Goal: Task Accomplishment & Management: Use online tool/utility

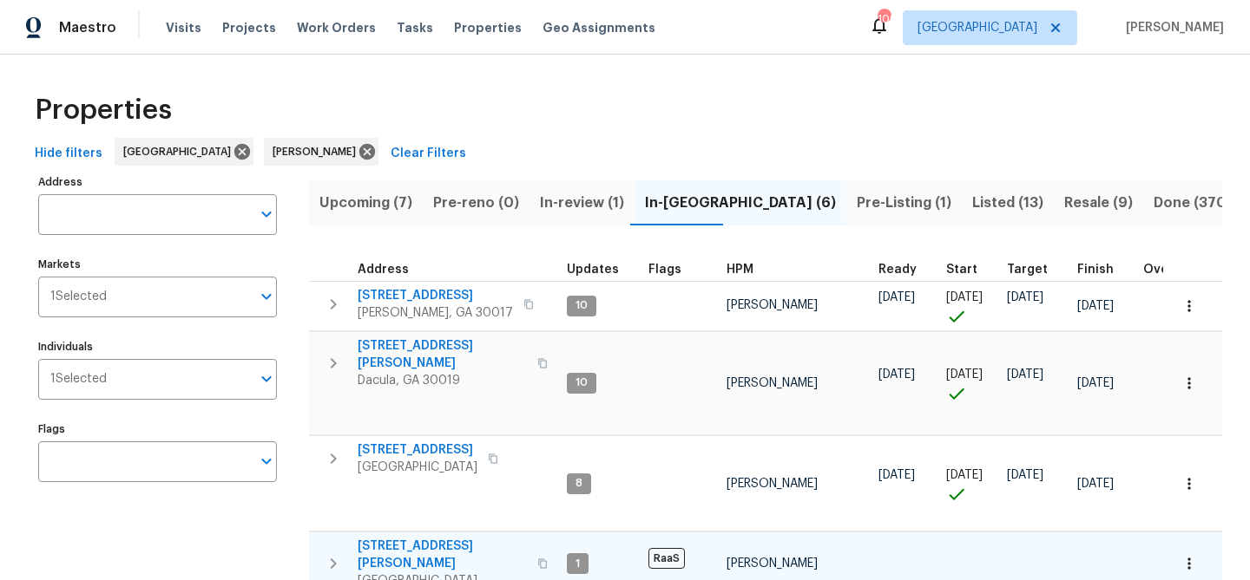
scroll to position [186, 0]
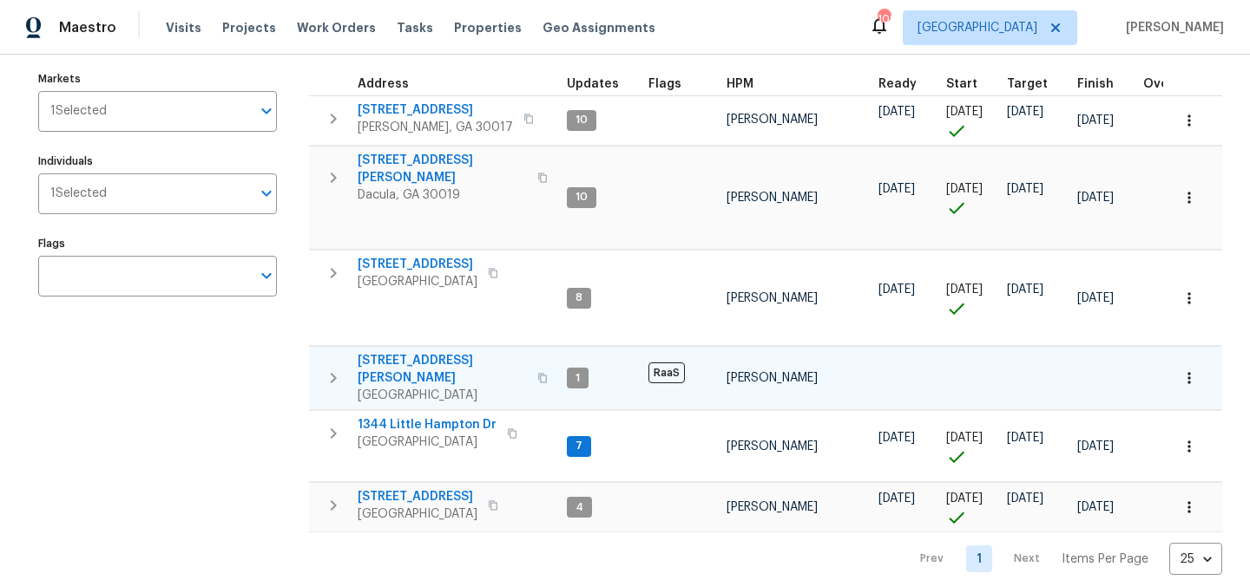
click at [392, 352] on span "135 Harris Cir" at bounding box center [441, 369] width 169 height 35
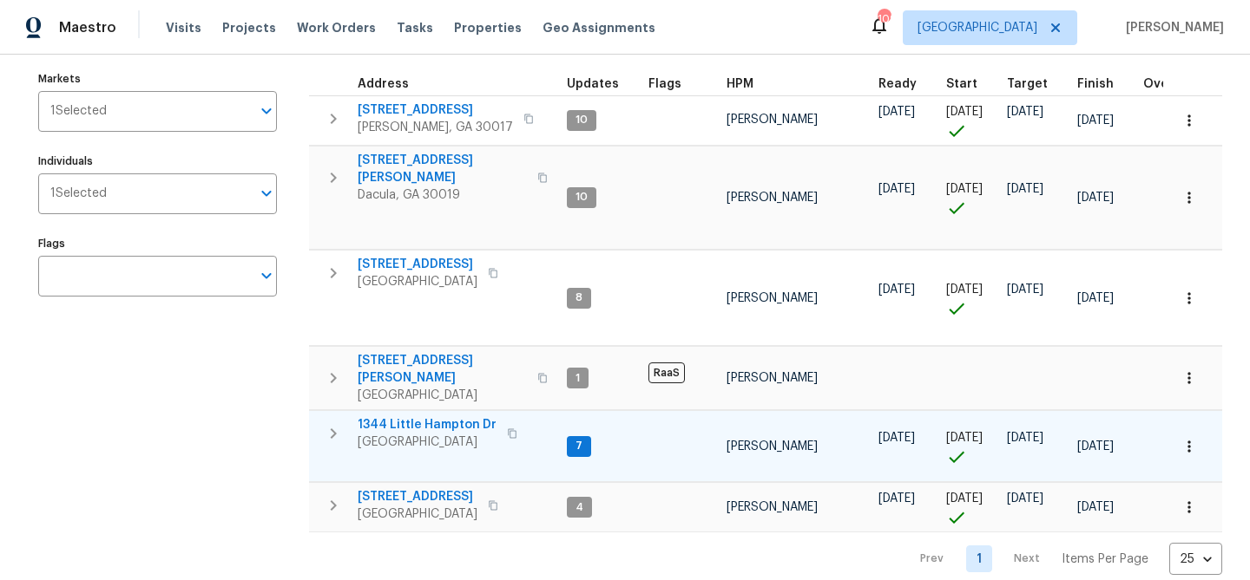
click at [476, 417] on span "1344 Little Hampton Dr" at bounding box center [426, 425] width 139 height 17
click at [417, 417] on span "1344 Little Hampton Dr" at bounding box center [426, 425] width 139 height 17
click at [447, 417] on span "1344 Little Hampton Dr" at bounding box center [426, 425] width 139 height 17
click at [413, 417] on span "1344 Little Hampton Dr" at bounding box center [426, 425] width 139 height 17
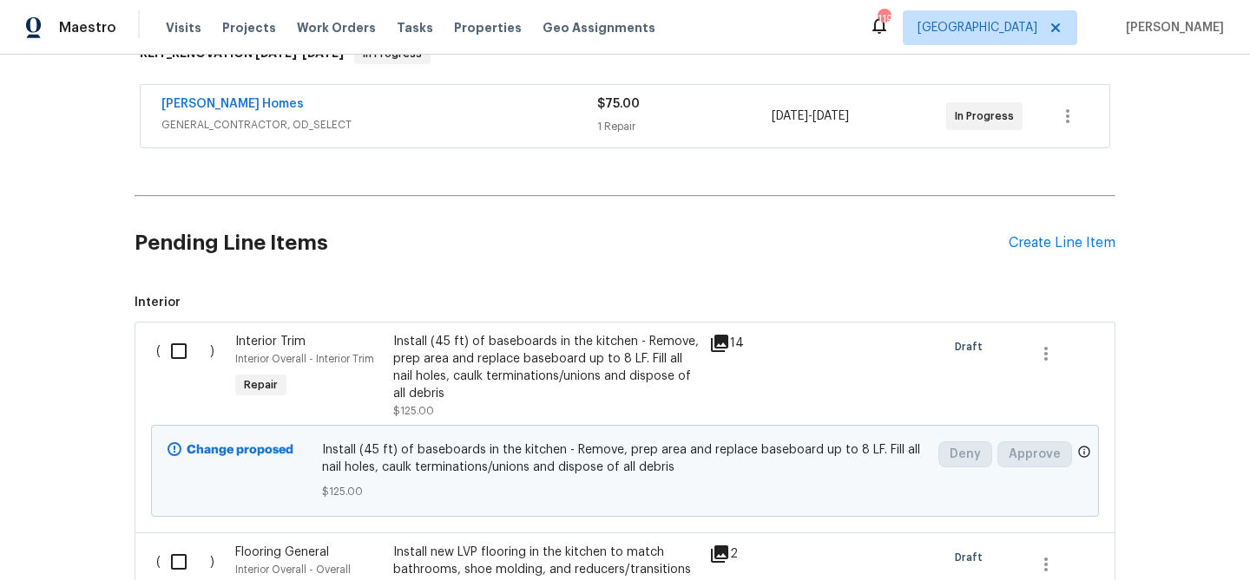
scroll to position [401, 0]
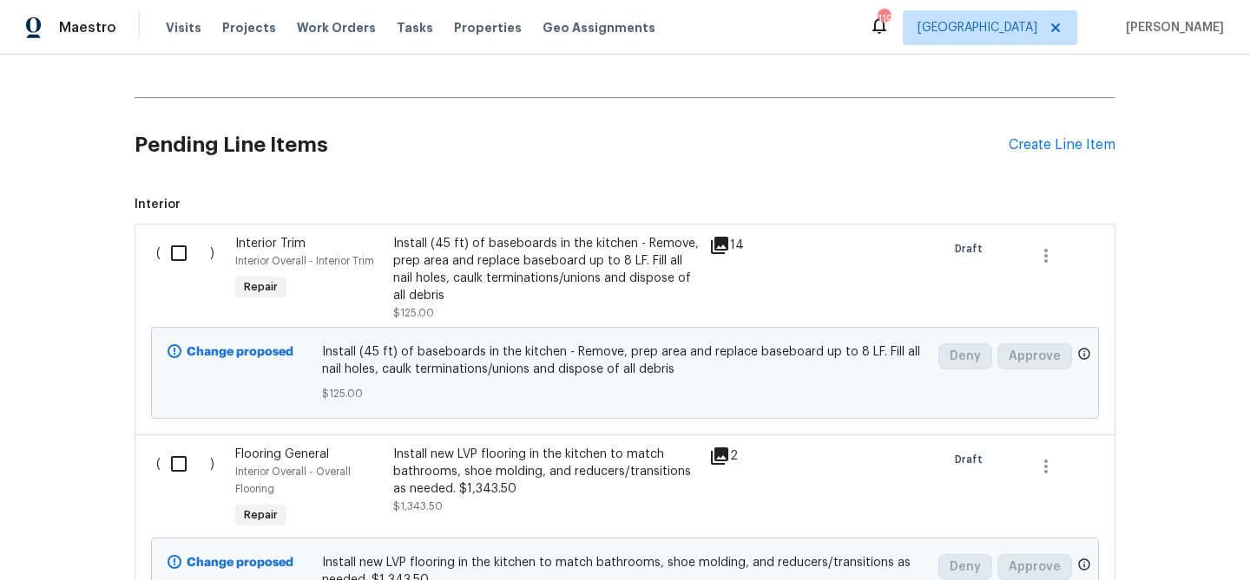
click at [183, 253] on input "checkbox" at bounding box center [185, 253] width 49 height 36
checkbox input "true"
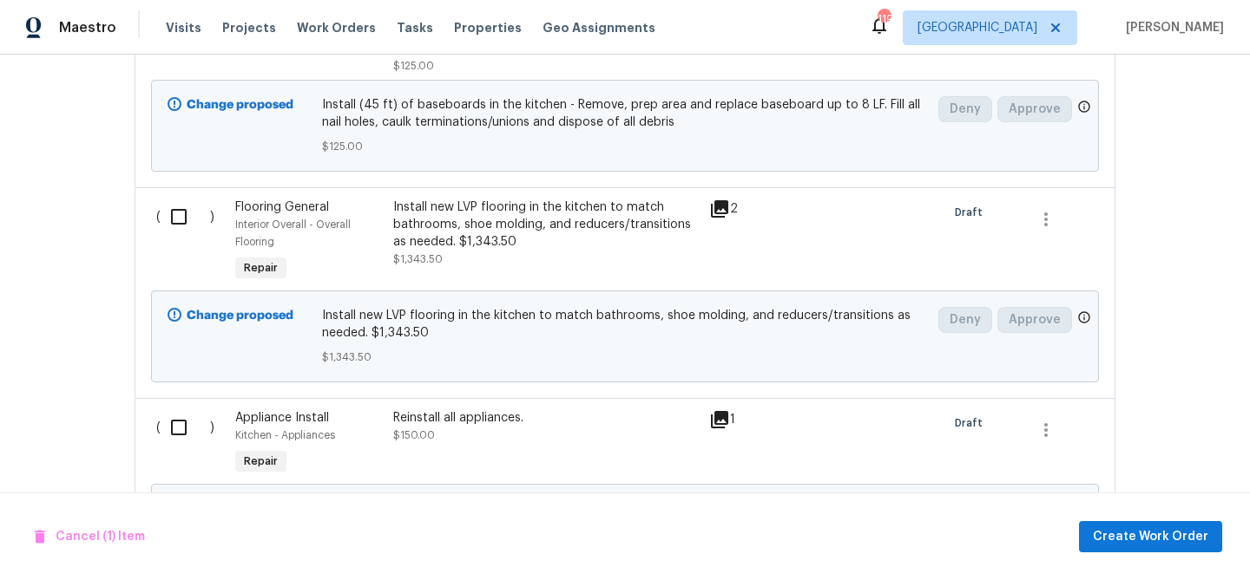
scroll to position [655, 0]
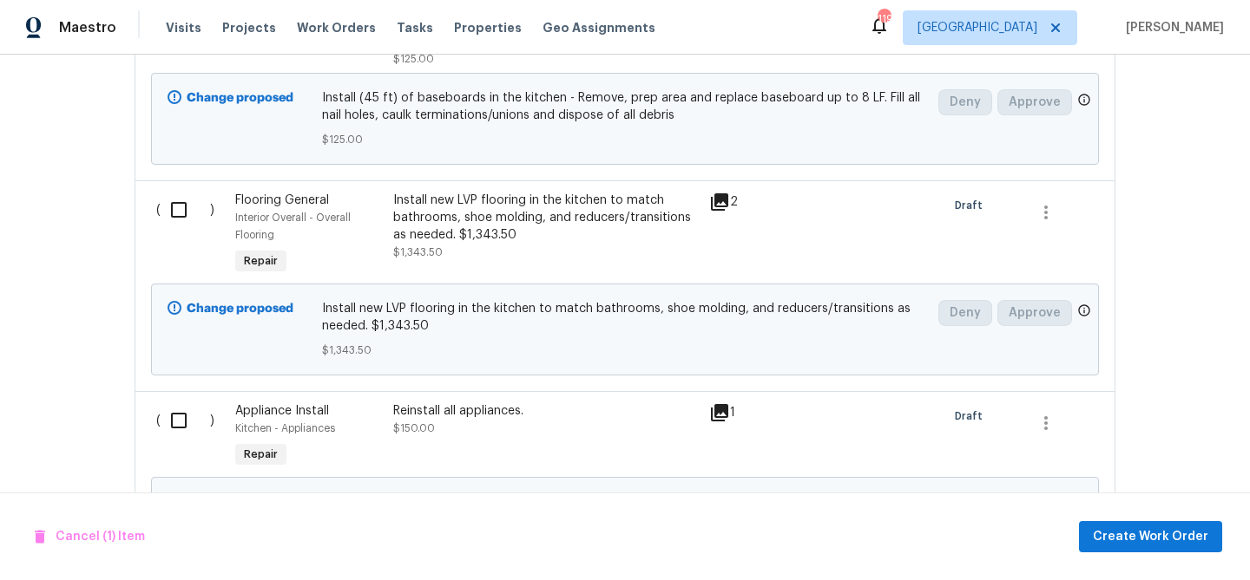
click at [179, 223] on input "checkbox" at bounding box center [185, 210] width 49 height 36
checkbox input "true"
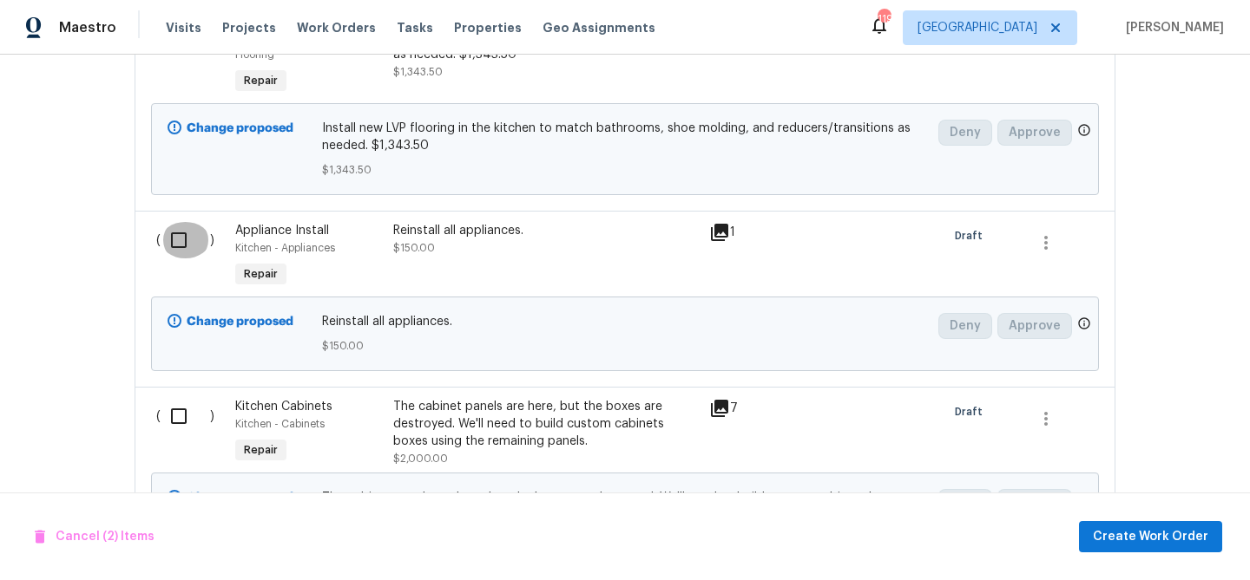
click at [179, 241] on input "checkbox" at bounding box center [185, 240] width 49 height 36
checkbox input "true"
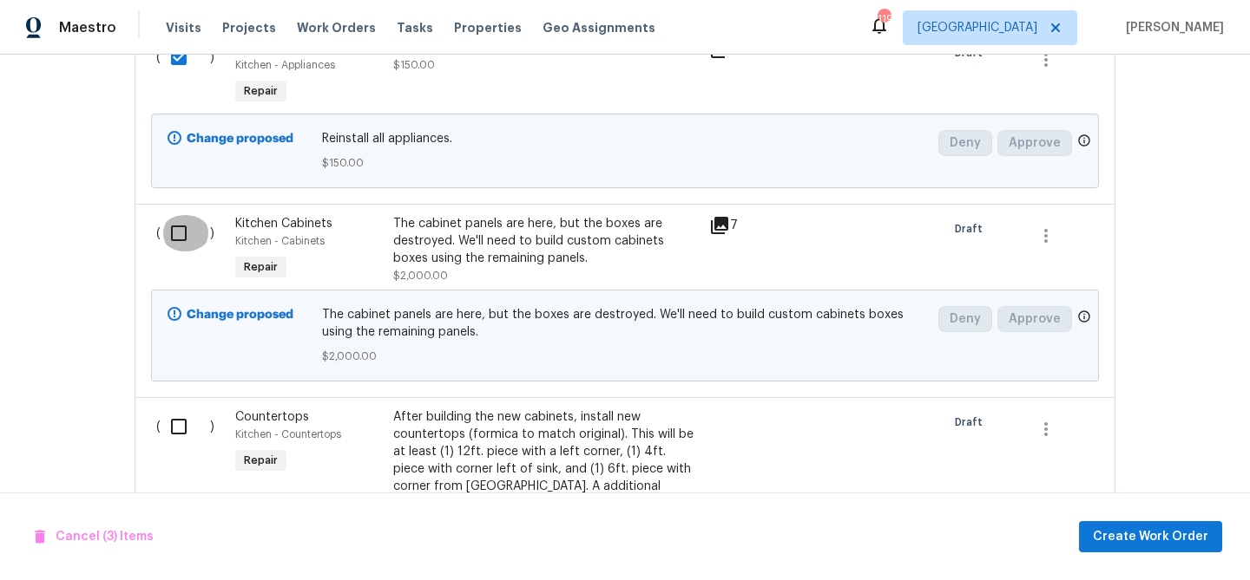
click at [179, 241] on input "checkbox" at bounding box center [185, 233] width 49 height 36
checkbox input "true"
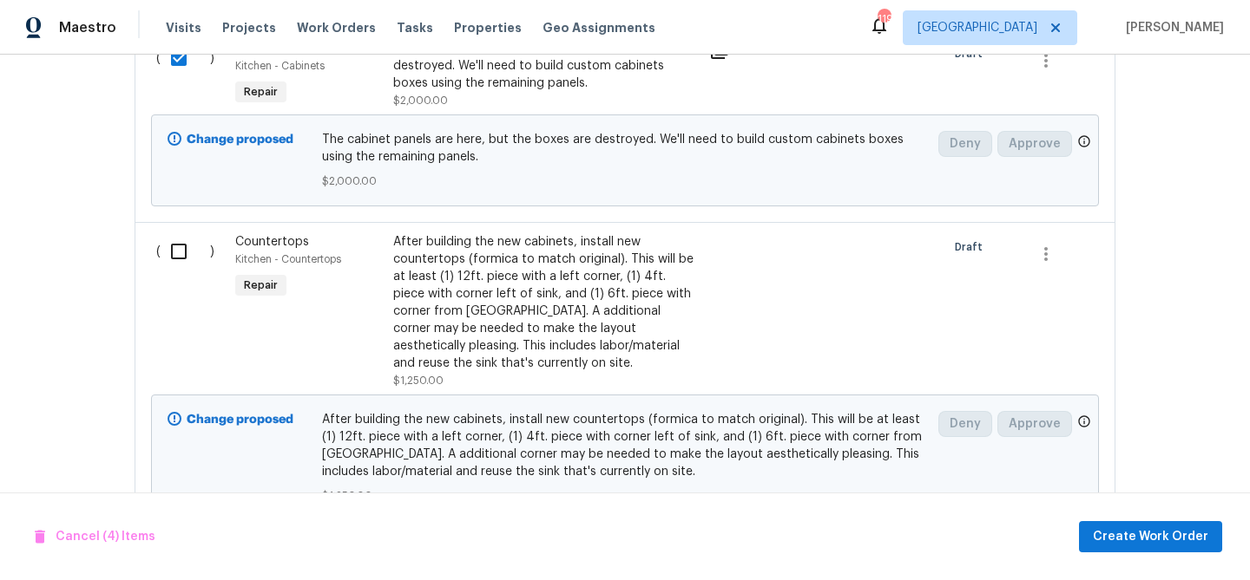
scroll to position [1204, 0]
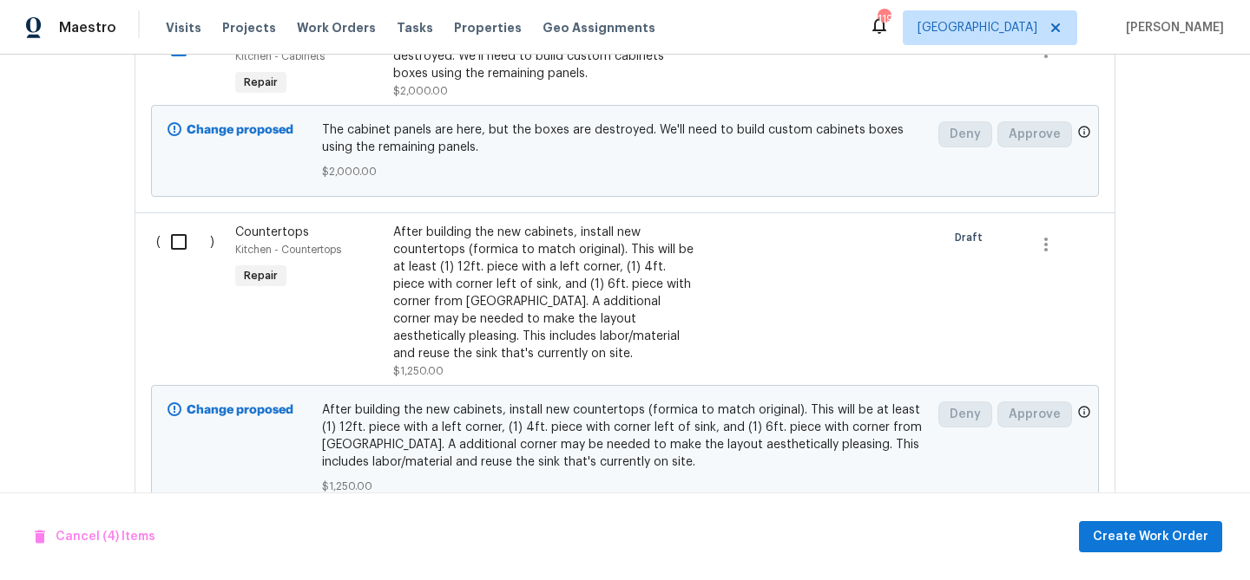
click at [179, 241] on input "checkbox" at bounding box center [185, 242] width 49 height 36
checkbox input "true"
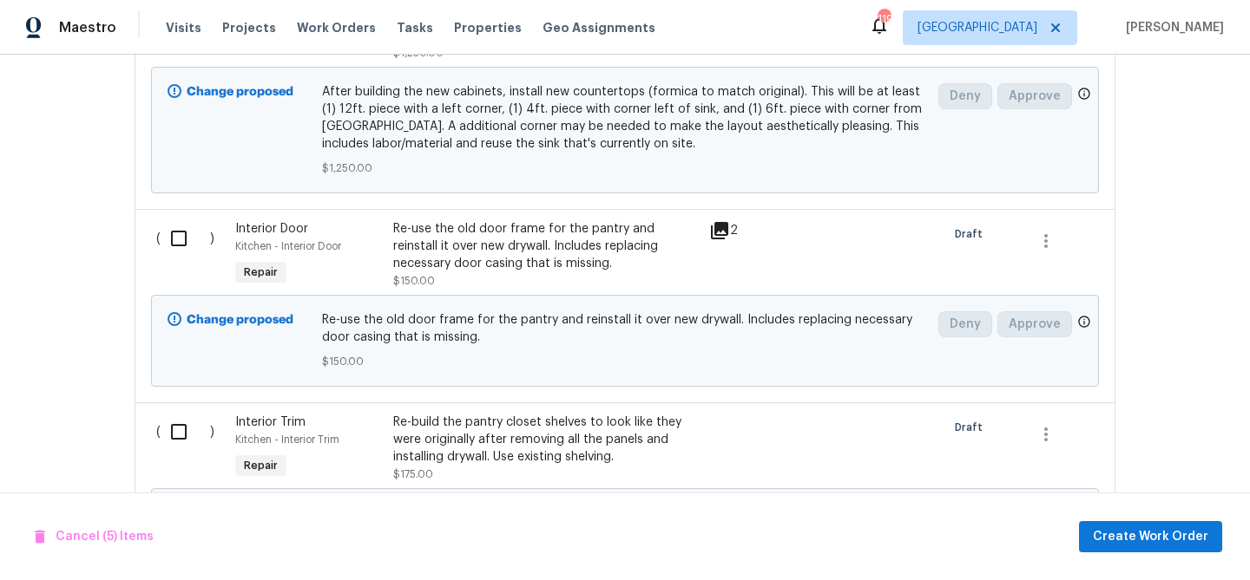
click at [179, 241] on input "checkbox" at bounding box center [185, 238] width 49 height 36
checkbox input "true"
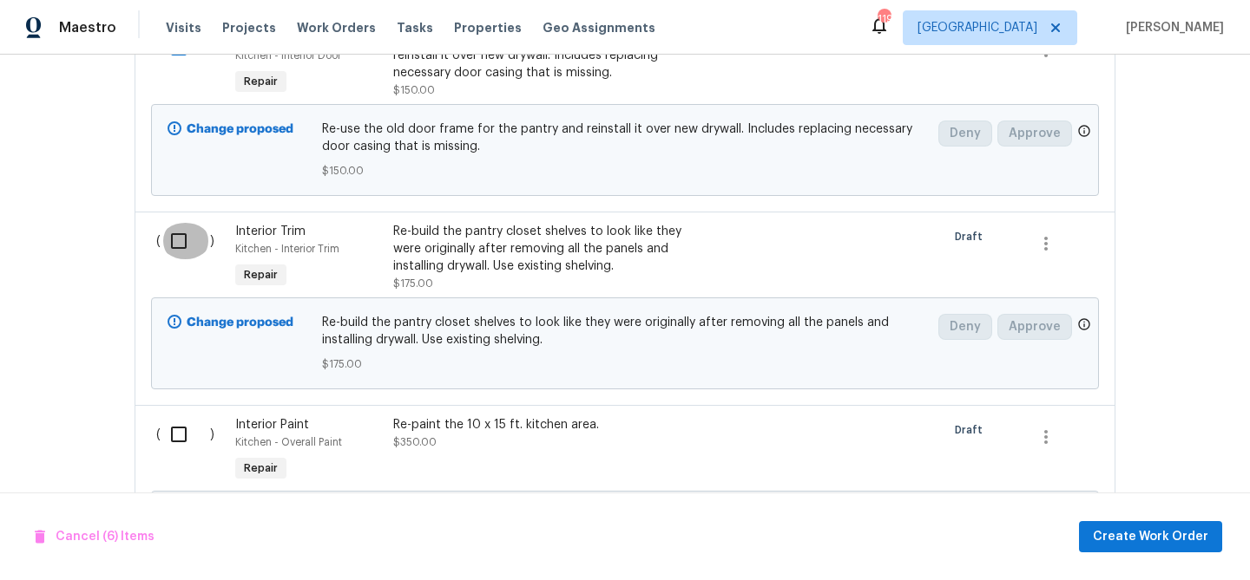
click at [179, 241] on input "checkbox" at bounding box center [185, 241] width 49 height 36
checkbox input "true"
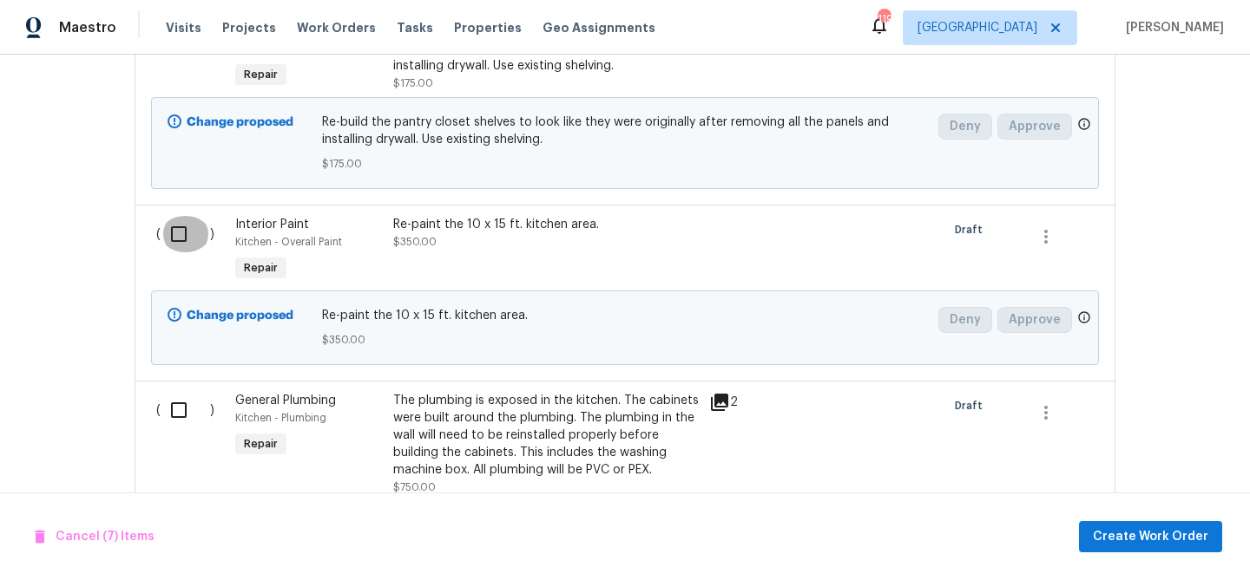
click at [179, 241] on input "checkbox" at bounding box center [185, 234] width 49 height 36
checkbox input "true"
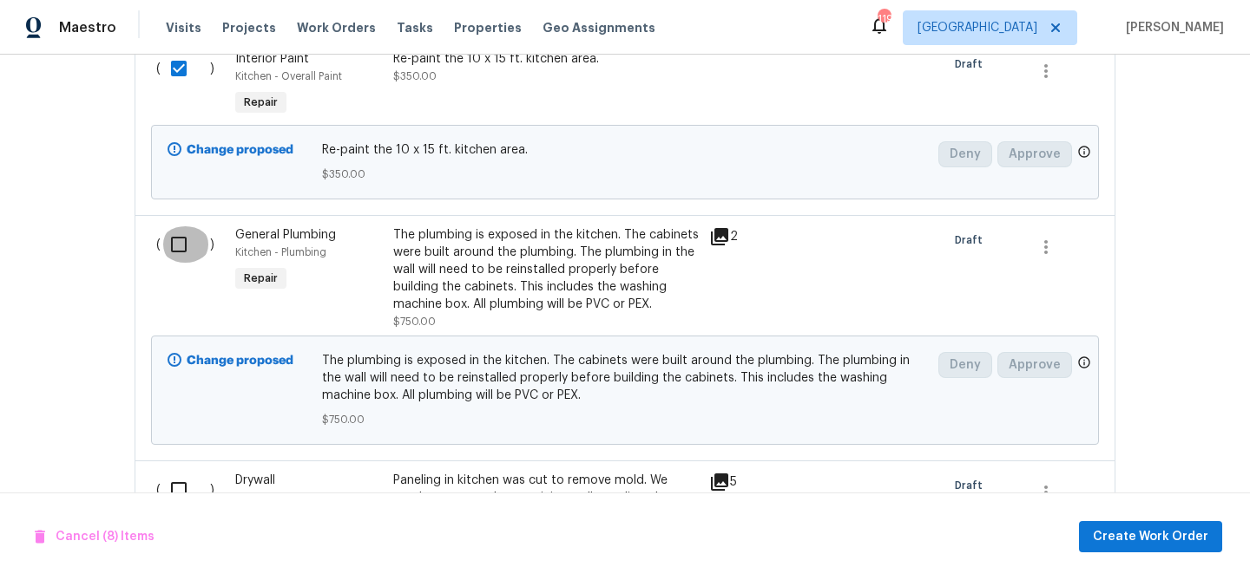
click at [179, 241] on input "checkbox" at bounding box center [185, 244] width 49 height 36
checkbox input "true"
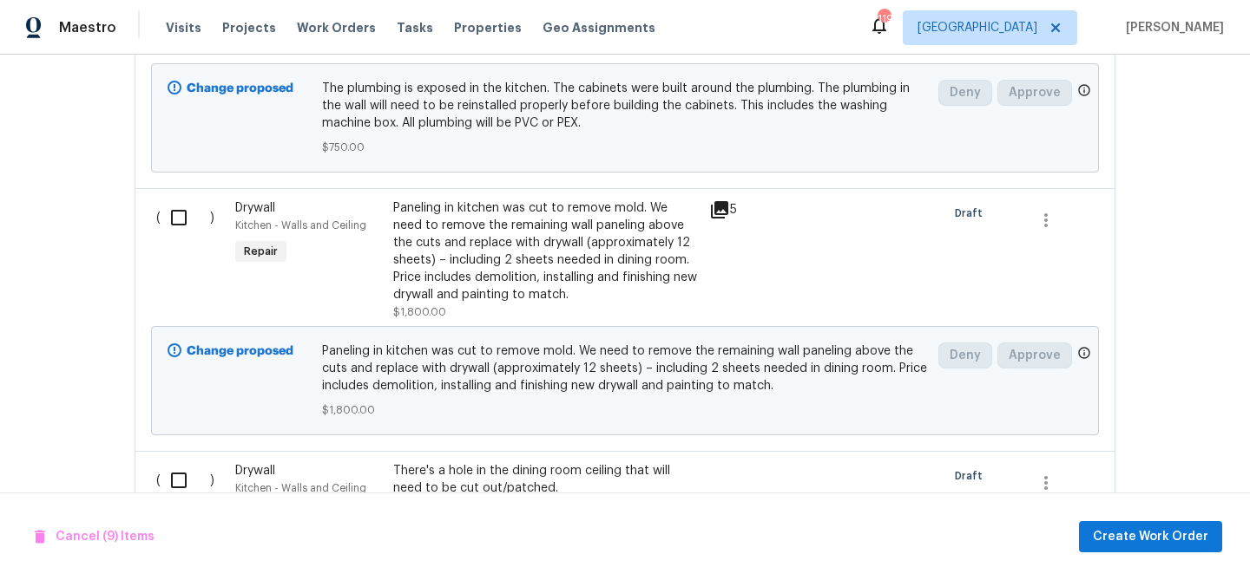
scroll to position [2354, 0]
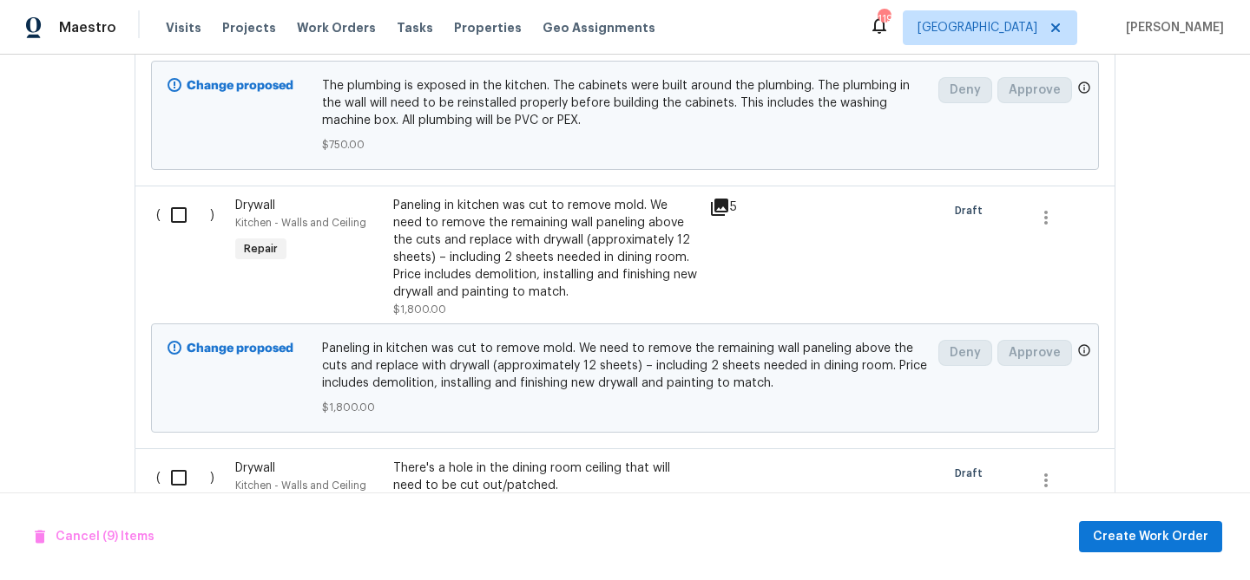
click at [179, 241] on div "( )" at bounding box center [190, 258] width 79 height 132
click at [180, 232] on input "checkbox" at bounding box center [185, 215] width 49 height 36
checkbox input "true"
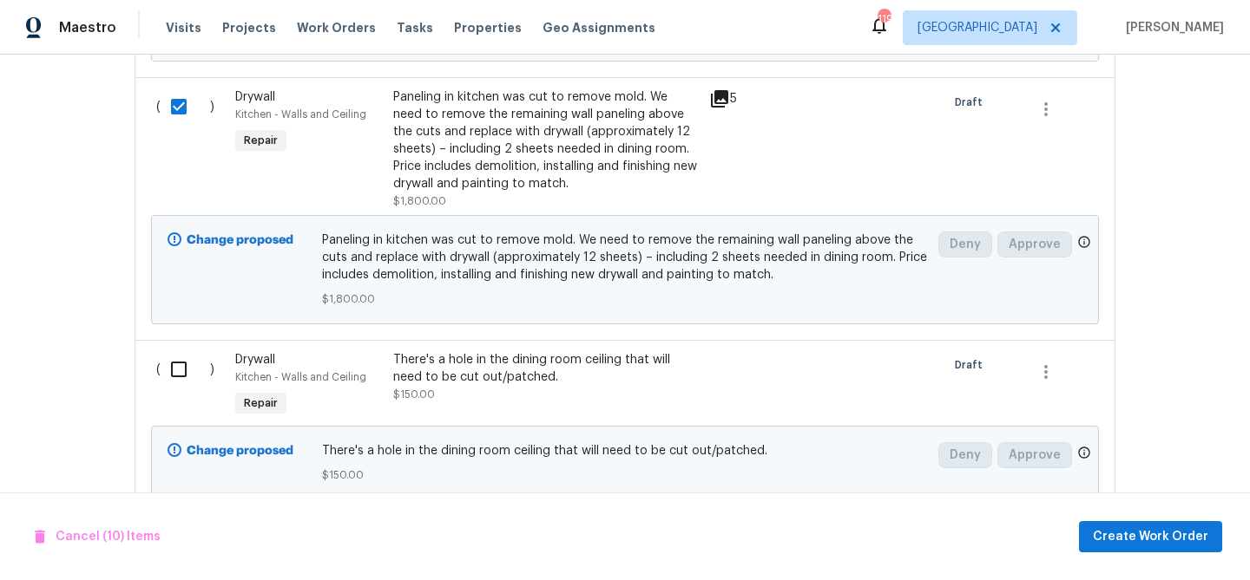
scroll to position [2522, 0]
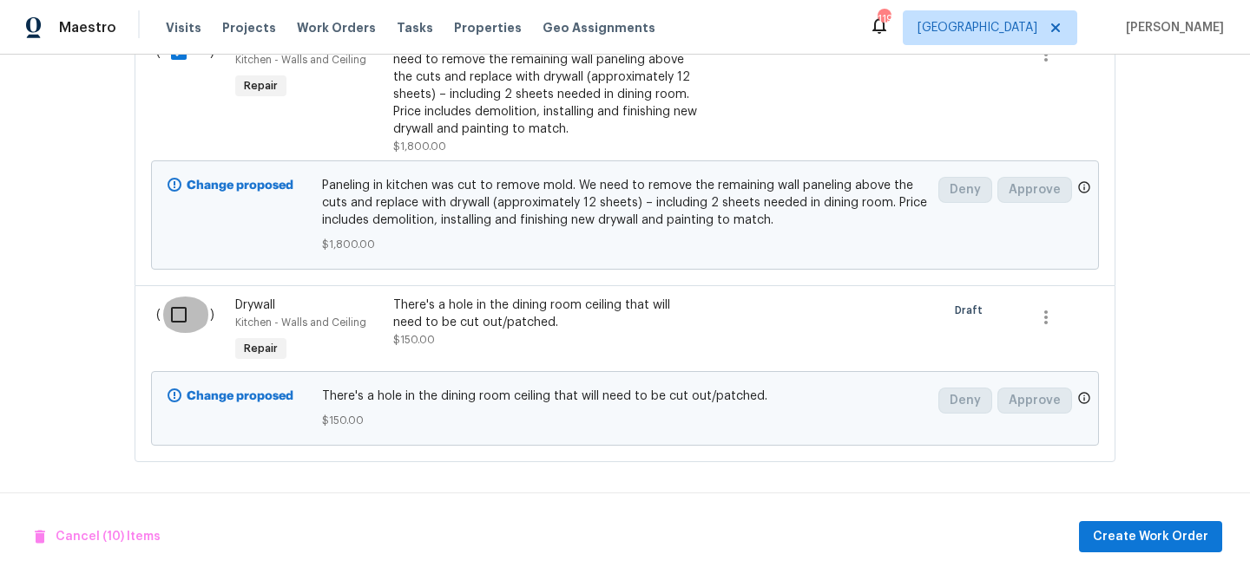
click at [174, 309] on input "checkbox" at bounding box center [185, 315] width 49 height 36
checkbox input "true"
click at [1118, 519] on div "Cancel (11) Items Create Work Order" at bounding box center [625, 537] width 1250 height 89
click at [1125, 528] on span "Create Work Order" at bounding box center [1149, 538] width 115 height 22
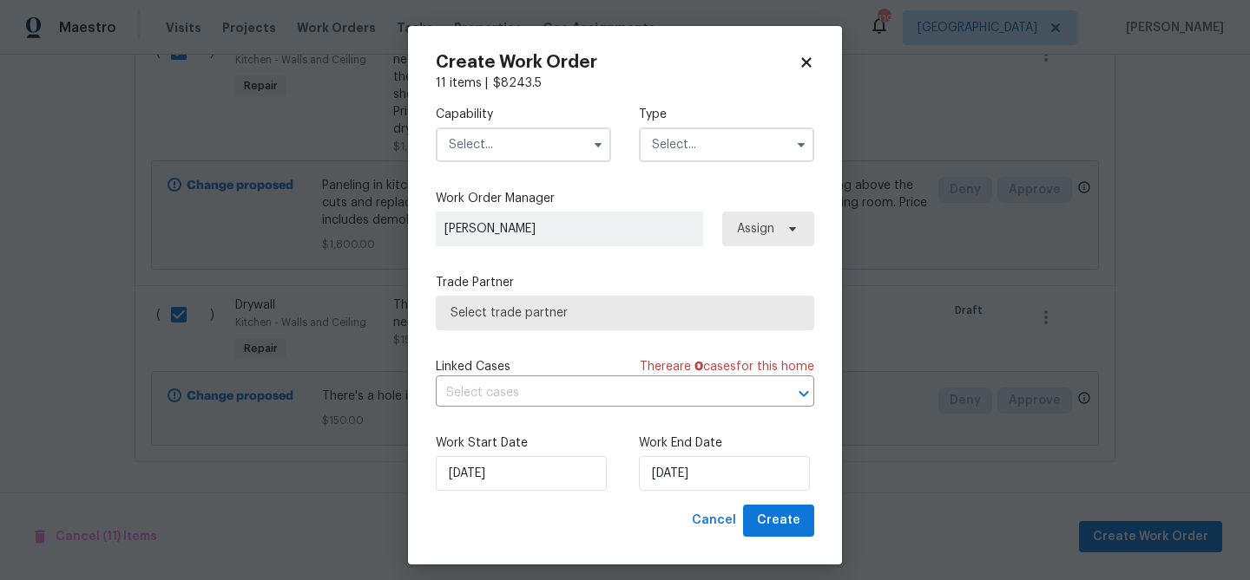
click at [518, 154] on input "text" at bounding box center [523, 145] width 175 height 35
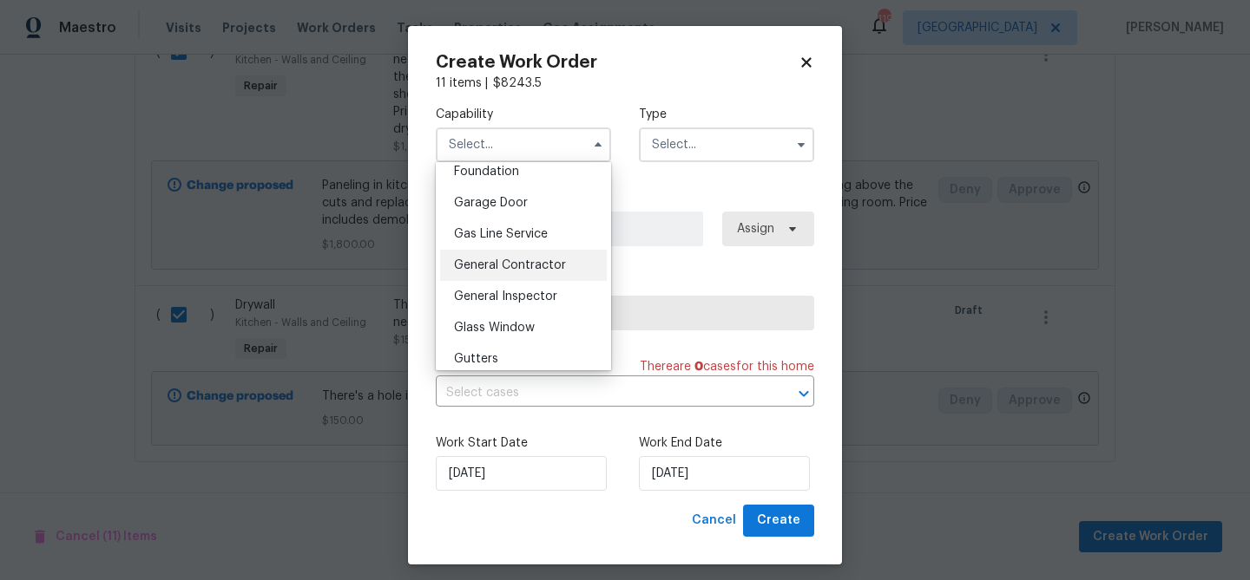
scroll to position [749, 0]
click at [495, 259] on span "General Contractor" at bounding box center [510, 263] width 112 height 12
type input "General Contractor"
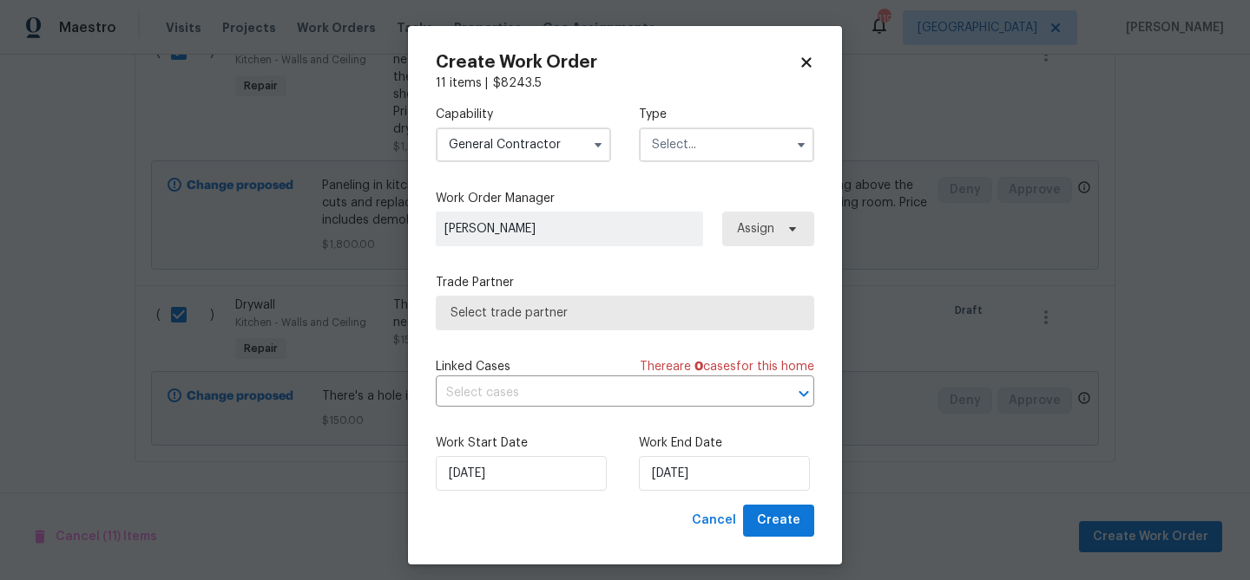
click at [673, 145] on input "text" at bounding box center [726, 145] width 175 height 35
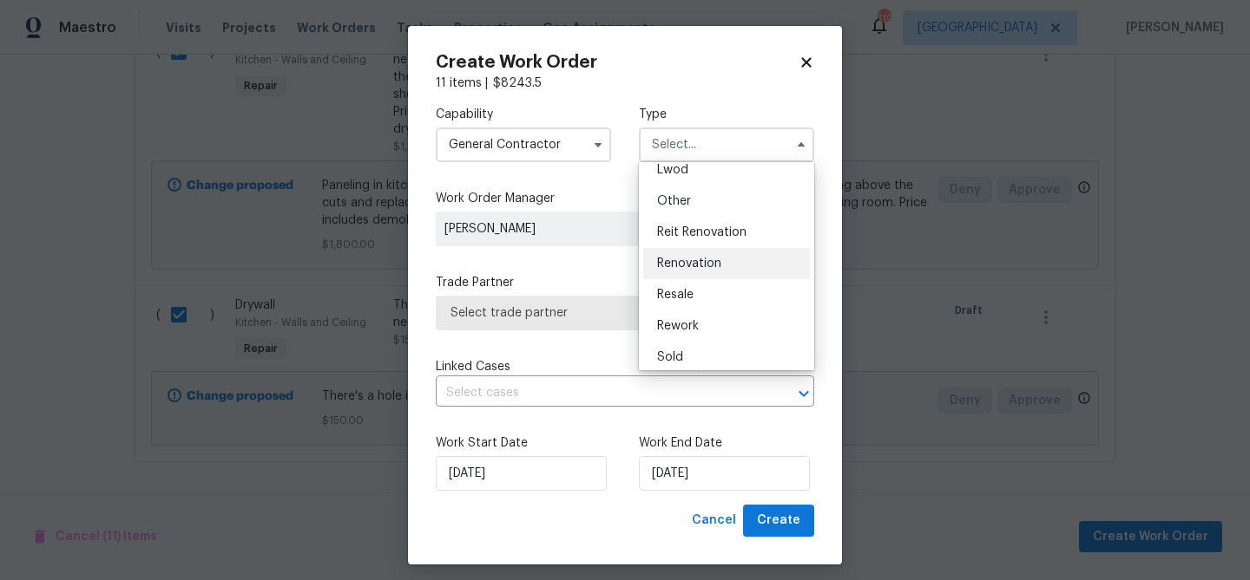
scroll to position [201, 0]
click at [707, 232] on span "Reit Renovation" at bounding box center [701, 231] width 89 height 12
type input "Reit Renovation"
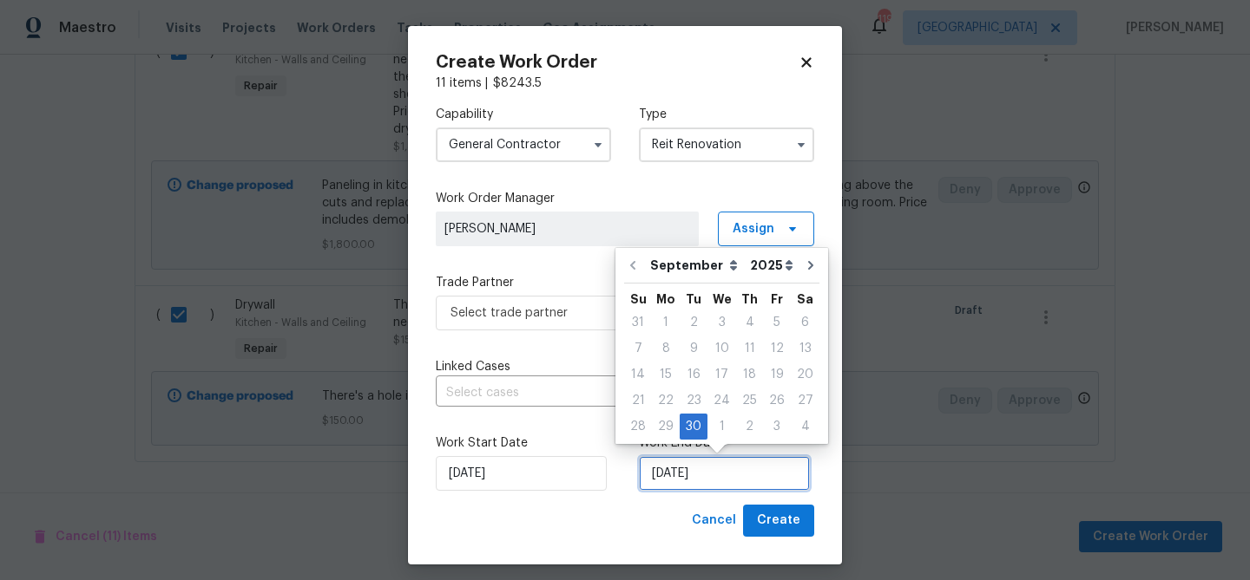
click at [665, 466] on input "[DATE]" at bounding box center [724, 473] width 171 height 35
click at [808, 269] on icon "Go to next month" at bounding box center [810, 265] width 5 height 9
type input "10/30/2025"
select select "9"
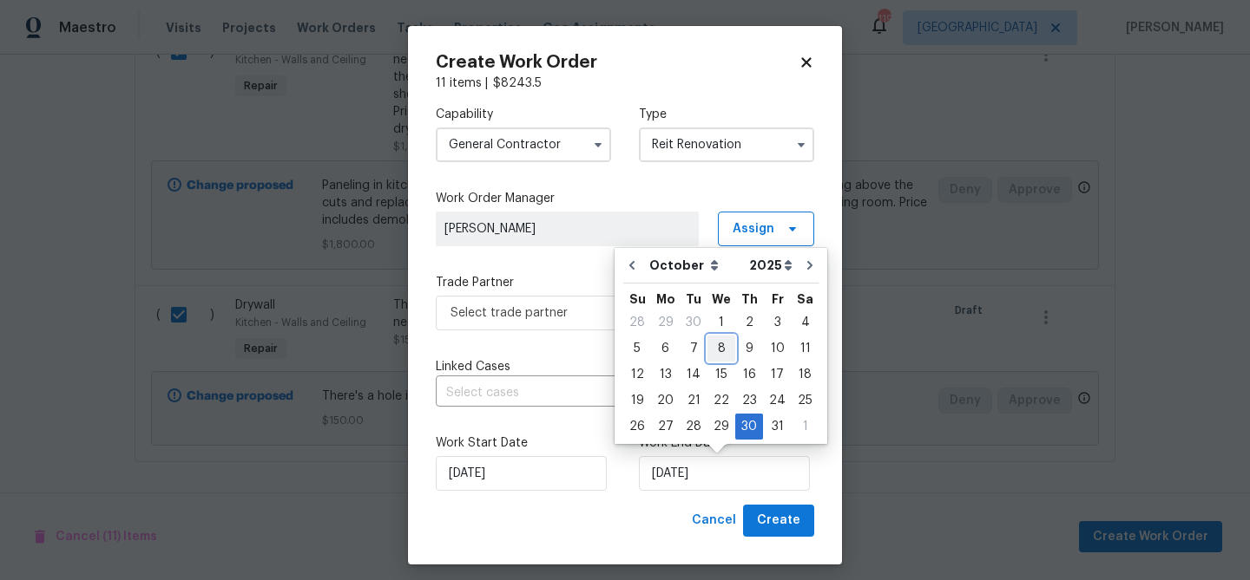
click at [717, 344] on div "8" at bounding box center [721, 349] width 28 height 24
type input "[DATE]"
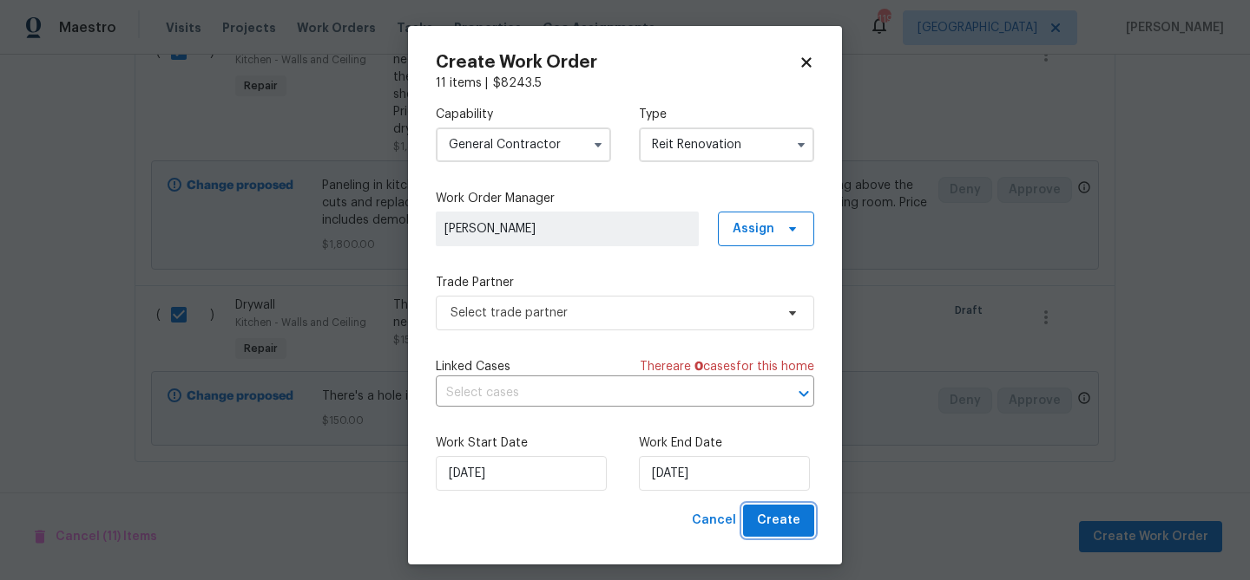
click at [783, 524] on span "Create" at bounding box center [778, 521] width 43 height 22
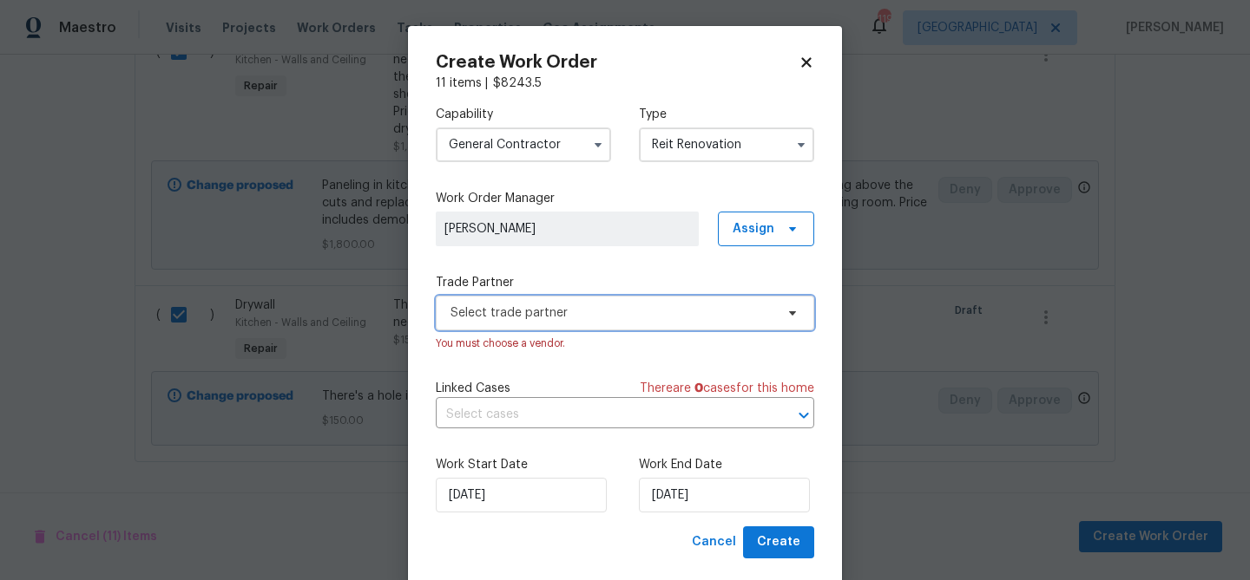
click at [576, 297] on span "Select trade partner" at bounding box center [625, 313] width 378 height 35
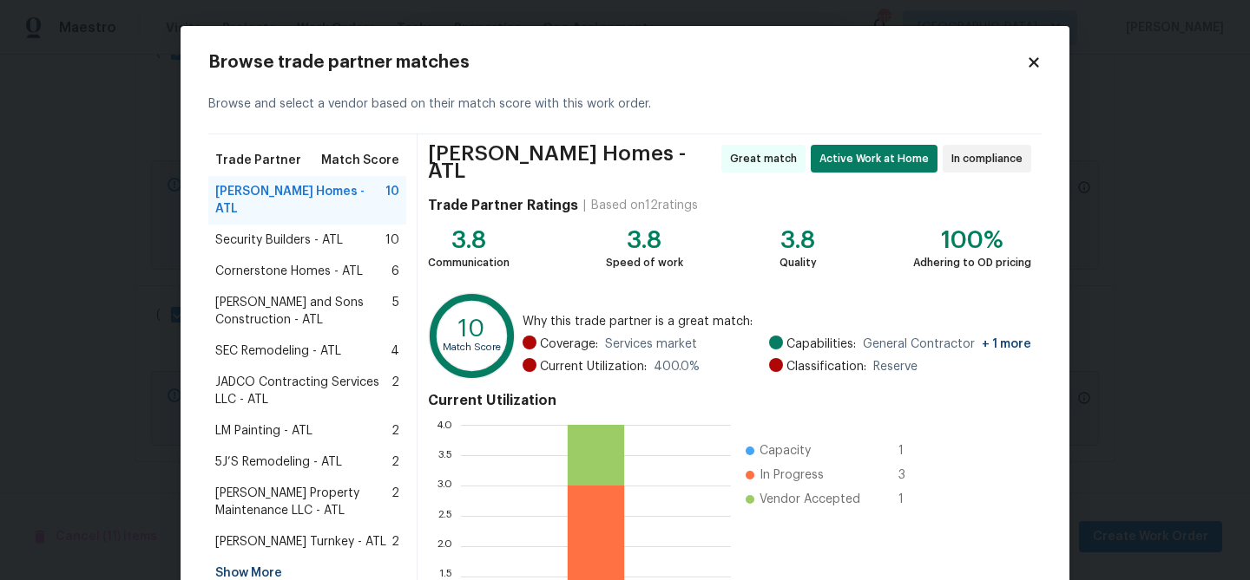
scroll to position [185, 0]
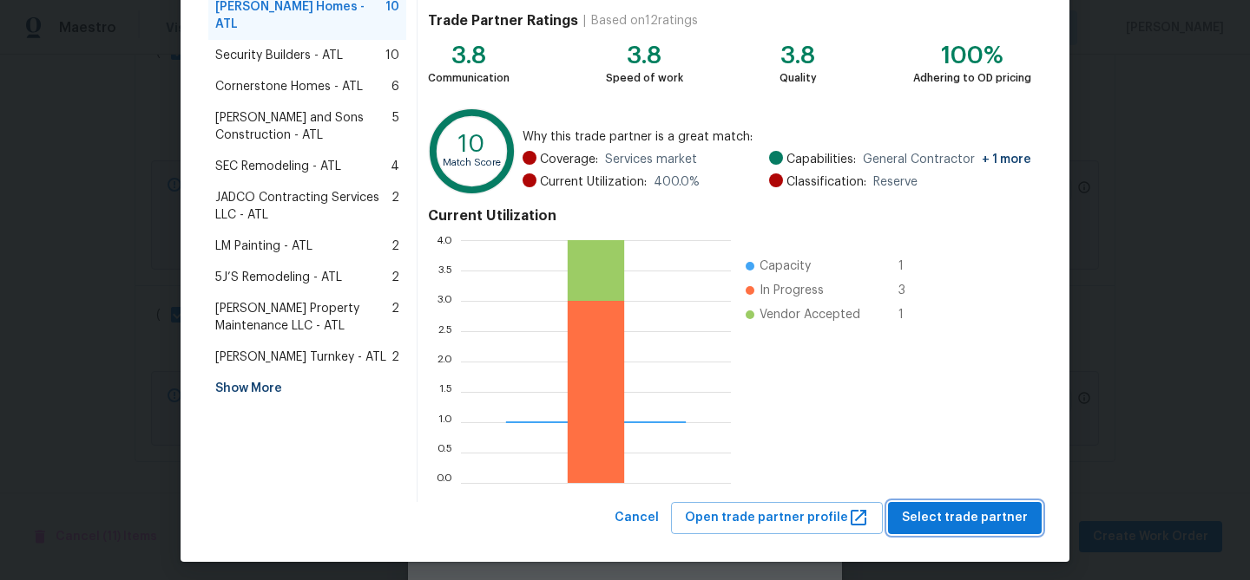
click at [920, 508] on span "Select trade partner" at bounding box center [965, 519] width 126 height 22
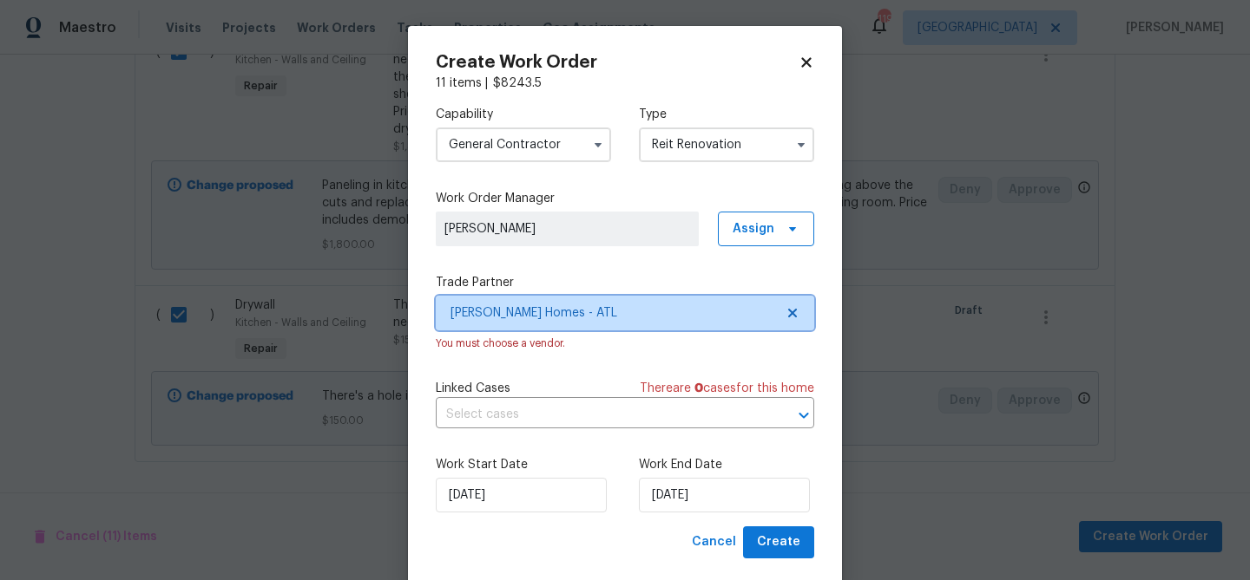
scroll to position [0, 0]
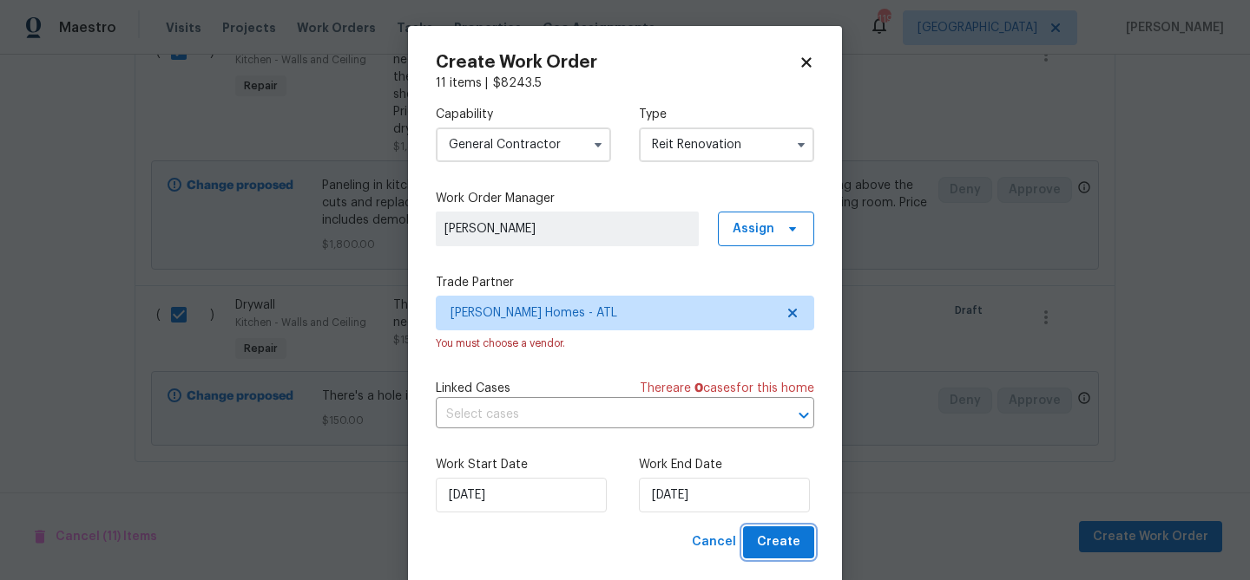
click at [787, 539] on span "Create" at bounding box center [778, 543] width 43 height 22
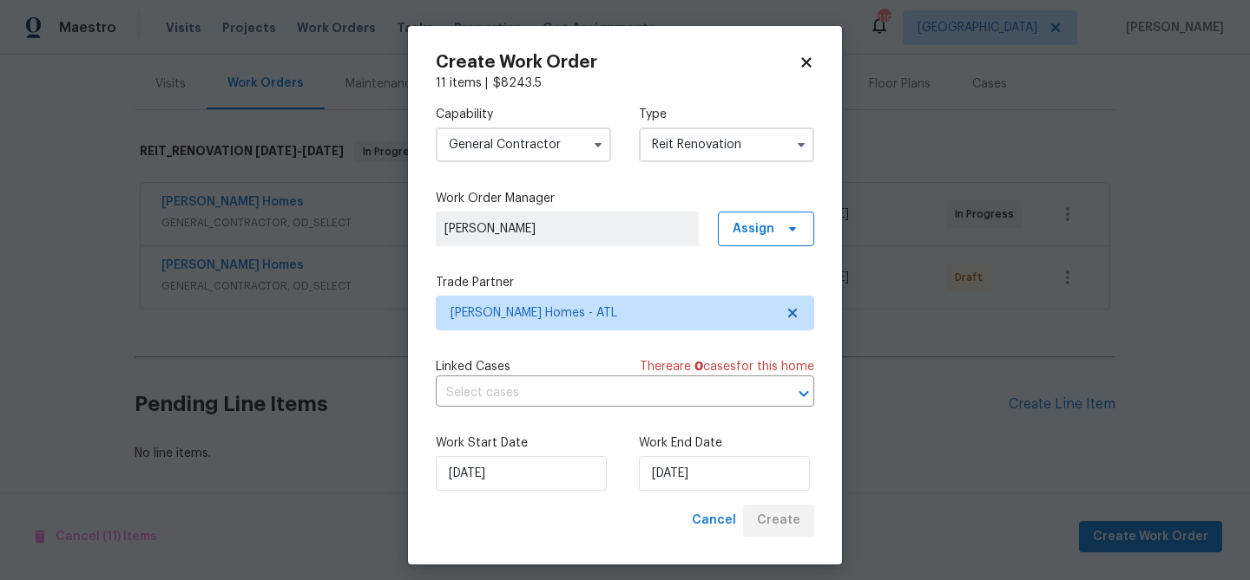
scroll to position [205, 0]
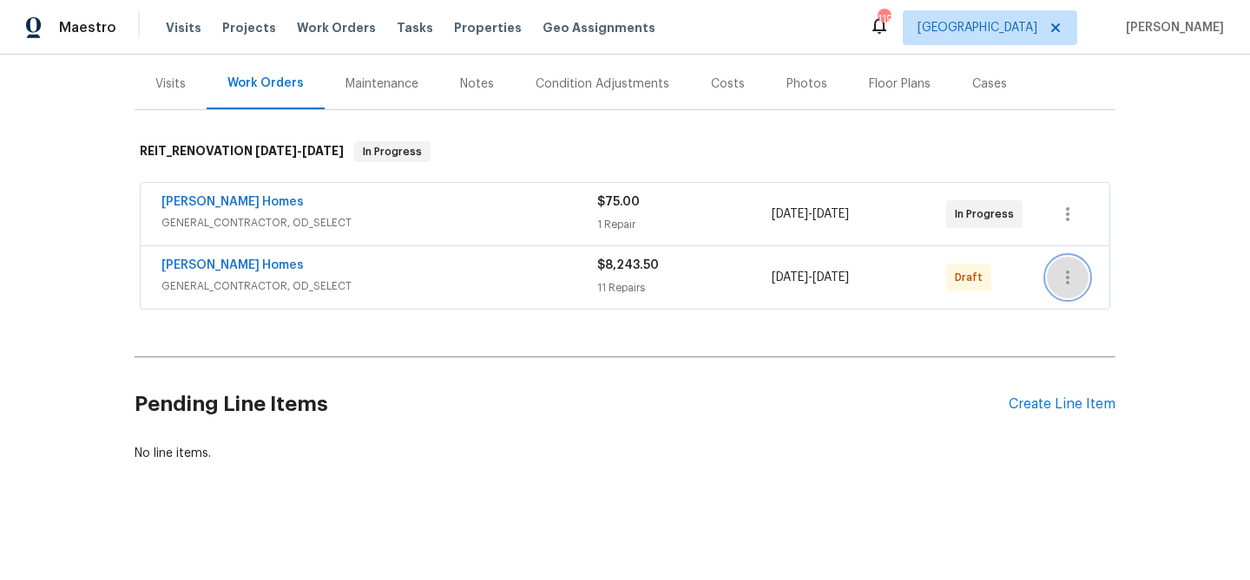
click at [1064, 280] on icon "button" at bounding box center [1067, 277] width 21 height 21
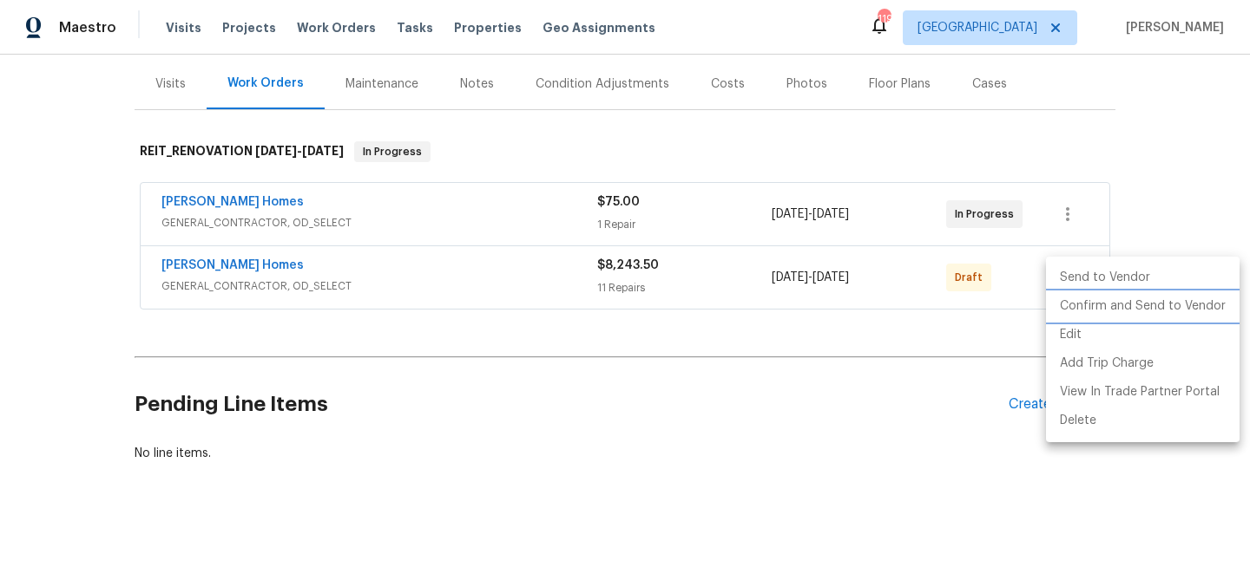
click at [1068, 299] on li "Confirm and Send to Vendor" at bounding box center [1142, 306] width 193 height 29
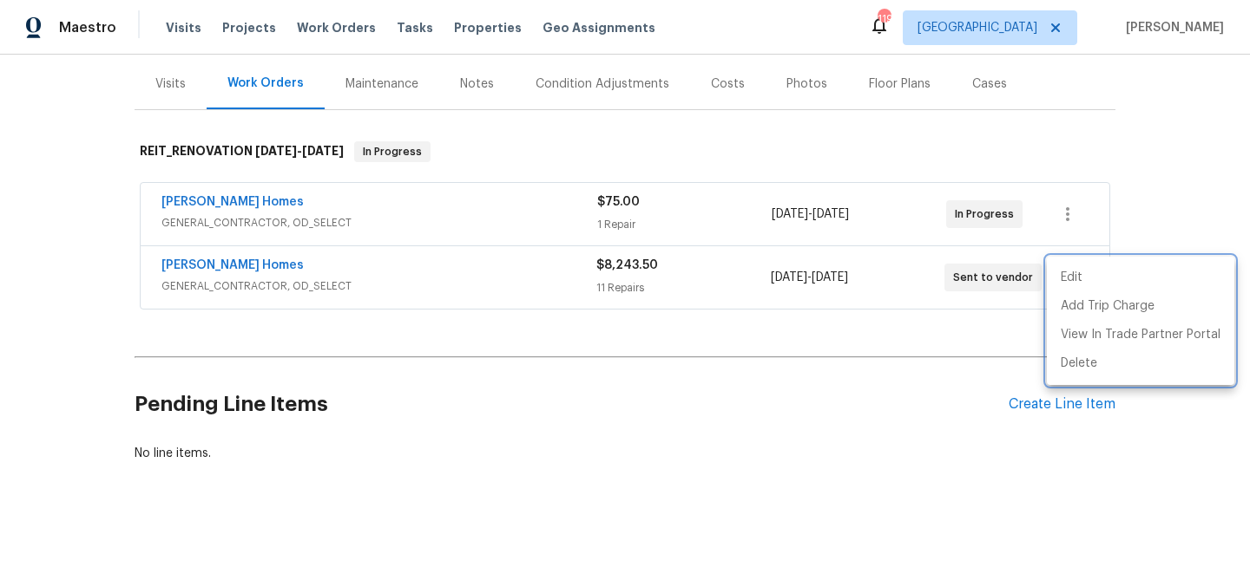
click at [1059, 207] on div at bounding box center [625, 290] width 1250 height 580
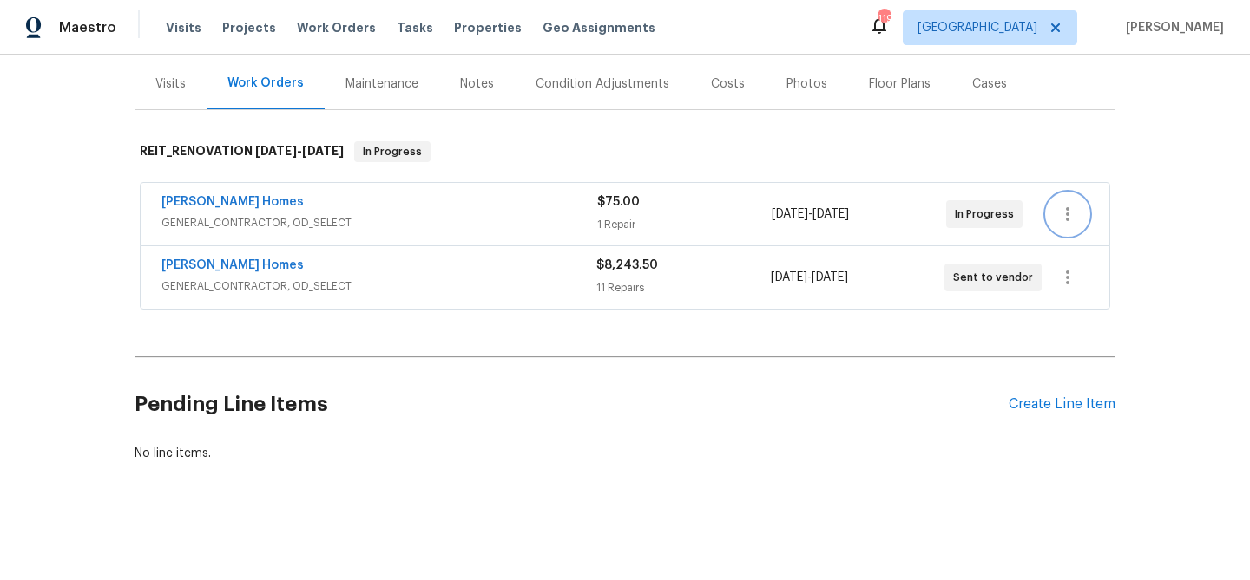
click at [1069, 210] on icon "button" at bounding box center [1067, 214] width 21 height 21
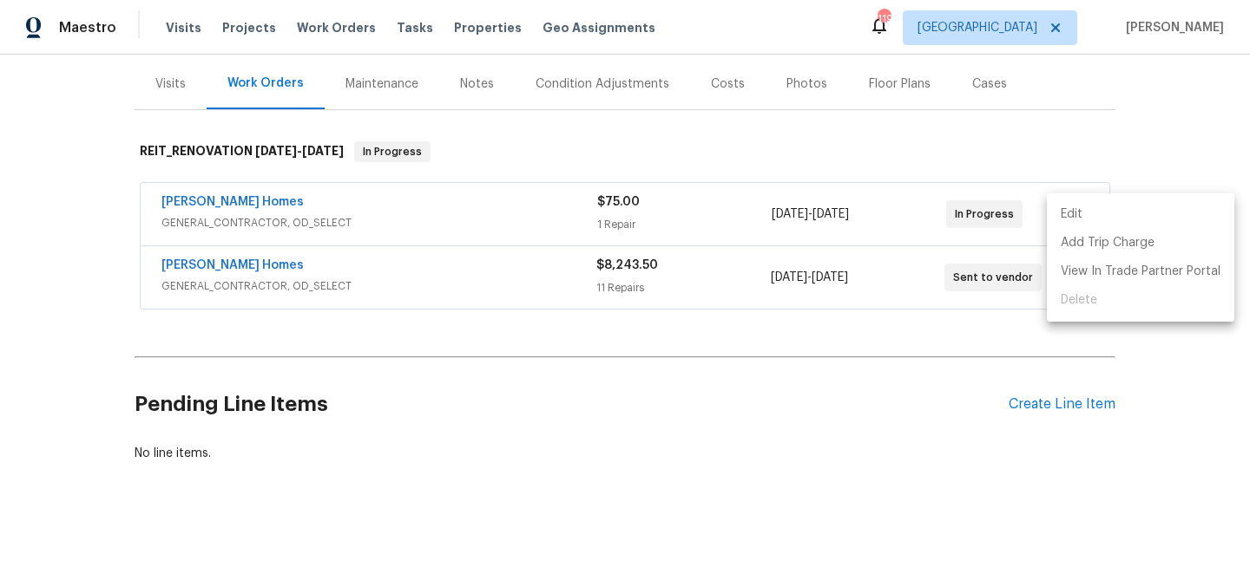
click at [1069, 223] on li "Edit" at bounding box center [1139, 214] width 187 height 29
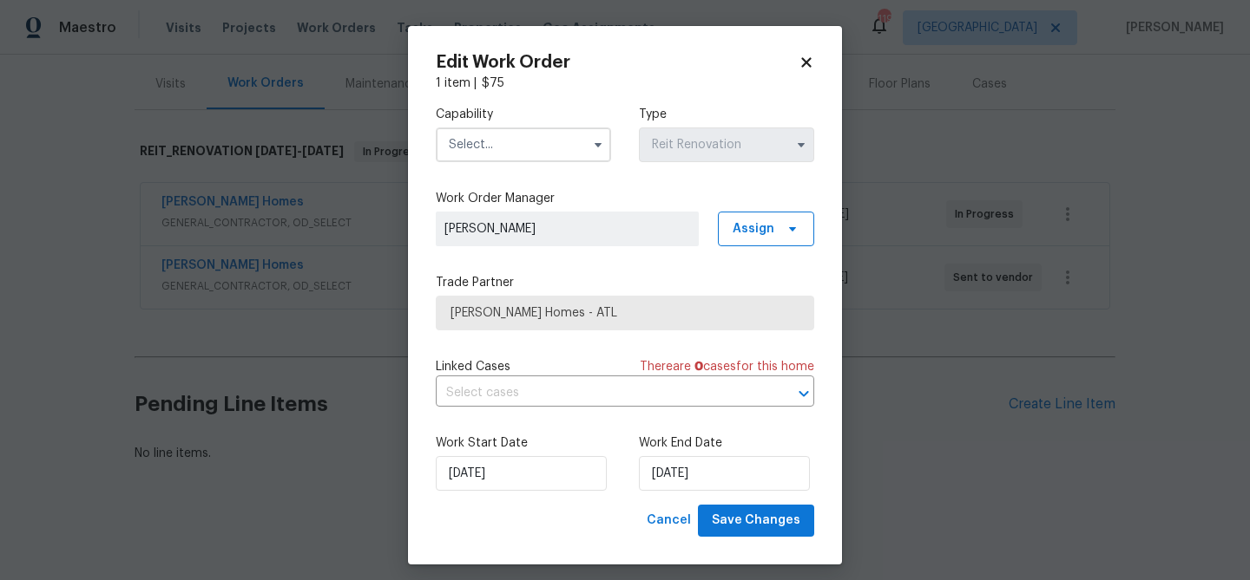
click at [811, 63] on icon at bounding box center [806, 63] width 16 height 16
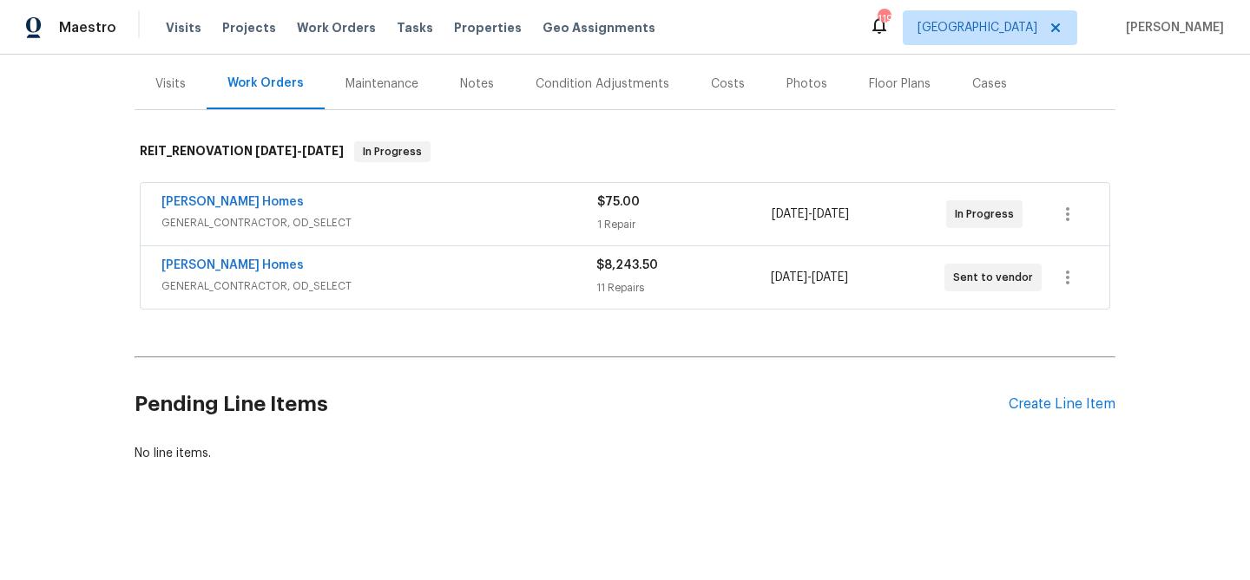
click at [413, 204] on div "[PERSON_NAME] Homes" at bounding box center [379, 203] width 436 height 21
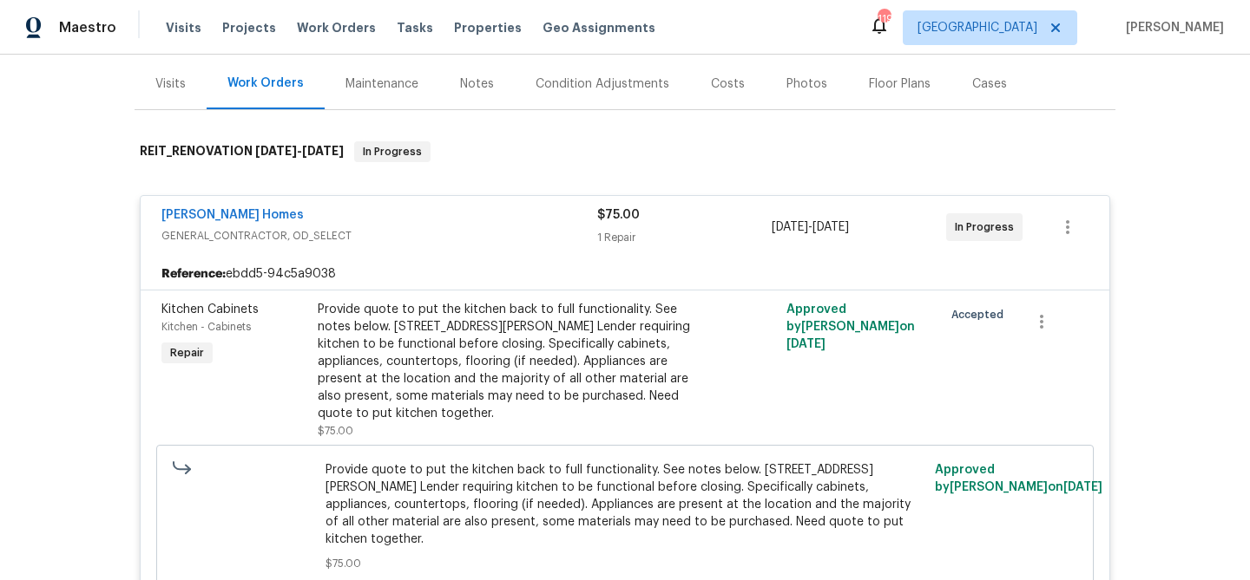
click at [413, 204] on div "Therrien Homes GENERAL_CONTRACTOR, OD_SELECT $75.00 1 Repair 9/26/2025 - 10/3/2…" at bounding box center [625, 227] width 968 height 62
click at [420, 216] on div "[PERSON_NAME] Homes" at bounding box center [379, 217] width 436 height 21
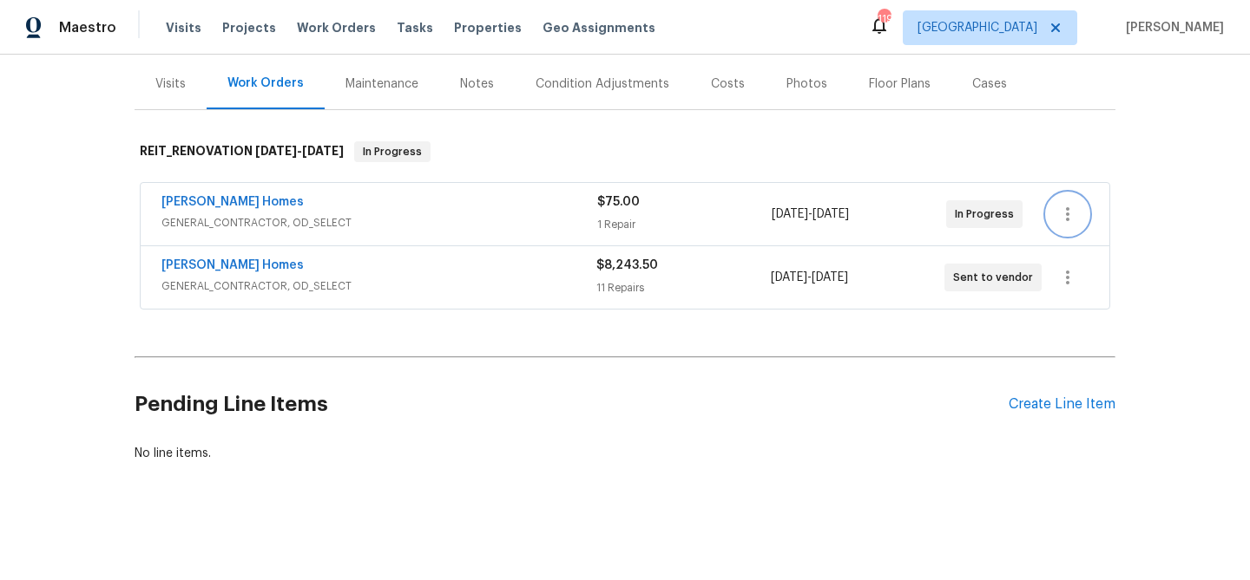
click at [1057, 213] on icon "button" at bounding box center [1067, 214] width 21 height 21
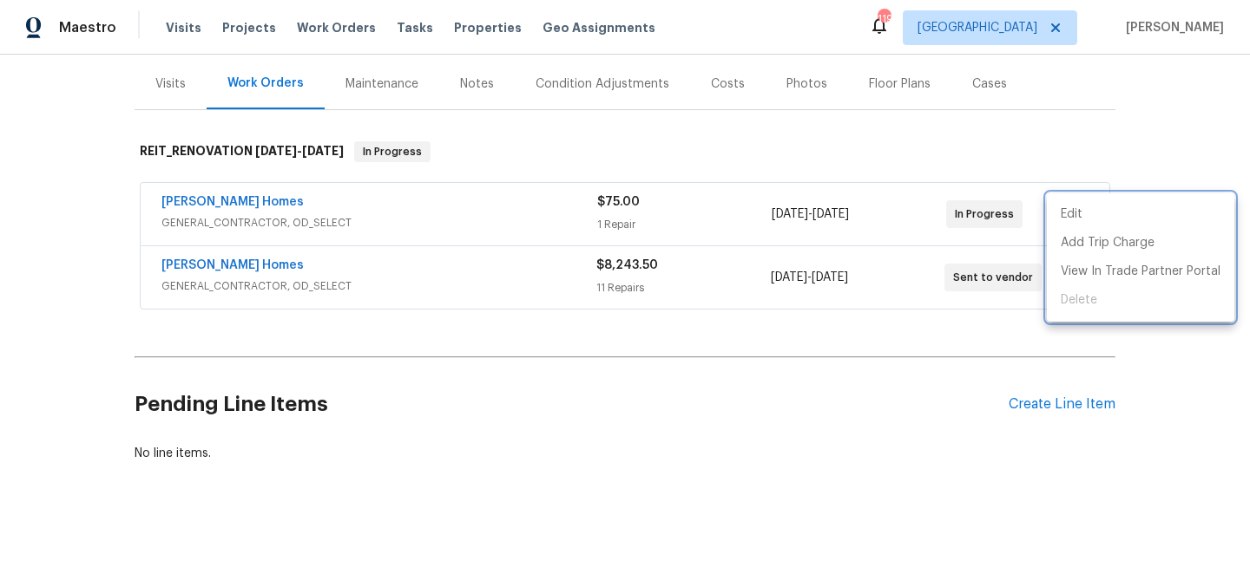
click at [973, 133] on div at bounding box center [625, 290] width 1250 height 580
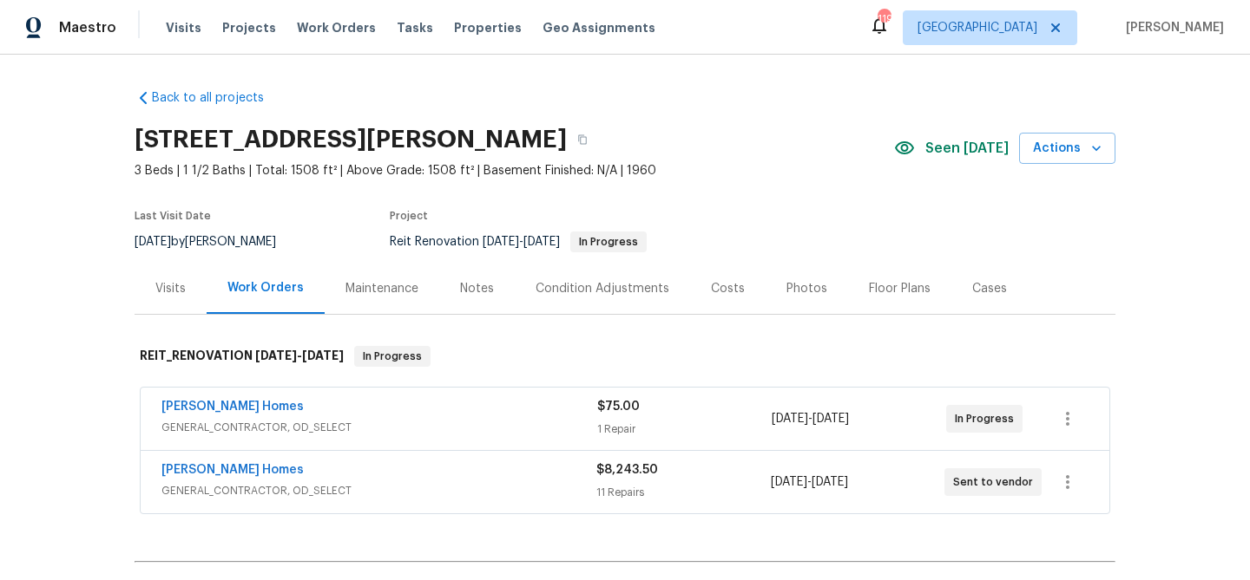
click at [485, 286] on div "Notes" at bounding box center [477, 288] width 34 height 17
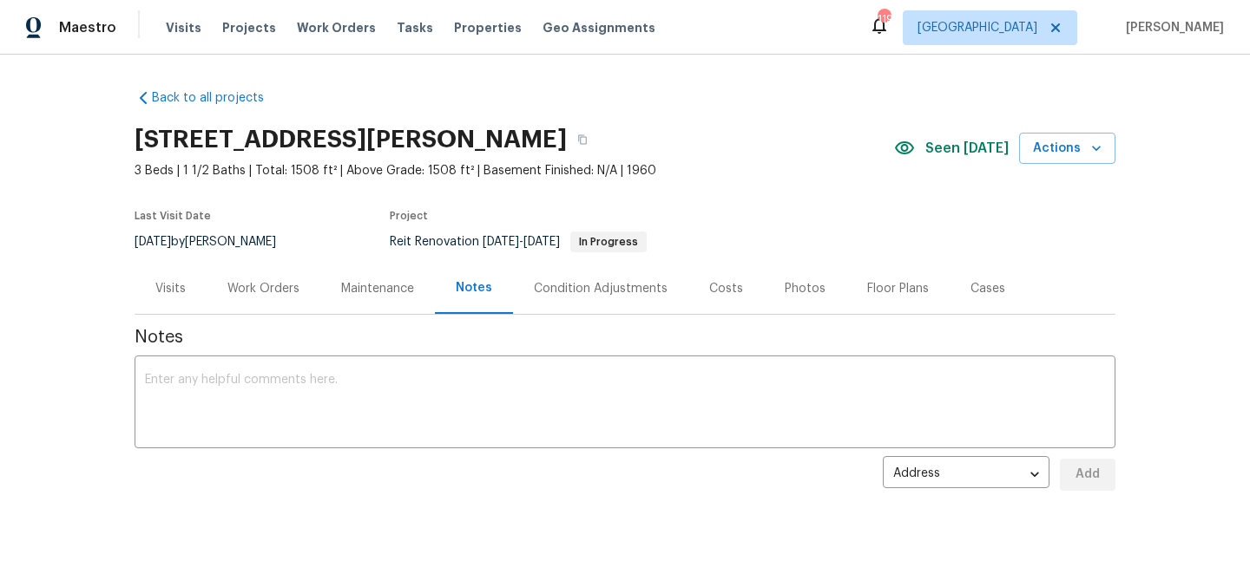
scroll to position [28, 0]
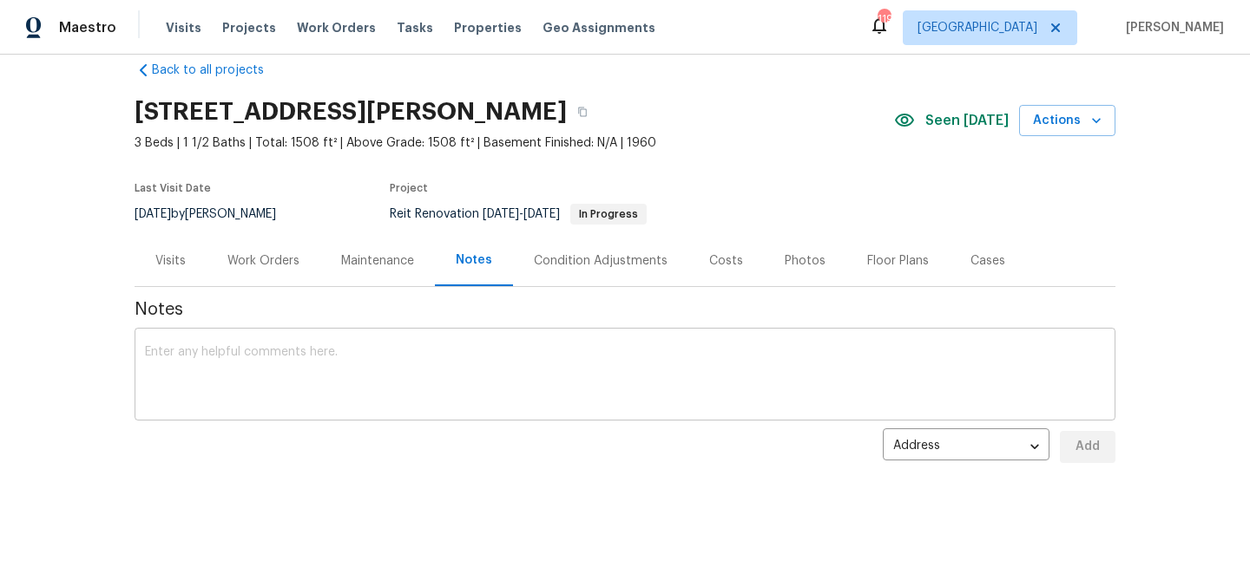
click at [248, 340] on div "x ​" at bounding box center [624, 376] width 981 height 89
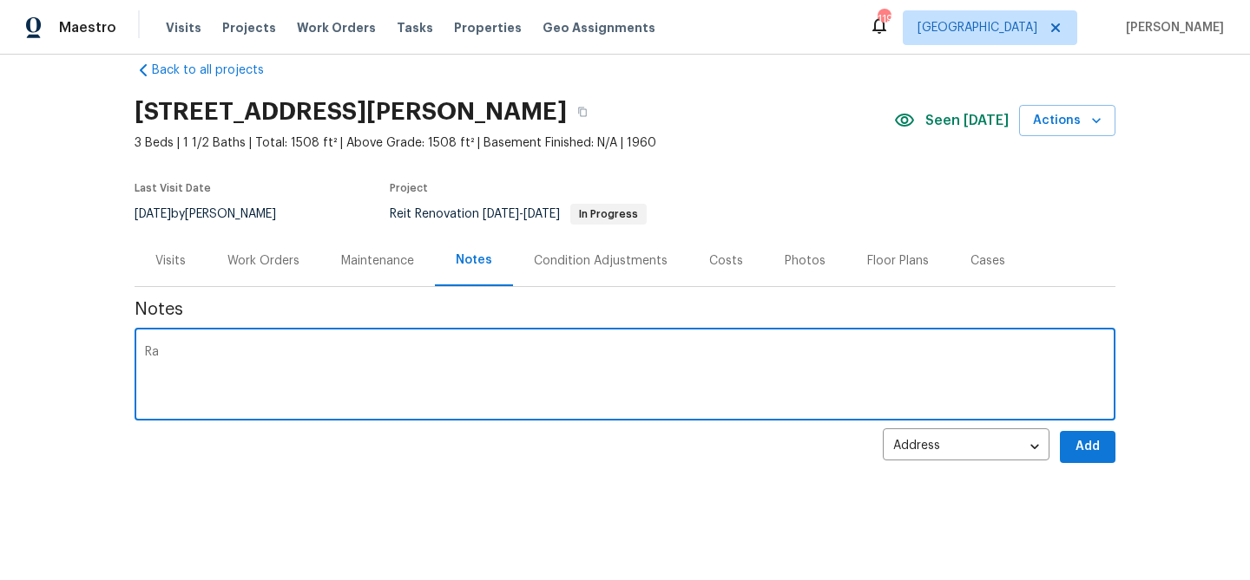
type textarea "R"
type textarea "r"
type textarea "Rass reno WOs have been approved and sent out to vendors"
click at [1087, 445] on span "Add" at bounding box center [1087, 447] width 28 height 22
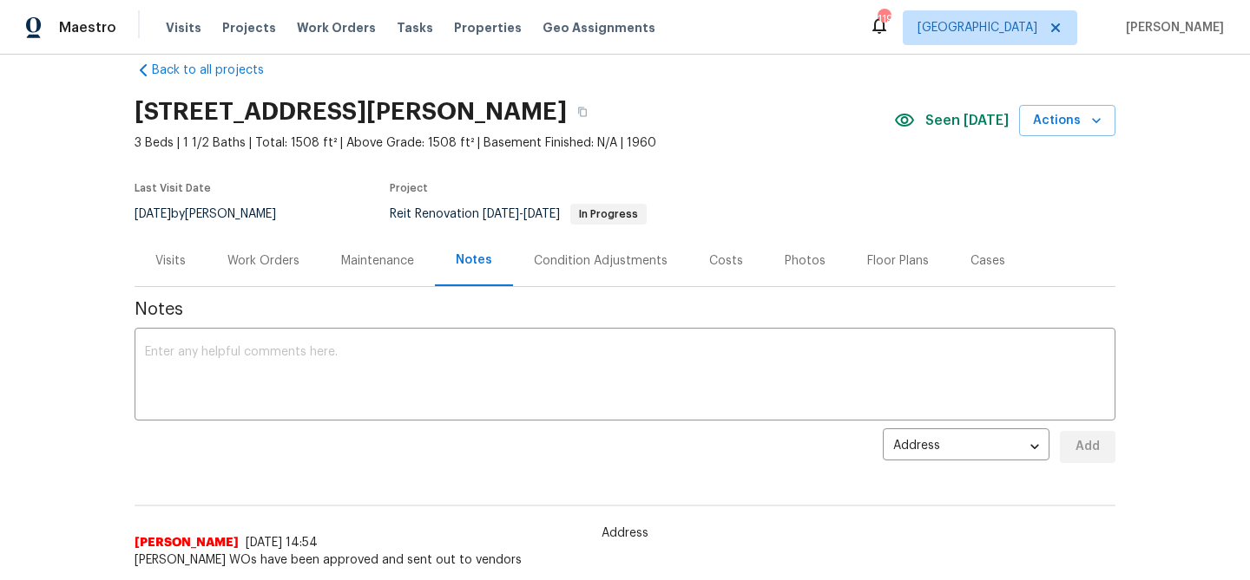
click at [290, 255] on div "Work Orders" at bounding box center [263, 261] width 72 height 17
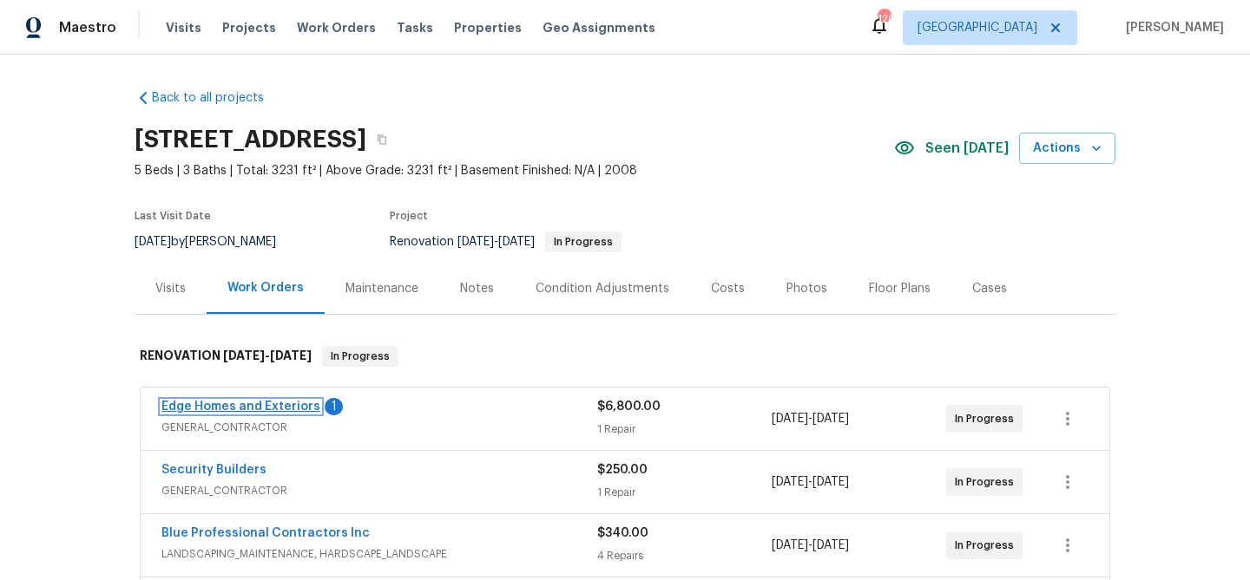
click at [189, 409] on link "Edge Homes and Exteriors" at bounding box center [240, 407] width 159 height 12
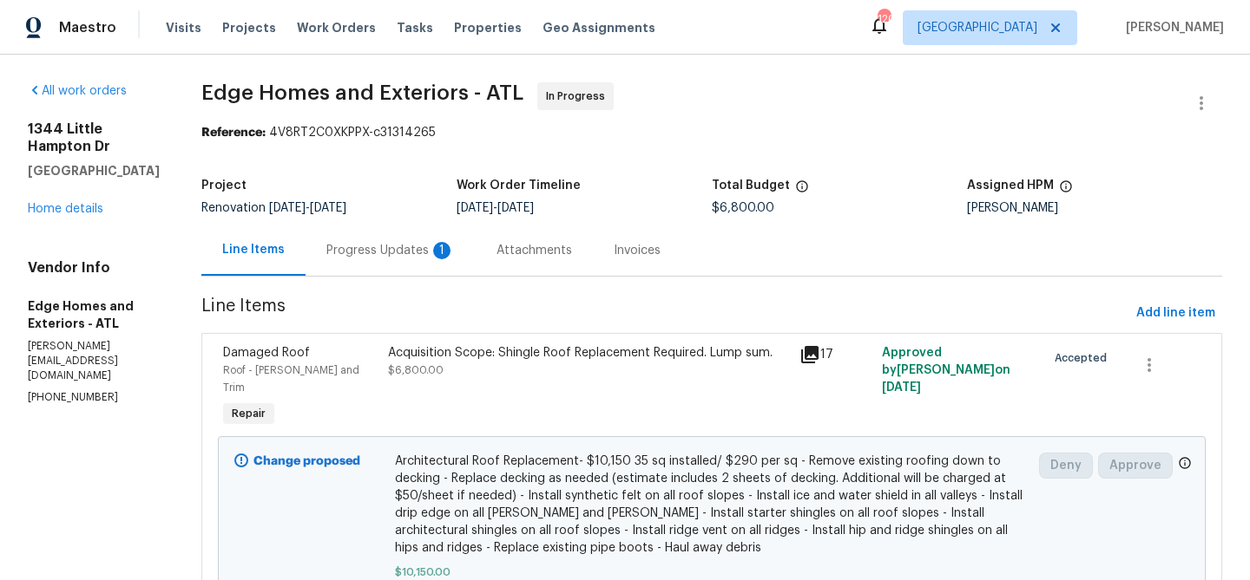
click at [433, 252] on div "1" at bounding box center [441, 250] width 17 height 17
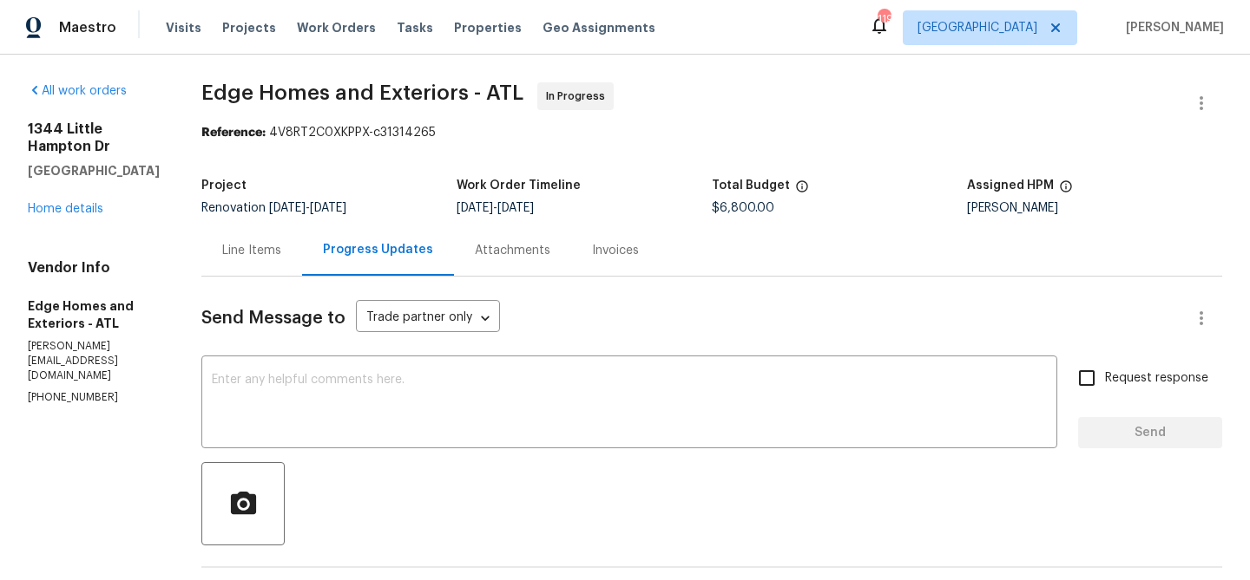
scroll to position [493, 0]
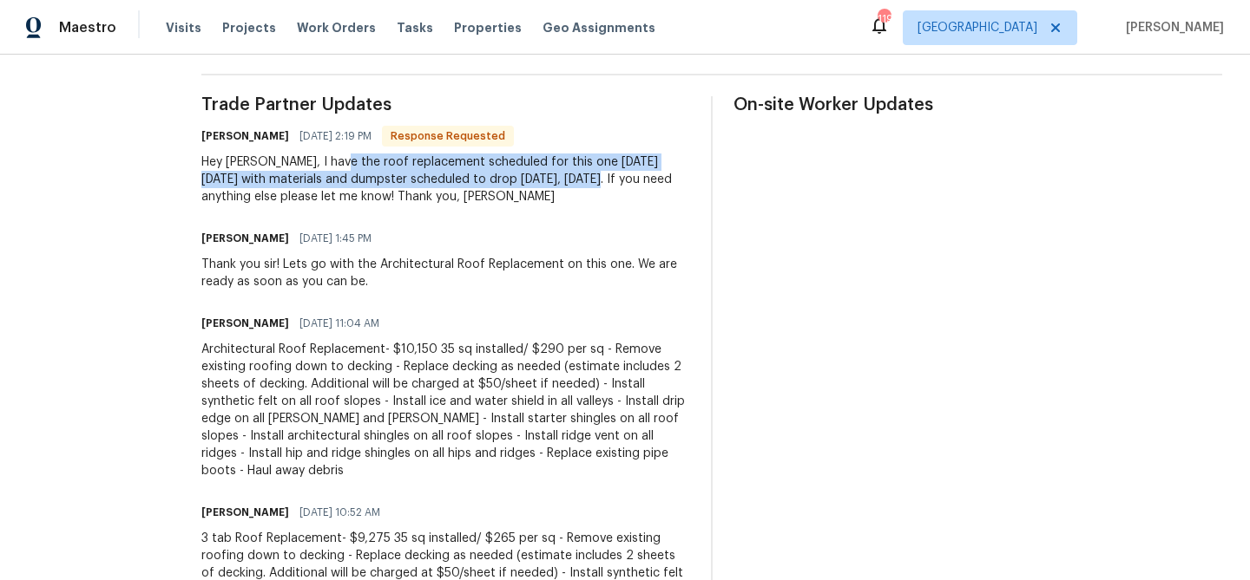
drag, startPoint x: 299, startPoint y: 160, endPoint x: 506, endPoint y: 139, distance: 207.6
click at [528, 174] on div "Hey Michael, I have the roof replacement scheduled for this one on Thurs 10/2 w…" at bounding box center [445, 180] width 489 height 52
copy div "roof replacement scheduled for this one on Thurs 10/2 with materials and dumpst…"
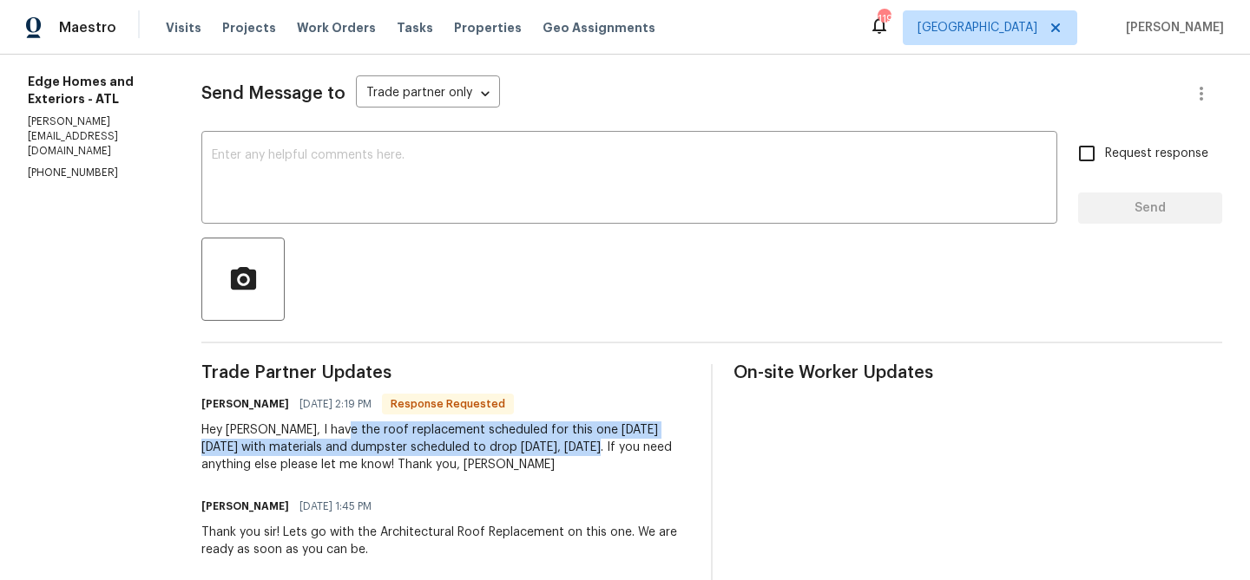
scroll to position [223, 0]
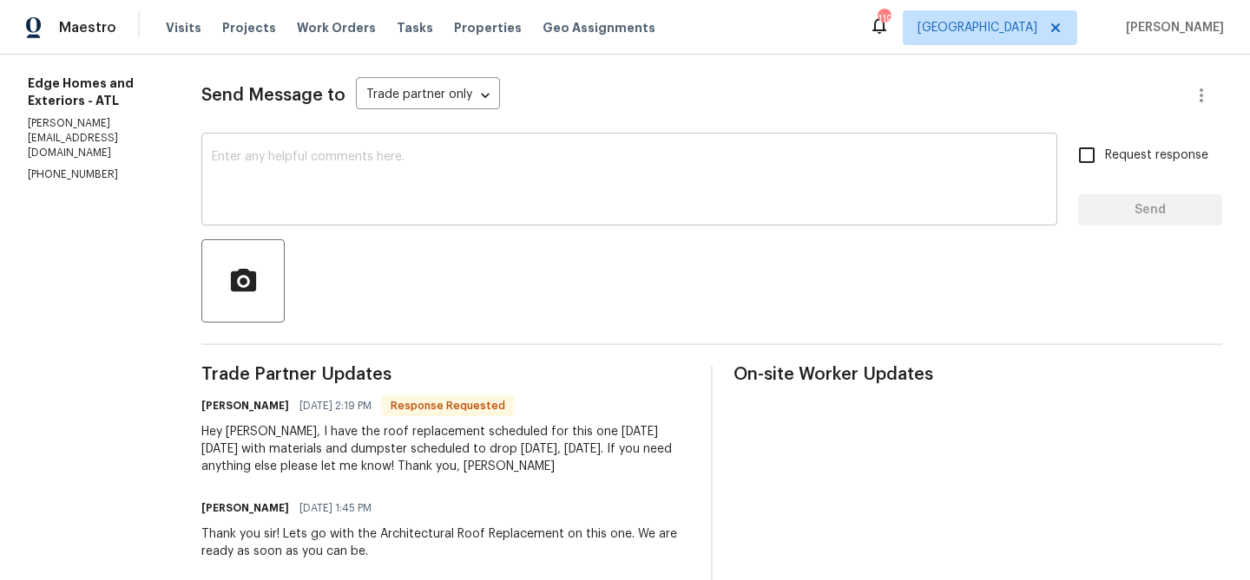
click at [336, 146] on div "x ​" at bounding box center [629, 181] width 856 height 89
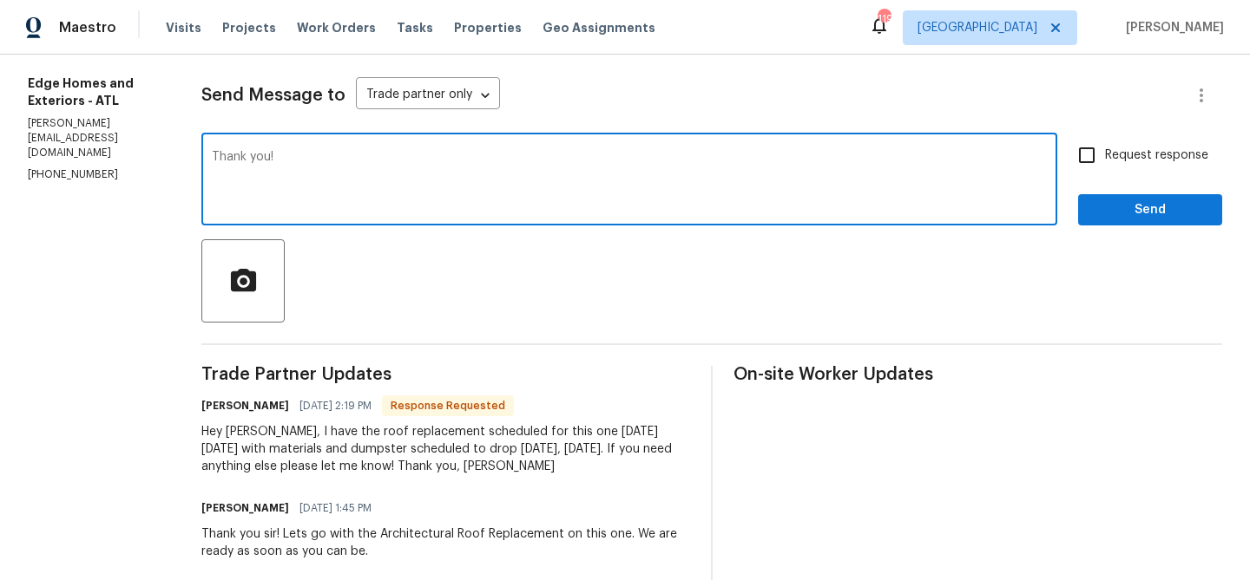
type textarea "Thank you!"
click at [1141, 226] on div "Send Message to Trade partner only Trade partner only ​ Thank you! x ​ Request …" at bounding box center [711, 574] width 1020 height 1041
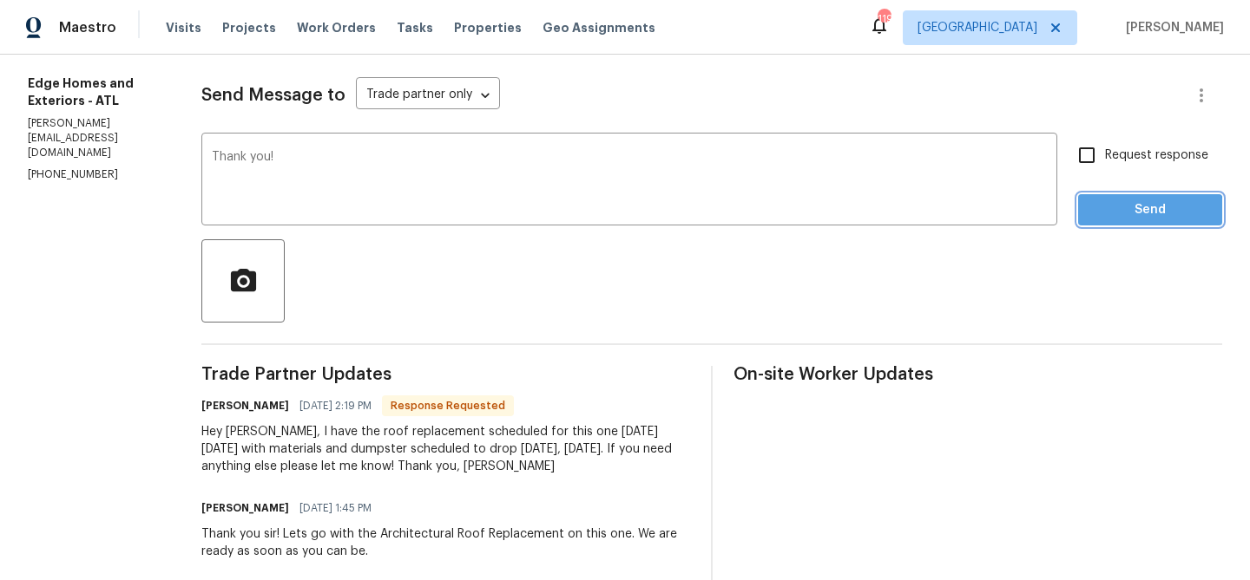
click at [1140, 211] on span "Send" at bounding box center [1150, 211] width 116 height 22
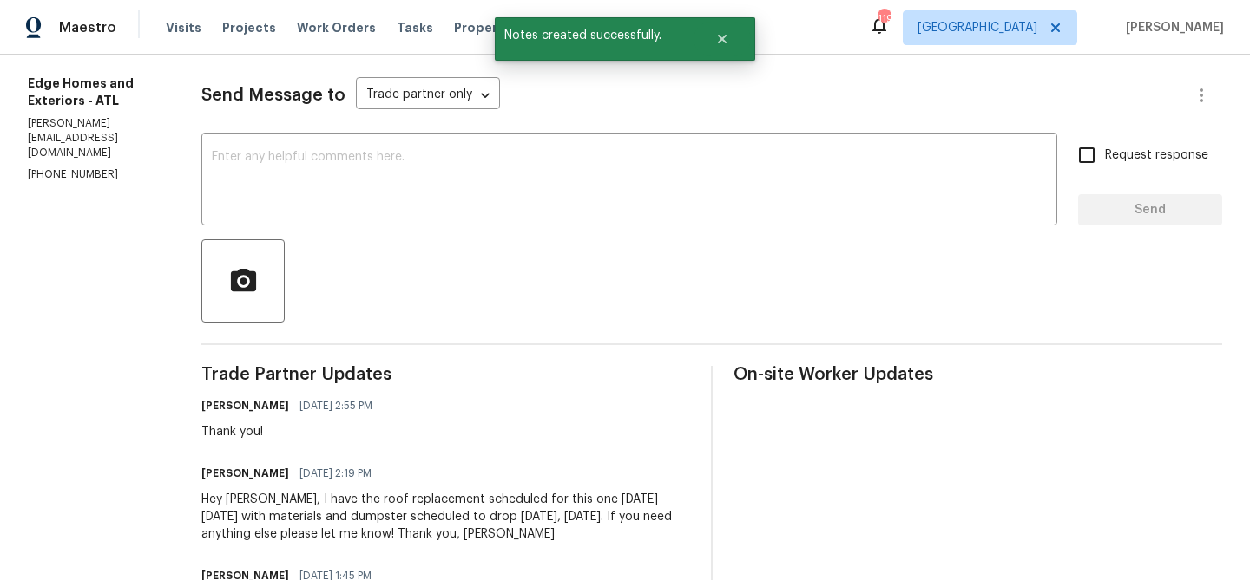
scroll to position [0, 0]
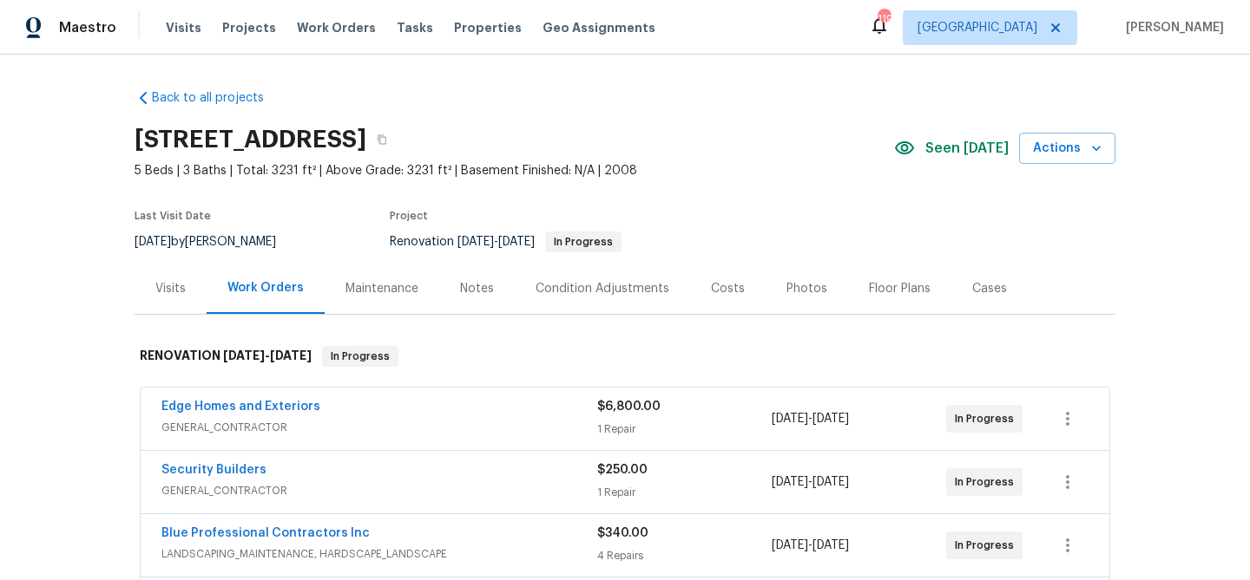
click at [468, 284] on div "Notes" at bounding box center [477, 288] width 34 height 17
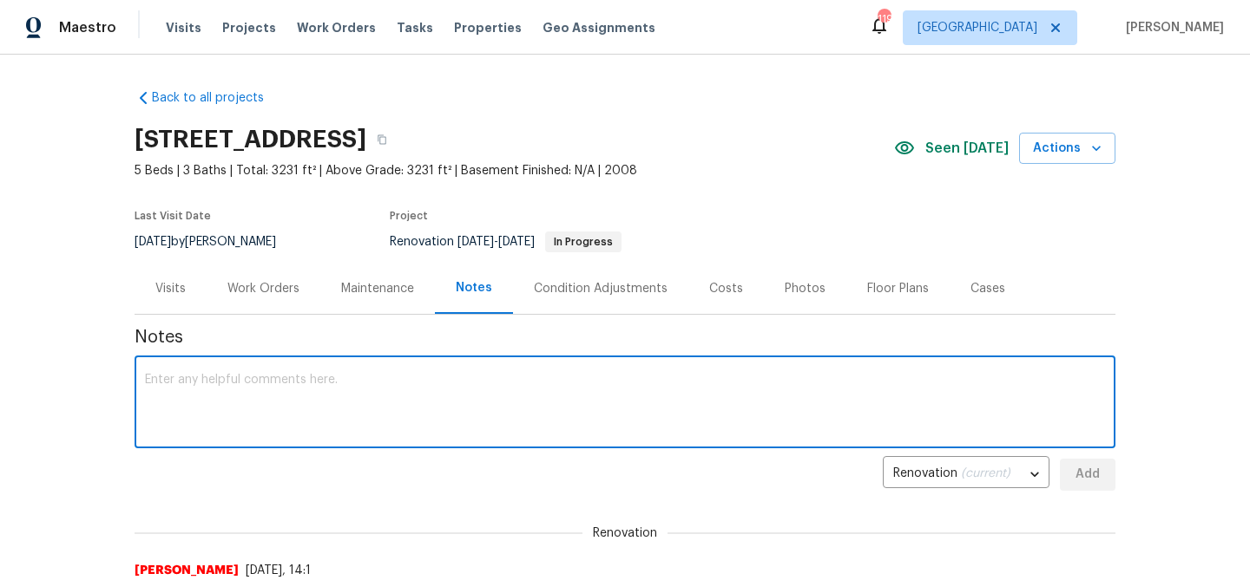
click at [315, 384] on textarea at bounding box center [625, 404] width 960 height 61
paste textarea "roof replacement scheduled for this one on Thurs 10/2 with materials and dumpst…"
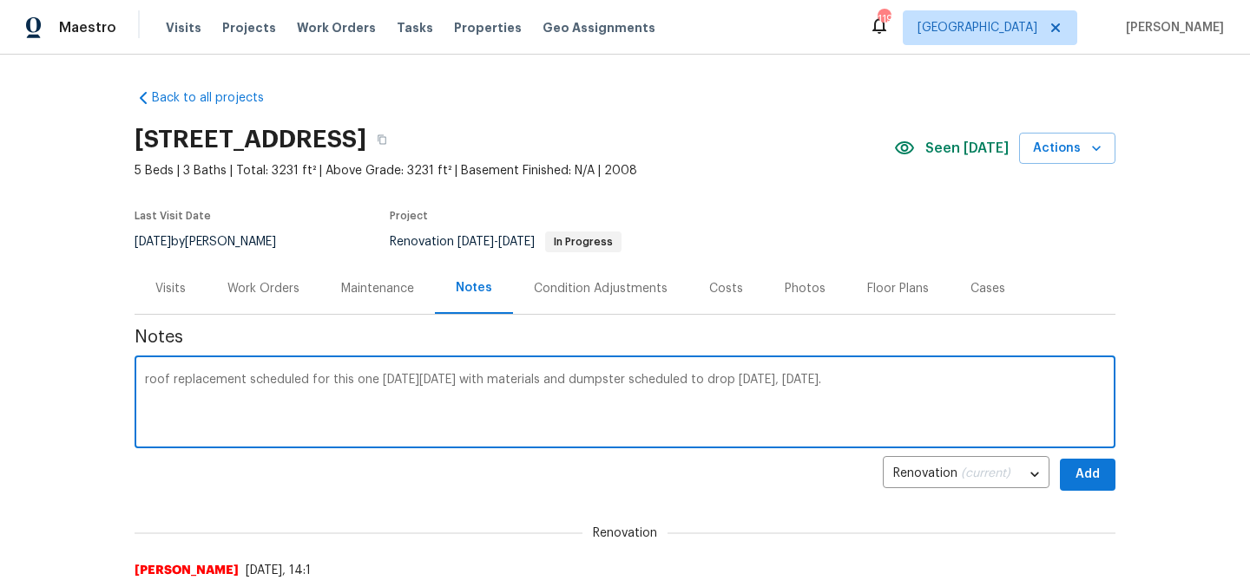
drag, startPoint x: 148, startPoint y: 378, endPoint x: 168, endPoint y: 353, distance: 32.7
click at [148, 378] on textarea "roof replacement scheduled for this one on Thurs 10/2 with materials and dumpst…" at bounding box center [625, 404] width 960 height 61
type textarea "Roof replacement scheduled for this one on Thurs 10/2 with materials and dumpst…"
click at [1106, 480] on button "Add" at bounding box center [1087, 474] width 56 height 32
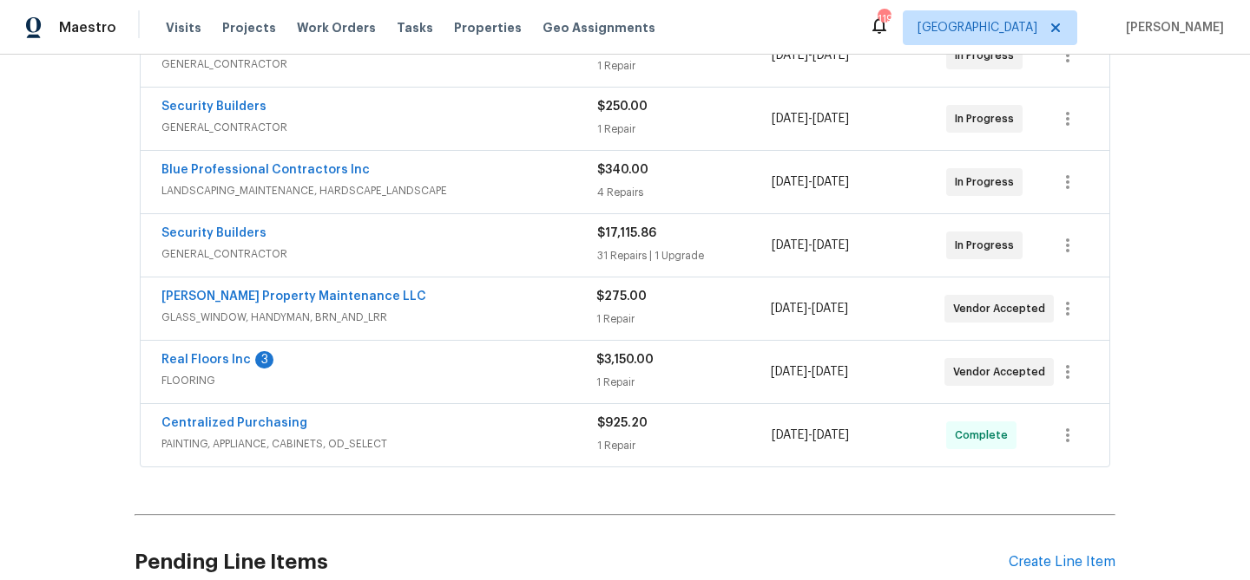
scroll to position [389, 0]
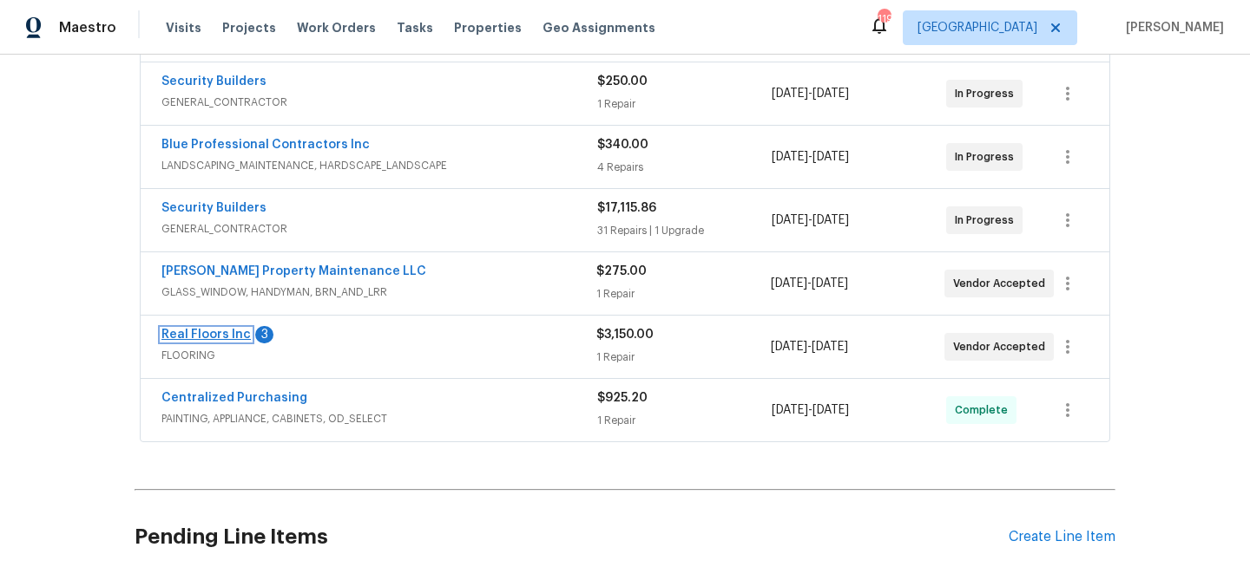
click at [226, 337] on link "Real Floors Inc" at bounding box center [205, 335] width 89 height 12
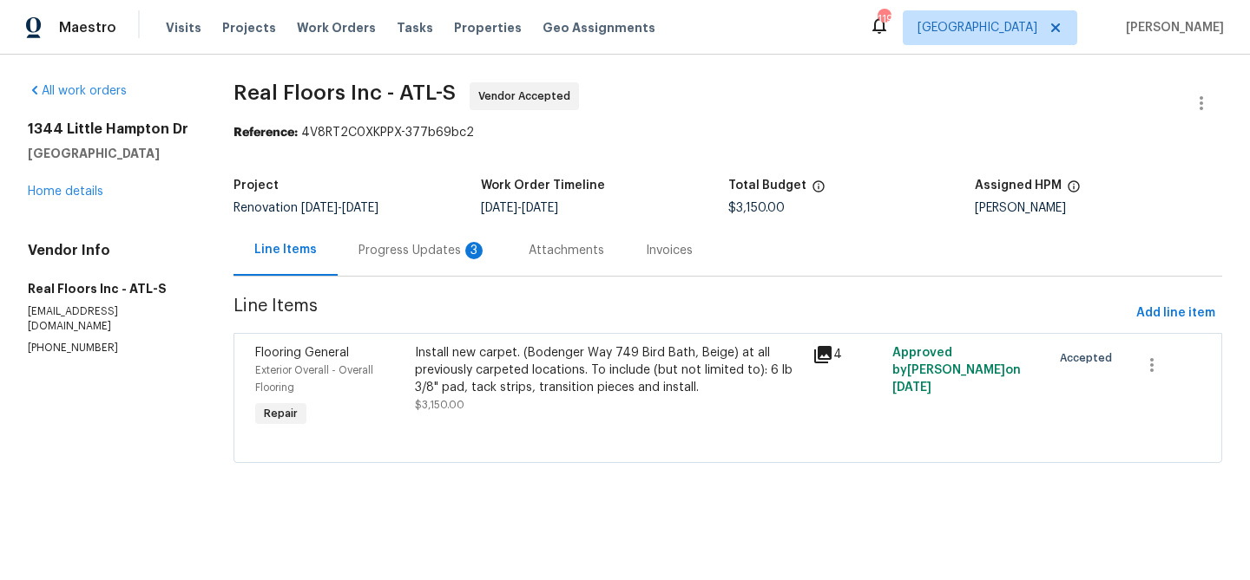
click at [384, 253] on div "Progress Updates 3" at bounding box center [422, 250] width 128 height 17
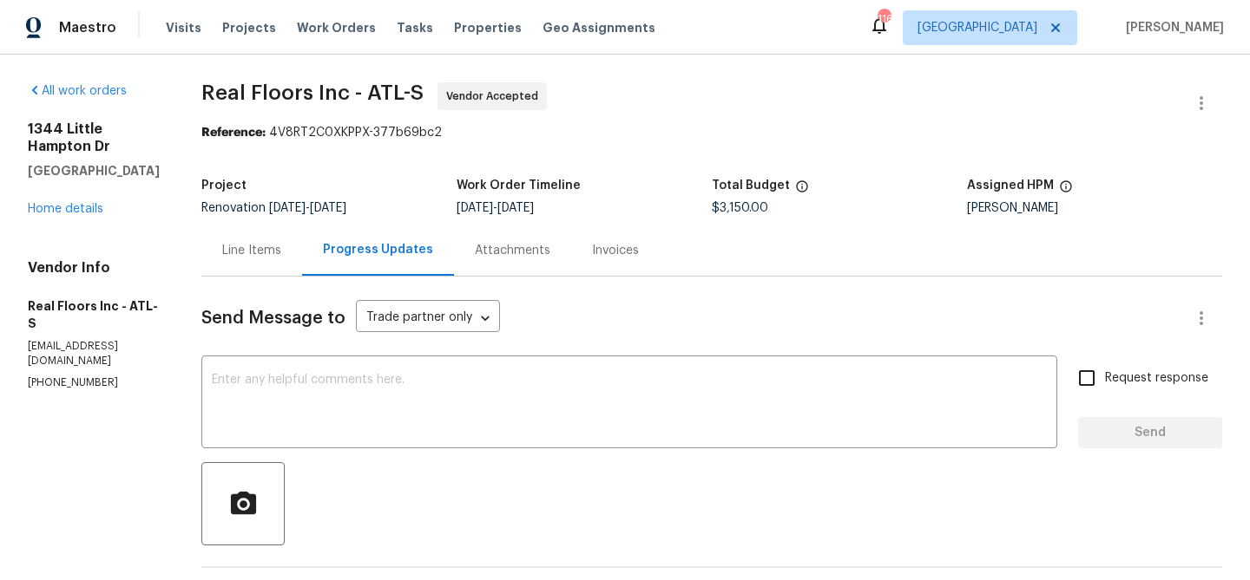
scroll to position [373, 0]
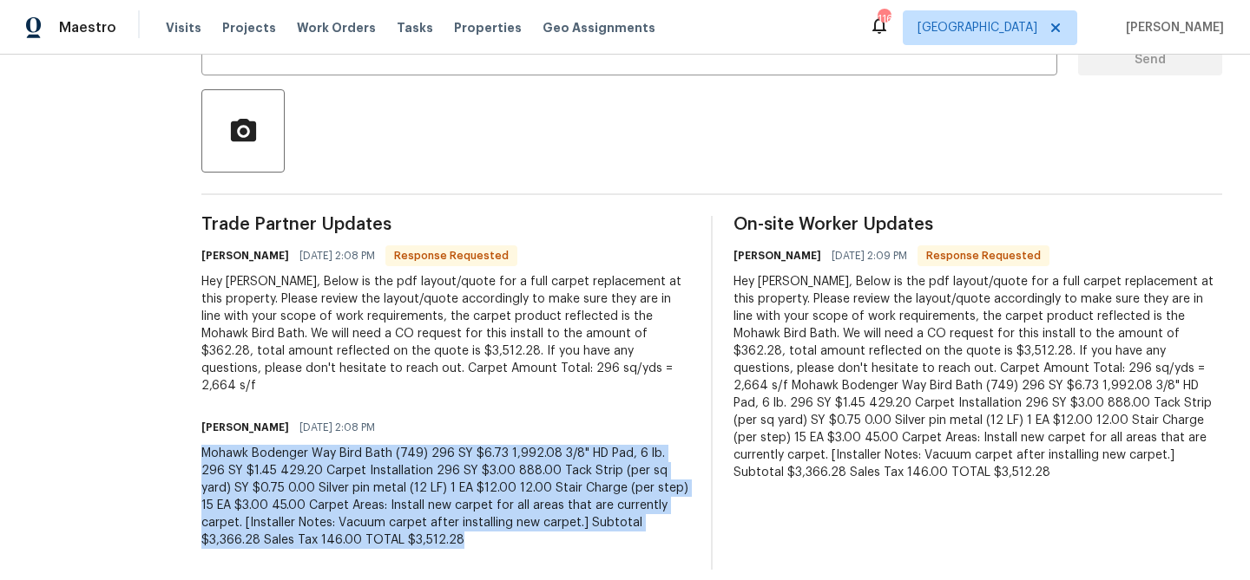
drag, startPoint x: 207, startPoint y: 436, endPoint x: 368, endPoint y: 521, distance: 182.4
click at [368, 521] on div "Mohawk Bodenger Way Bird Bath (749) 296 SY $6.73 1,992.08 3/8" HD Pad, 6 lb. 29…" at bounding box center [445, 497] width 489 height 104
copy div "Mohawk Bodenger Way Bird Bath (749) 296 SY $6.73 1,992.08 3/8" HD Pad, 6 lb. 29…"
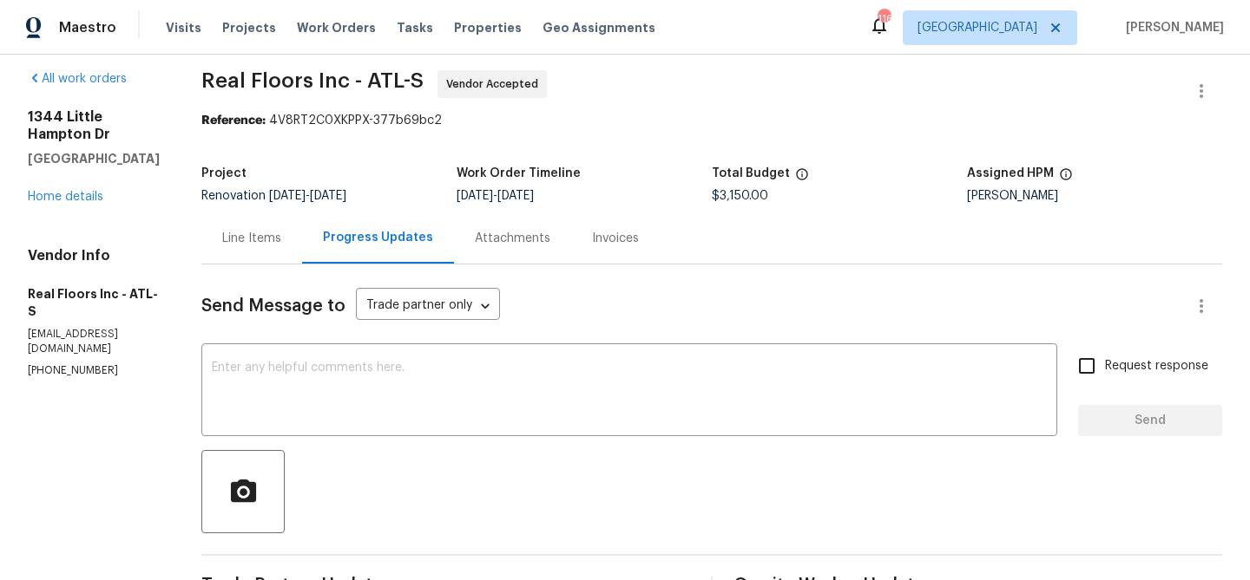
scroll to position [0, 0]
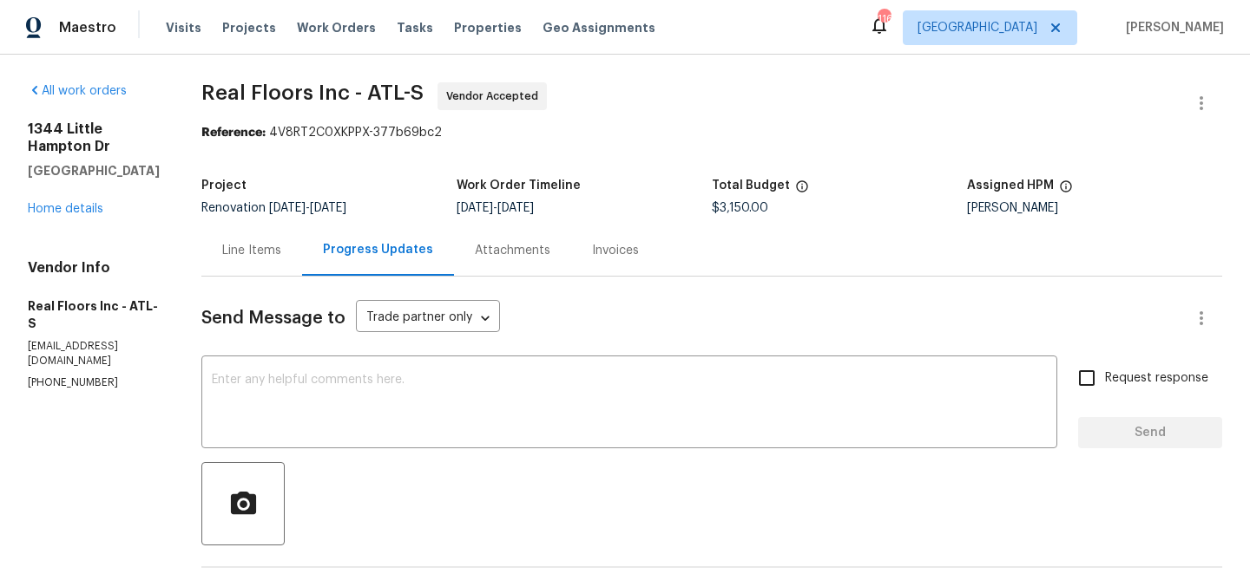
click at [270, 242] on div "Line Items" at bounding box center [251, 250] width 59 height 17
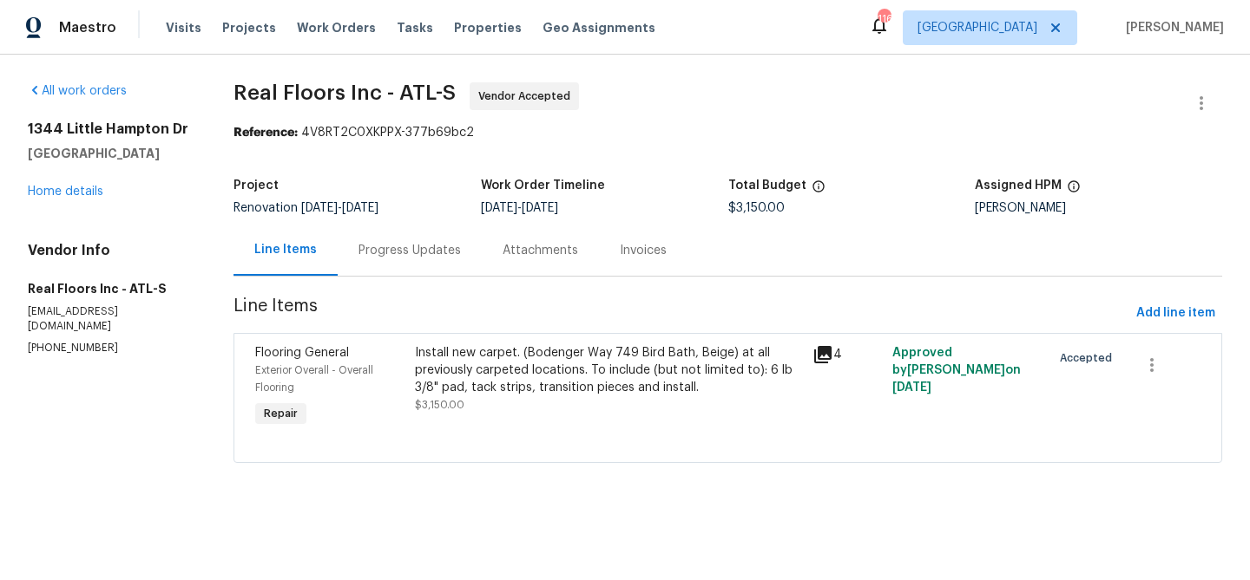
click at [495, 372] on div "Install new carpet. (Bodenger Way 749 Bird Bath, Beige) at all previously carpe…" at bounding box center [609, 370] width 388 height 52
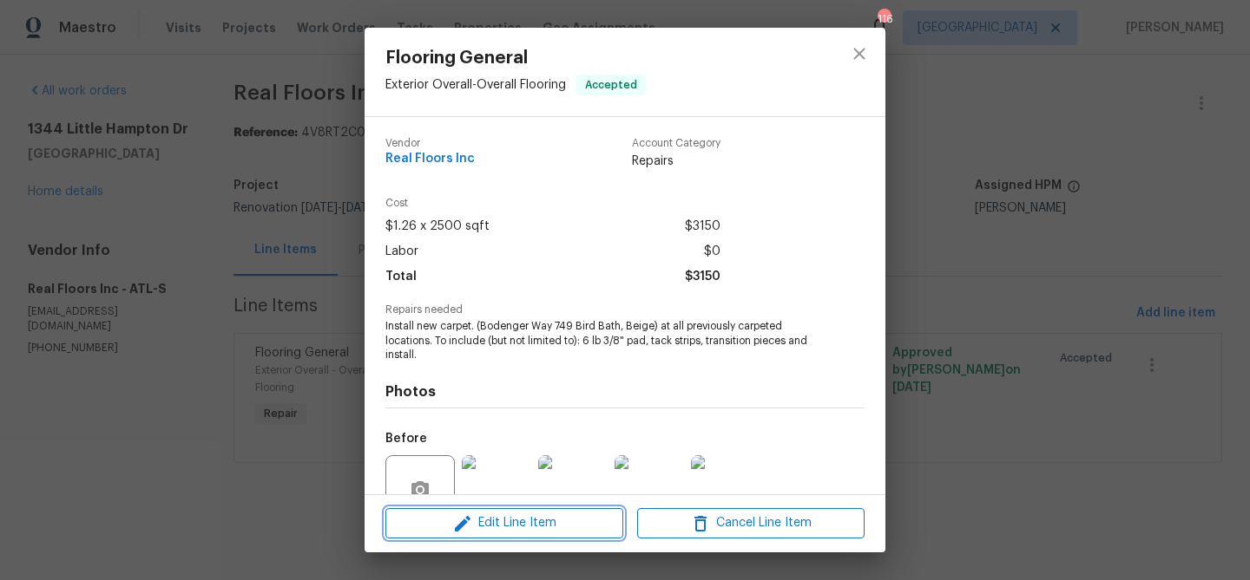
click at [524, 517] on span "Edit Line Item" at bounding box center [503, 524] width 227 height 22
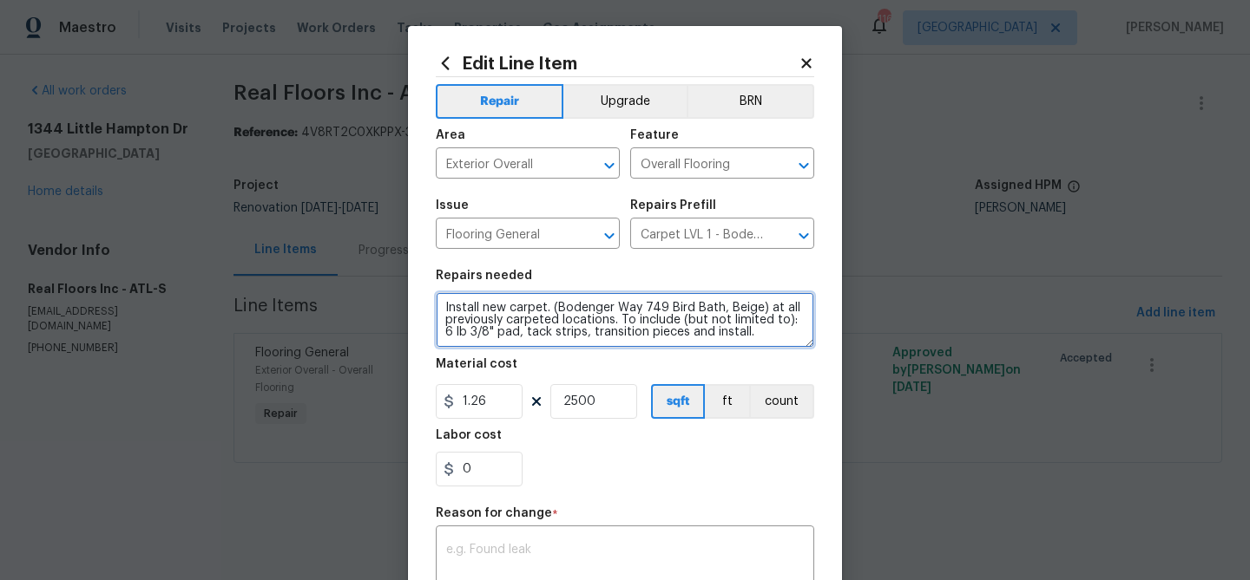
click at [480, 300] on textarea "Install new carpet. (Bodenger Way 749 Bird Bath, Beige) at all previously carpe…" at bounding box center [625, 320] width 378 height 56
paste textarea "Mohawk Bodenger Way Bird Bath (749) 296 SY $6.73 1,992.08 3/8" HD Pad, 6 lb. 29…"
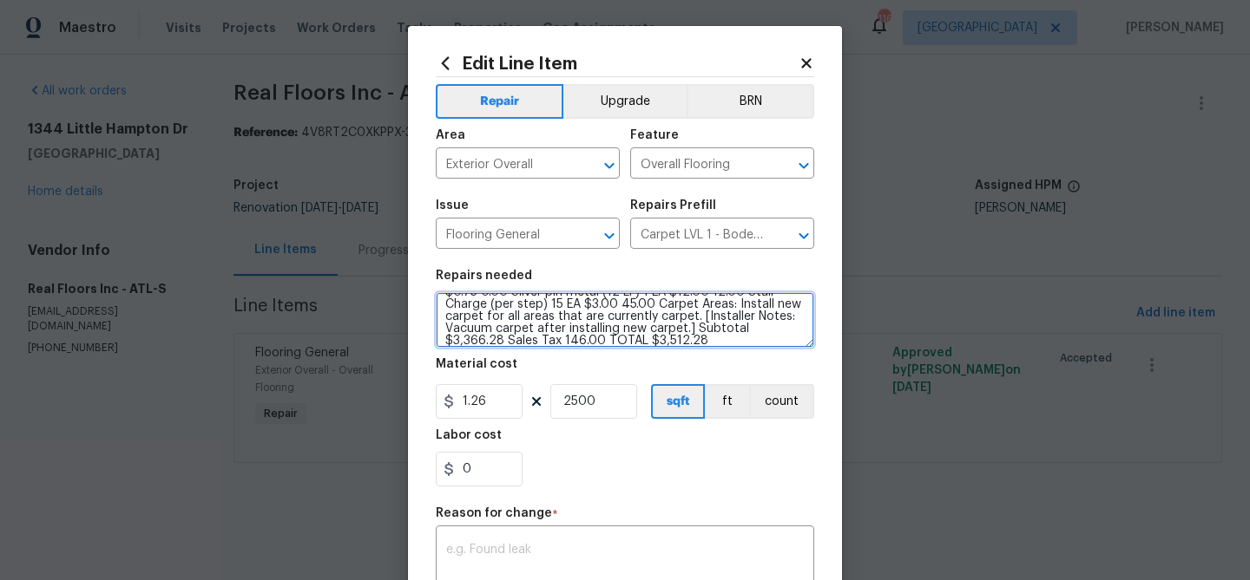
type textarea "Mohawk Bodenger Way Bird Bath (749) 296 SY $6.73 1,992.08 3/8" HD Pad, 6 lb. 29…"
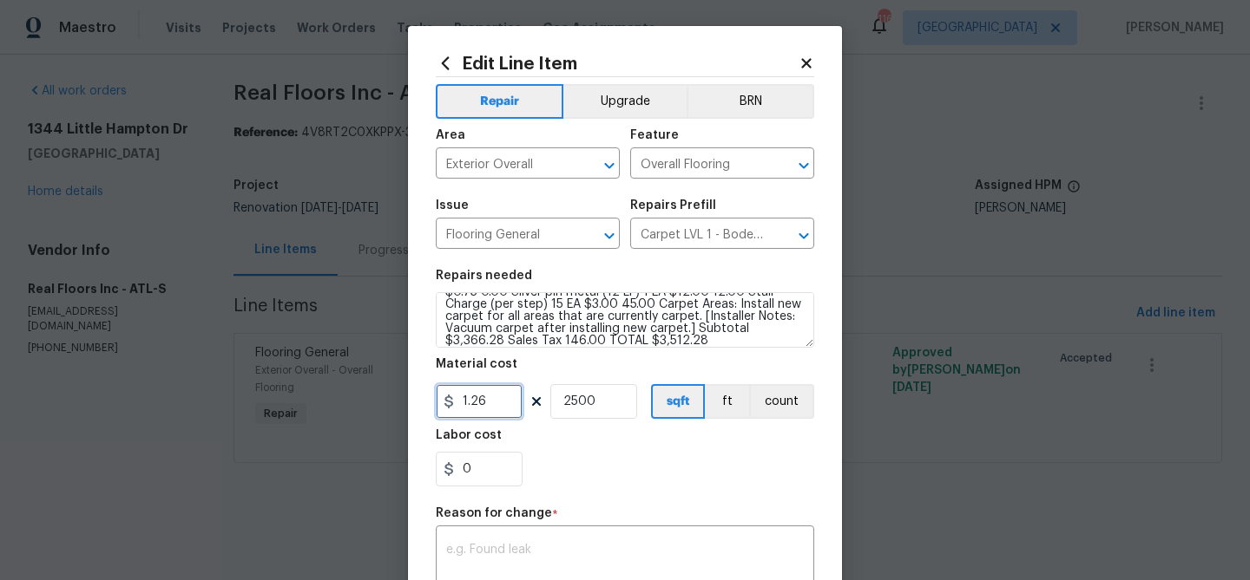
click at [473, 399] on input "1.26" at bounding box center [479, 401] width 87 height 35
type input "3512.28"
click at [580, 404] on input "2500" at bounding box center [593, 401] width 87 height 35
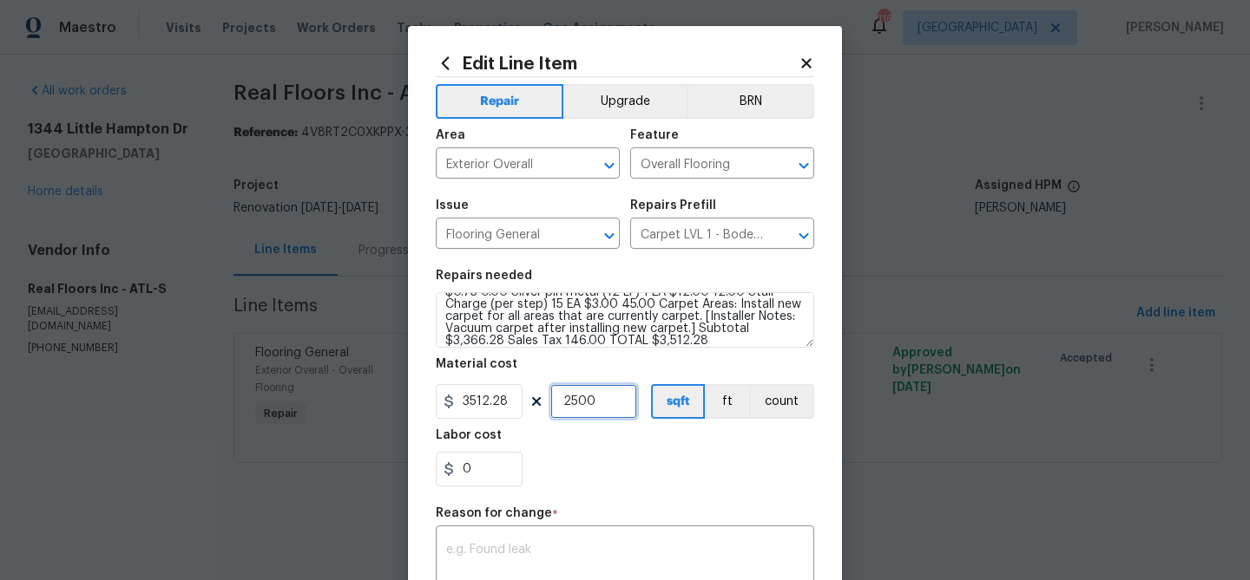
click at [580, 404] on input "2500" at bounding box center [593, 401] width 87 height 35
type input "1"
click at [623, 484] on div "0" at bounding box center [625, 469] width 378 height 35
click at [582, 541] on div "x ​" at bounding box center [625, 562] width 378 height 64
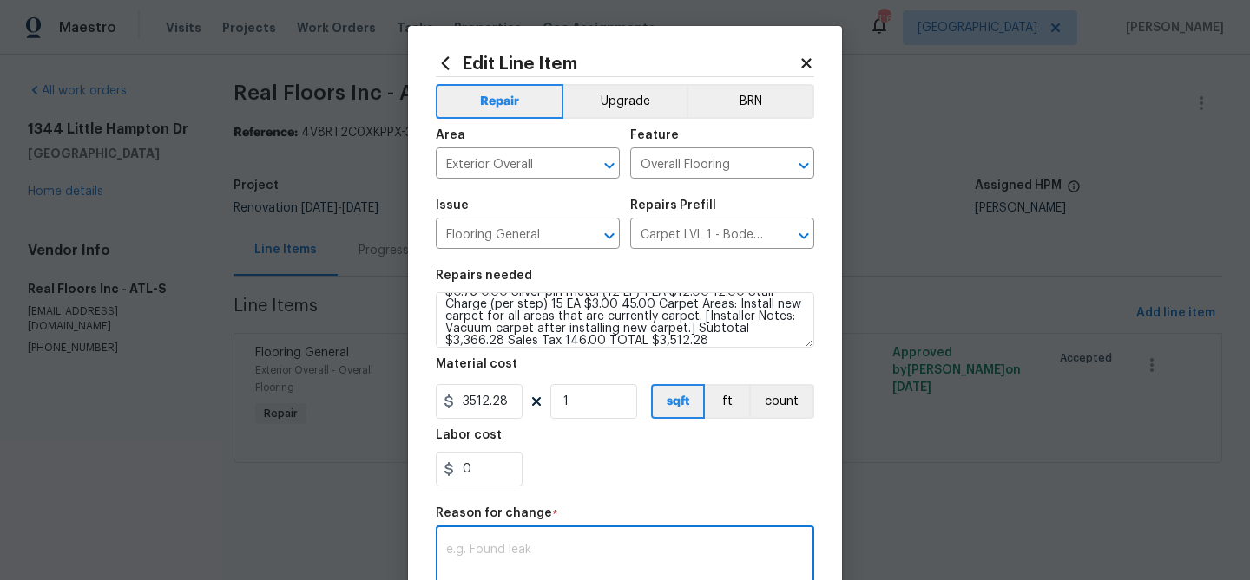
paste textarea "Mohawk Bodenger Way Bird Bath (749) 296 SY $6.73 1,992.08 3/8" HD Pad, 6 lb. 29…"
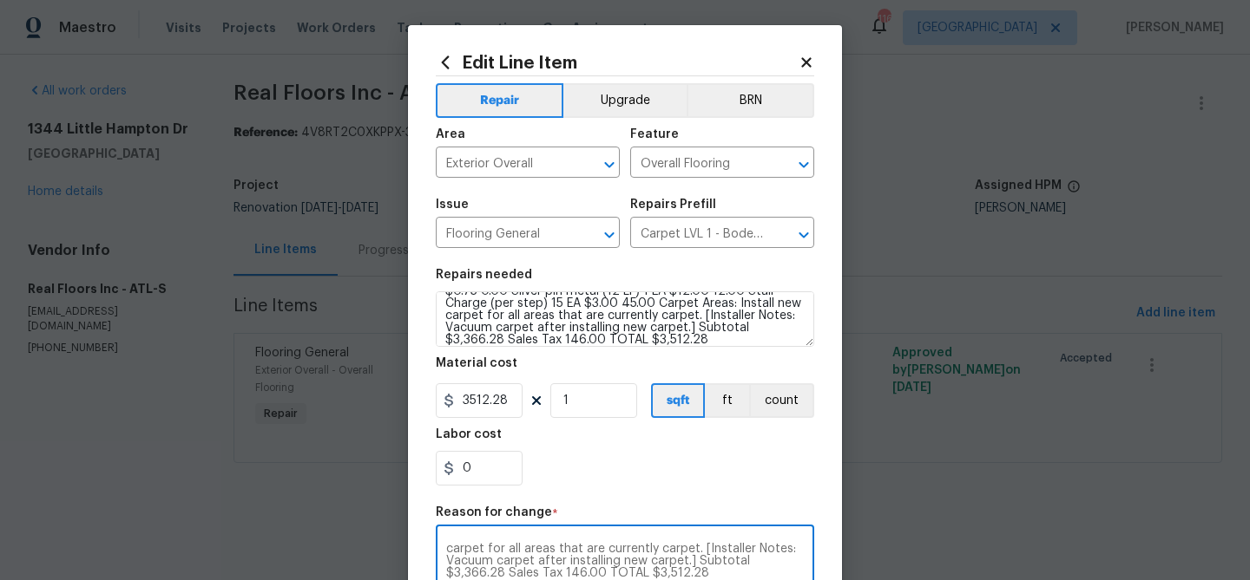
scroll to position [275, 0]
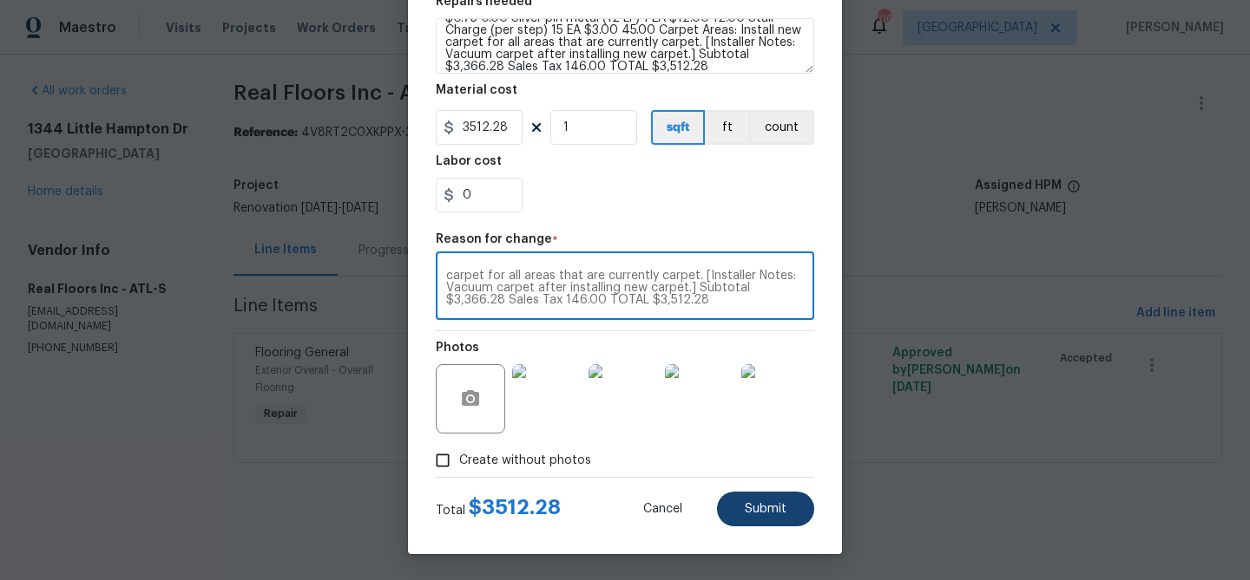
type textarea "Mohawk Bodenger Way Bird Bath (749) 296 SY $6.73 1,992.08 3/8" HD Pad, 6 lb. 29…"
click at [749, 508] on span "Submit" at bounding box center [765, 509] width 42 height 13
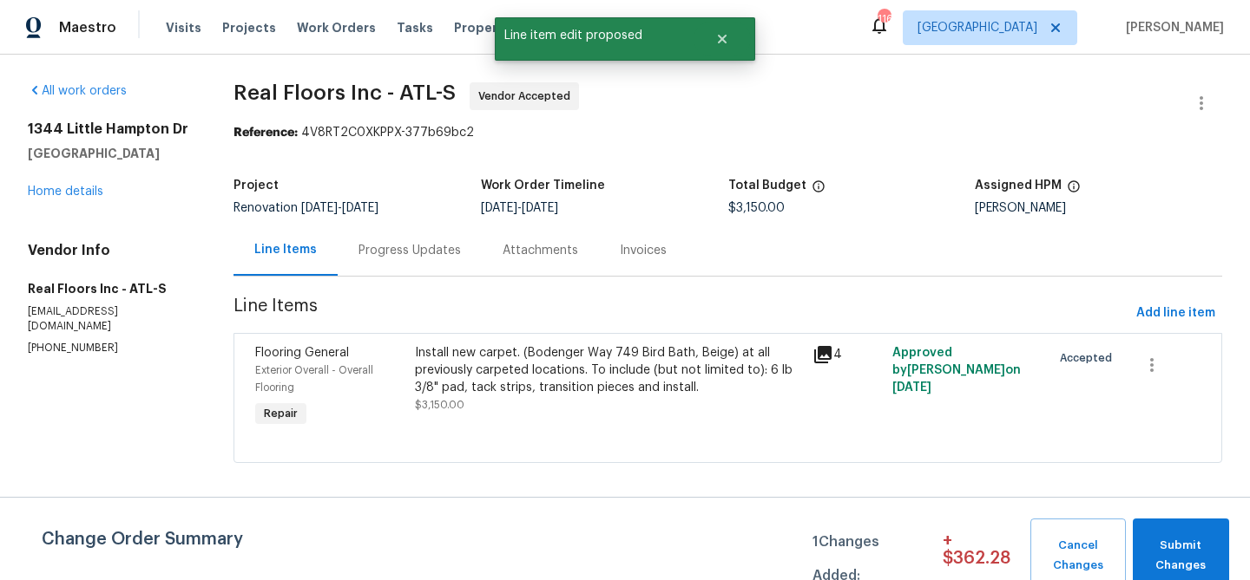
scroll to position [0, 0]
click at [1182, 536] on span "Submit Changes" at bounding box center [1180, 556] width 79 height 40
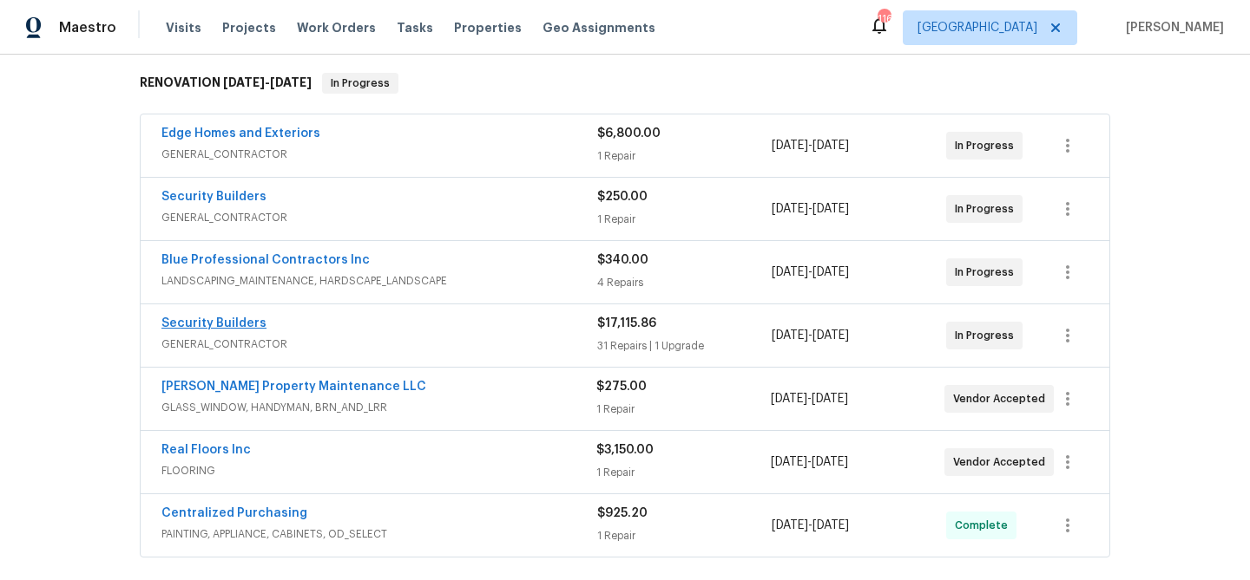
scroll to position [287, 0]
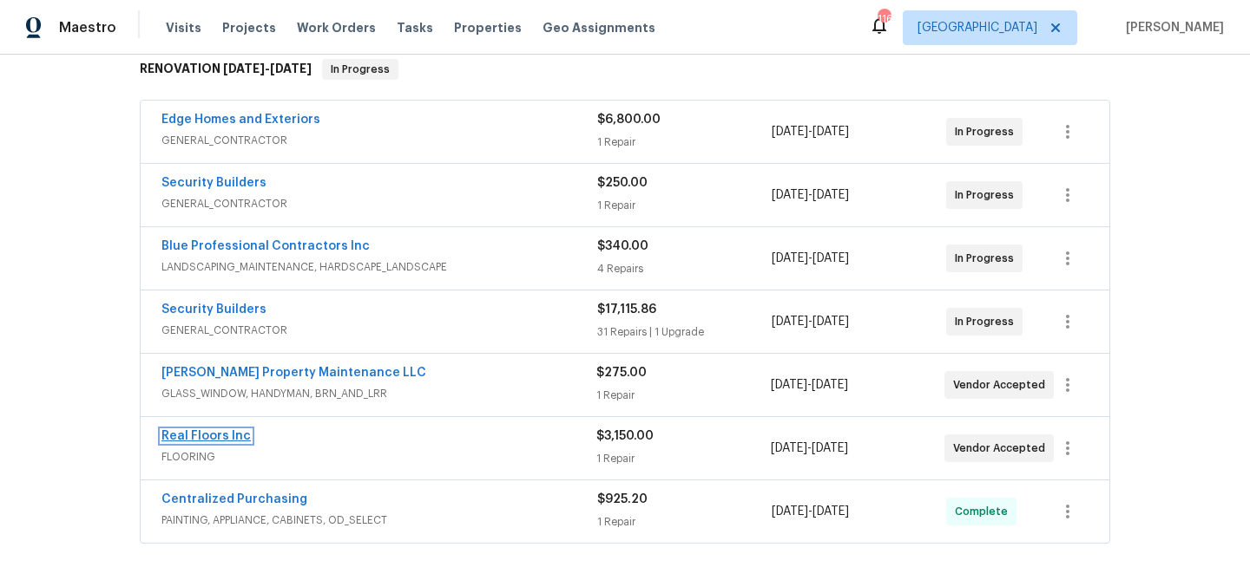
click at [220, 437] on link "Real Floors Inc" at bounding box center [205, 436] width 89 height 12
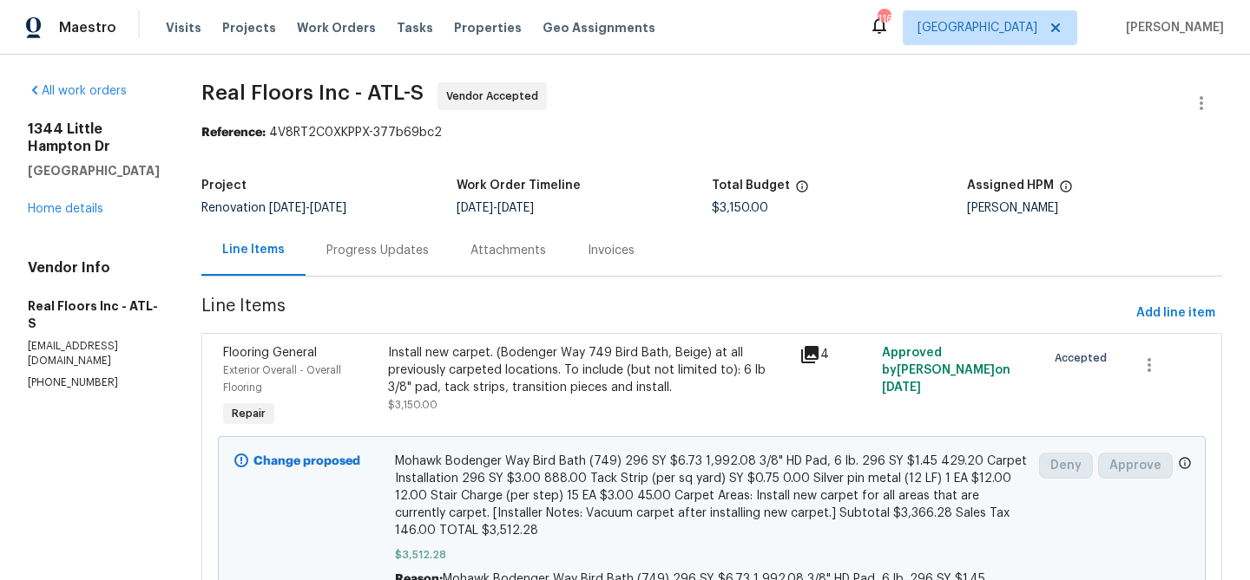
click at [414, 246] on div "Progress Updates" at bounding box center [377, 250] width 102 height 17
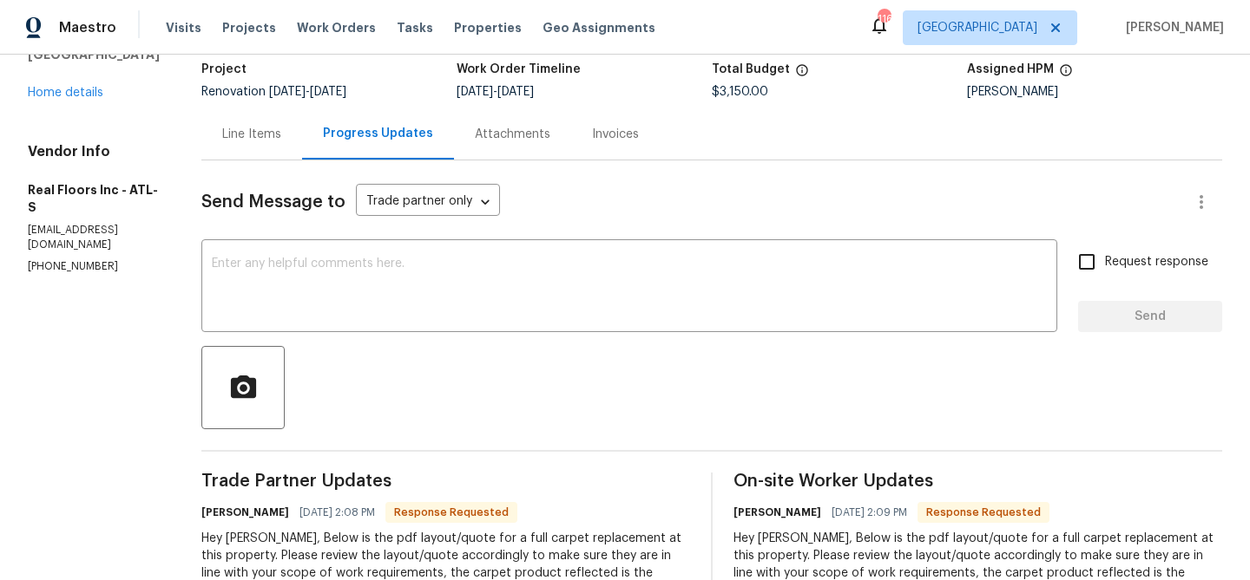
scroll to position [95, 0]
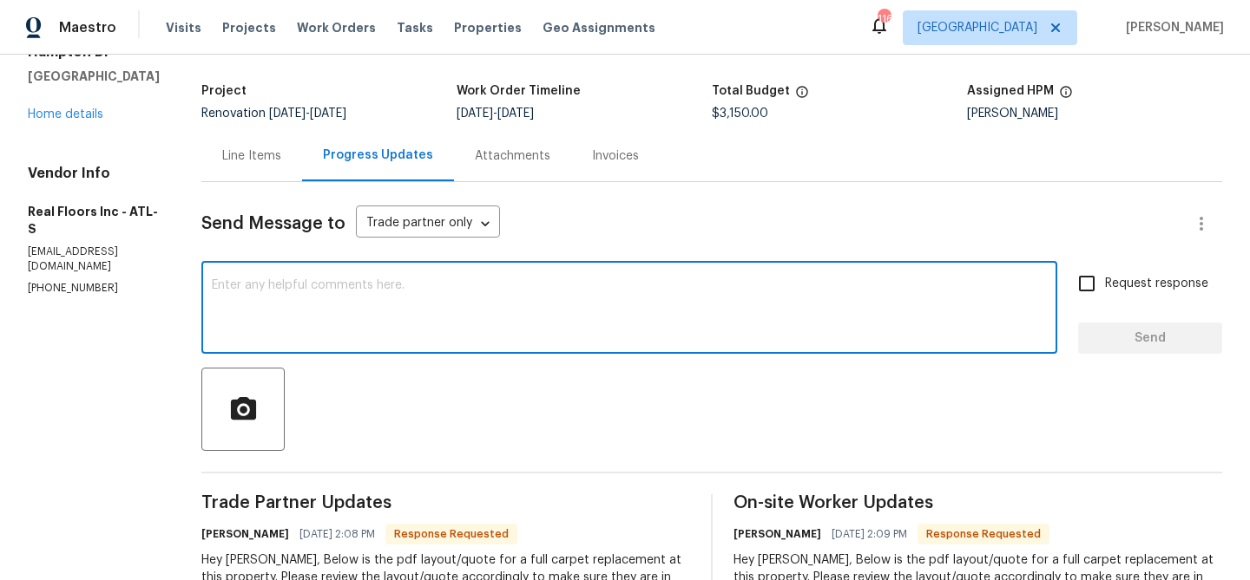
click at [413, 280] on textarea at bounding box center [629, 309] width 835 height 61
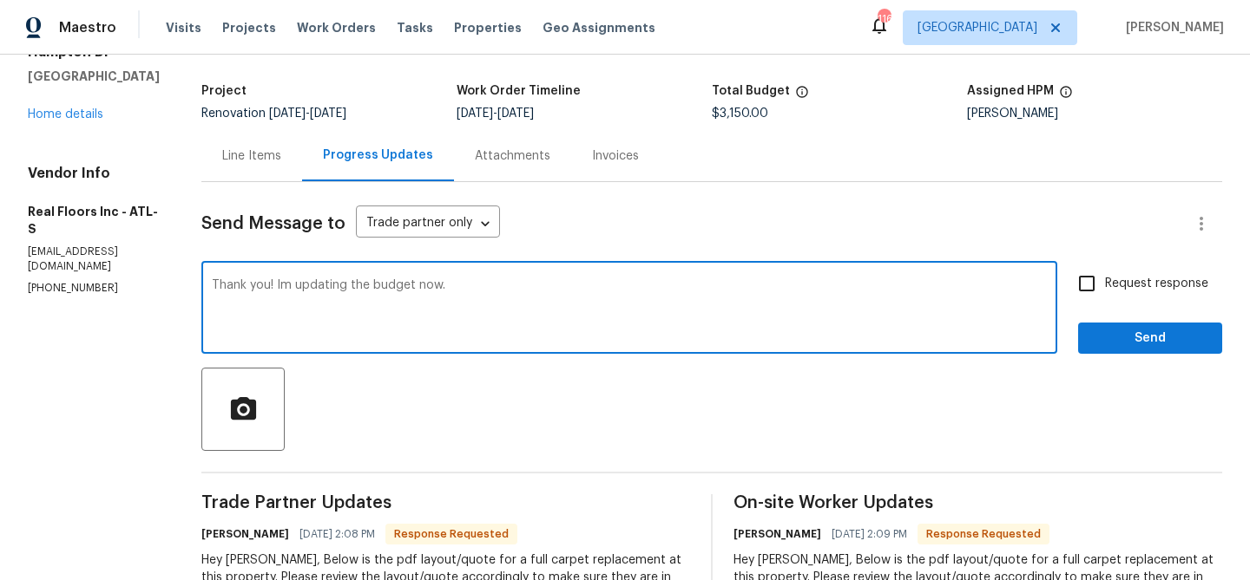
type textarea "Thank you! Im updating the budget now."
click at [1139, 319] on div "Request response Send" at bounding box center [1150, 310] width 144 height 89
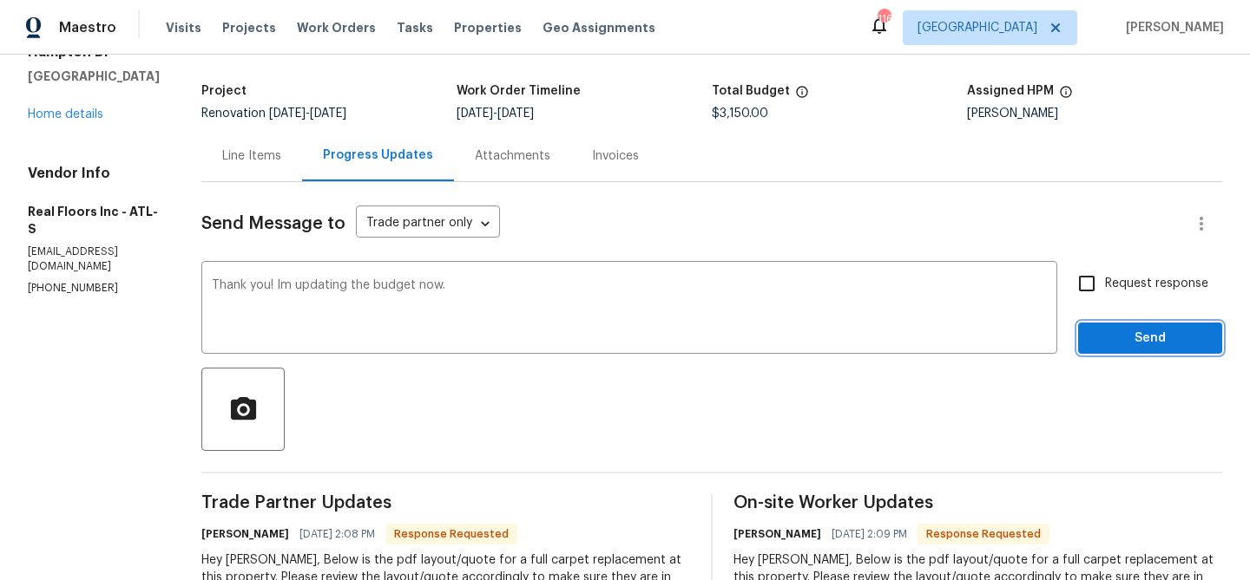
click at [1137, 325] on button "Send" at bounding box center [1150, 339] width 144 height 32
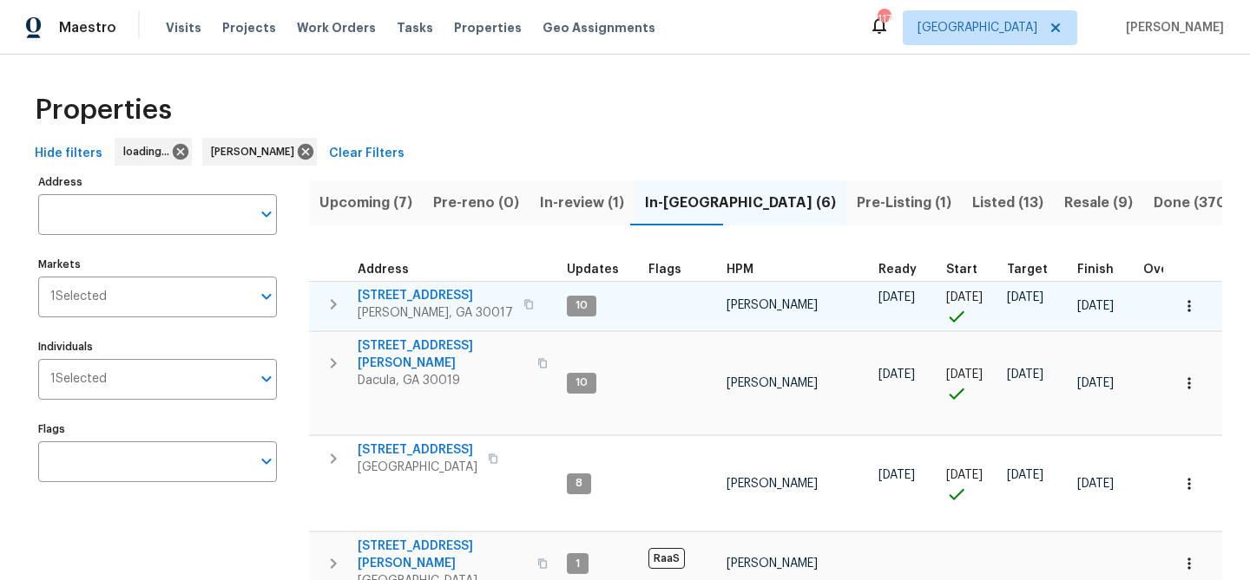
click at [401, 289] on span "[STREET_ADDRESS]" at bounding box center [434, 295] width 155 height 17
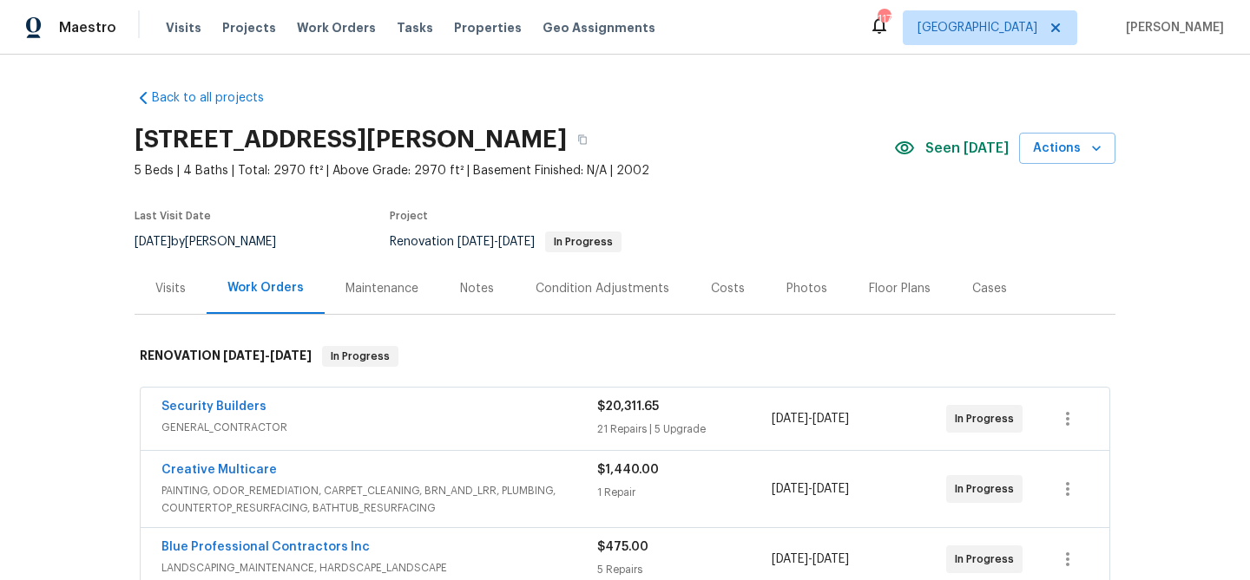
scroll to position [535, 0]
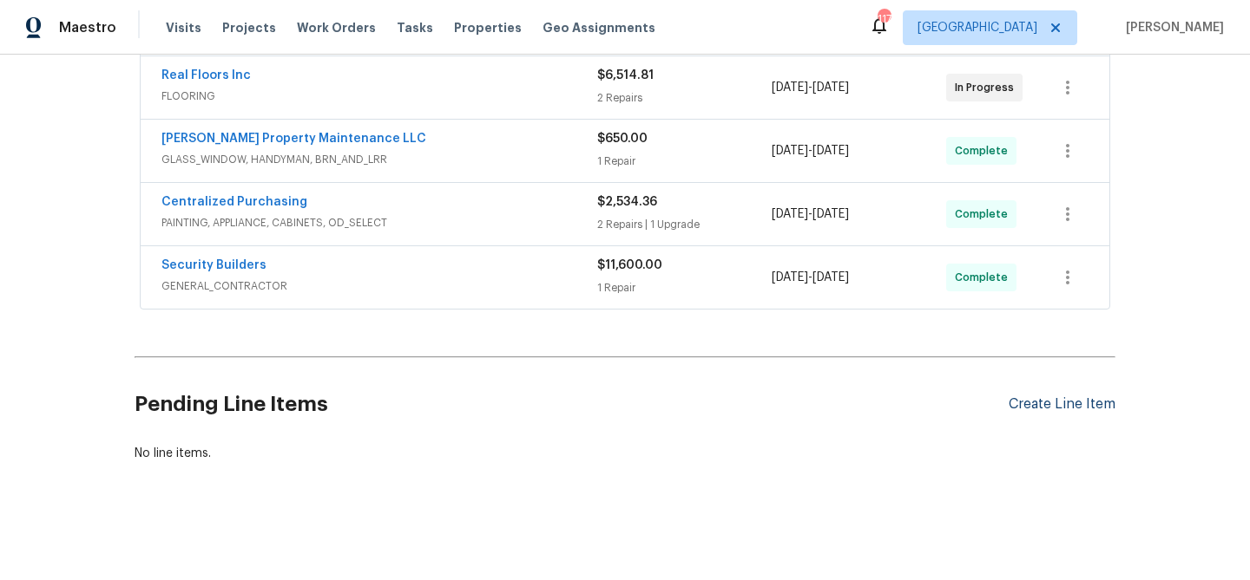
click at [1069, 400] on div "Create Line Item" at bounding box center [1061, 405] width 107 height 16
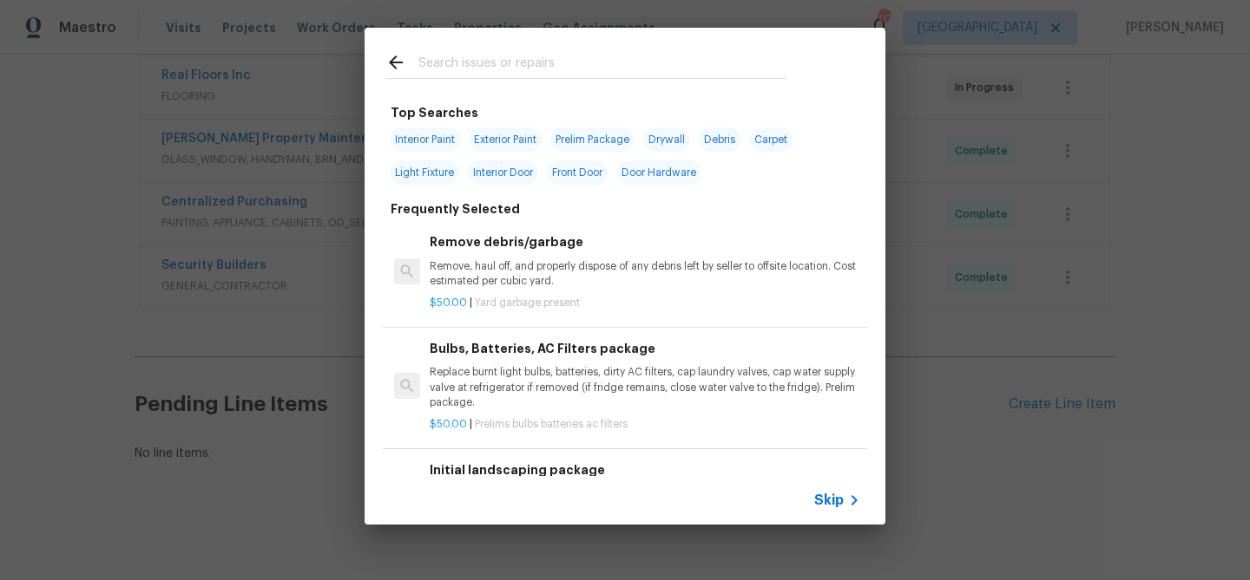
click at [539, 66] on input "text" at bounding box center [602, 65] width 368 height 26
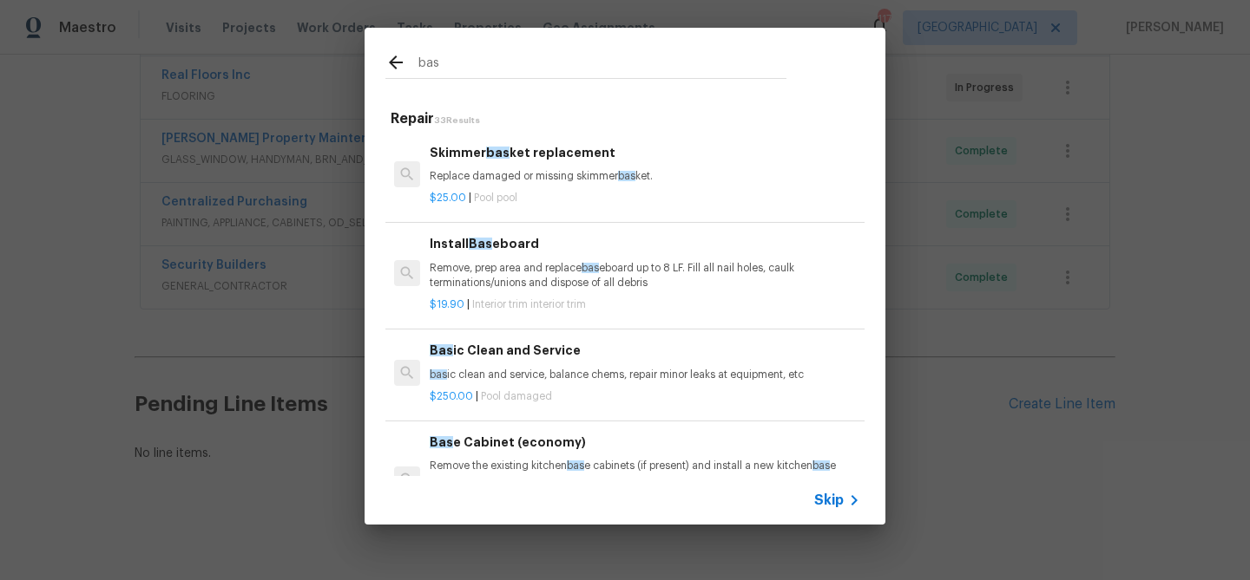
click at [539, 66] on input "bas" at bounding box center [602, 65] width 368 height 26
type input "bas"
click at [843, 502] on span "Skip" at bounding box center [829, 500] width 30 height 17
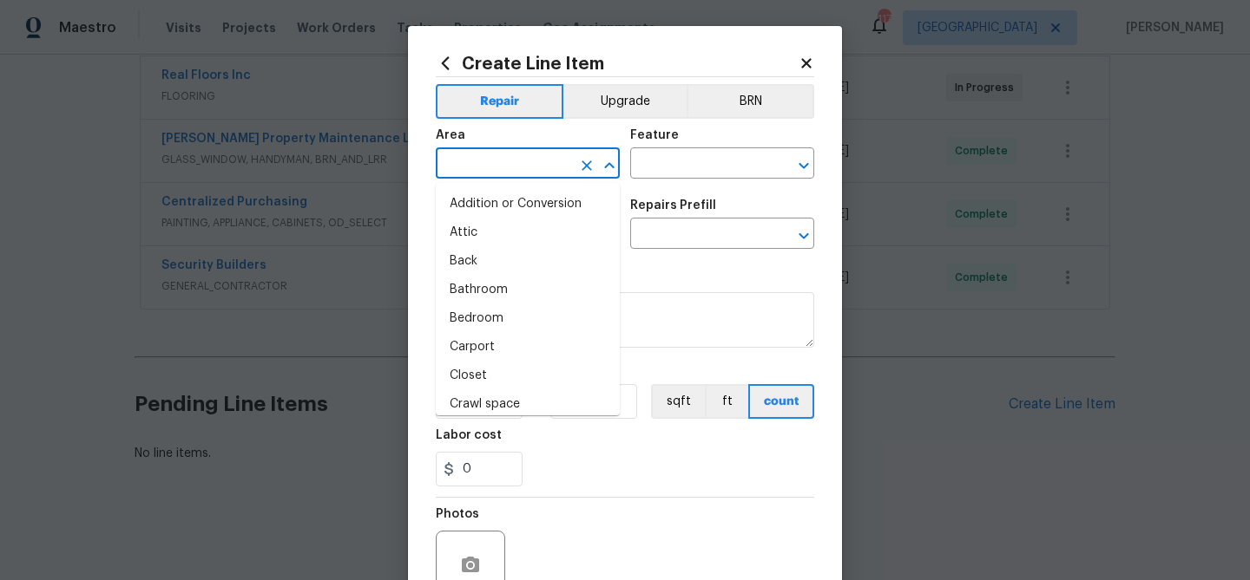
click at [550, 171] on input "text" at bounding box center [503, 165] width 135 height 27
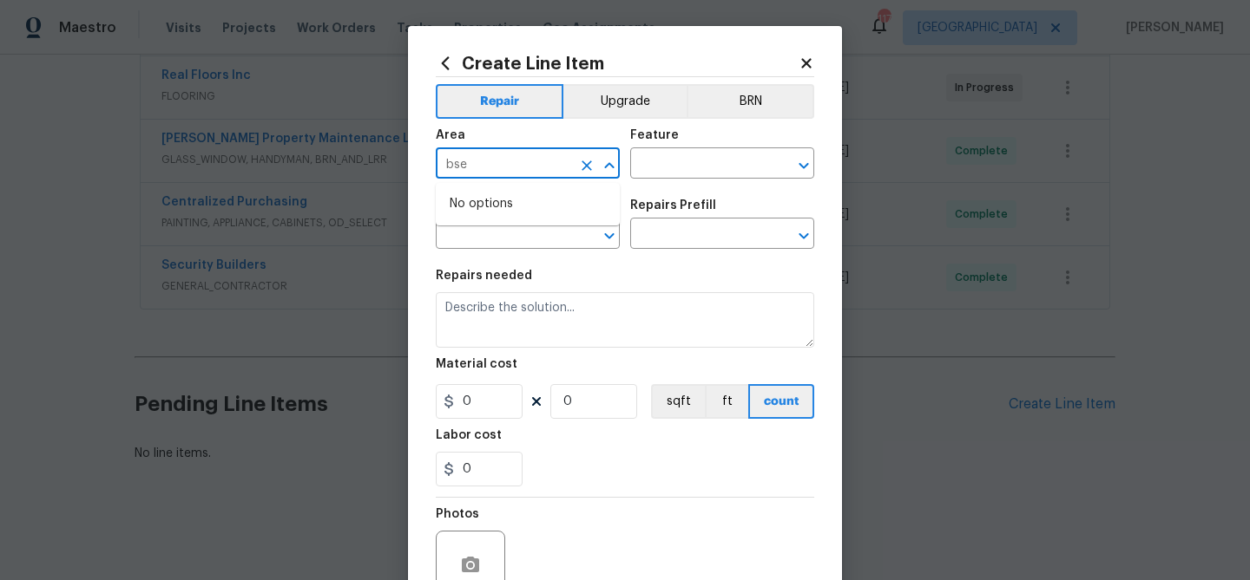
click at [550, 171] on input "bse" at bounding box center [503, 165] width 135 height 27
drag, startPoint x: 546, startPoint y: 231, endPoint x: 577, endPoint y: 202, distance: 42.4
click at [554, 220] on li "Interior Overall" at bounding box center [528, 233] width 184 height 29
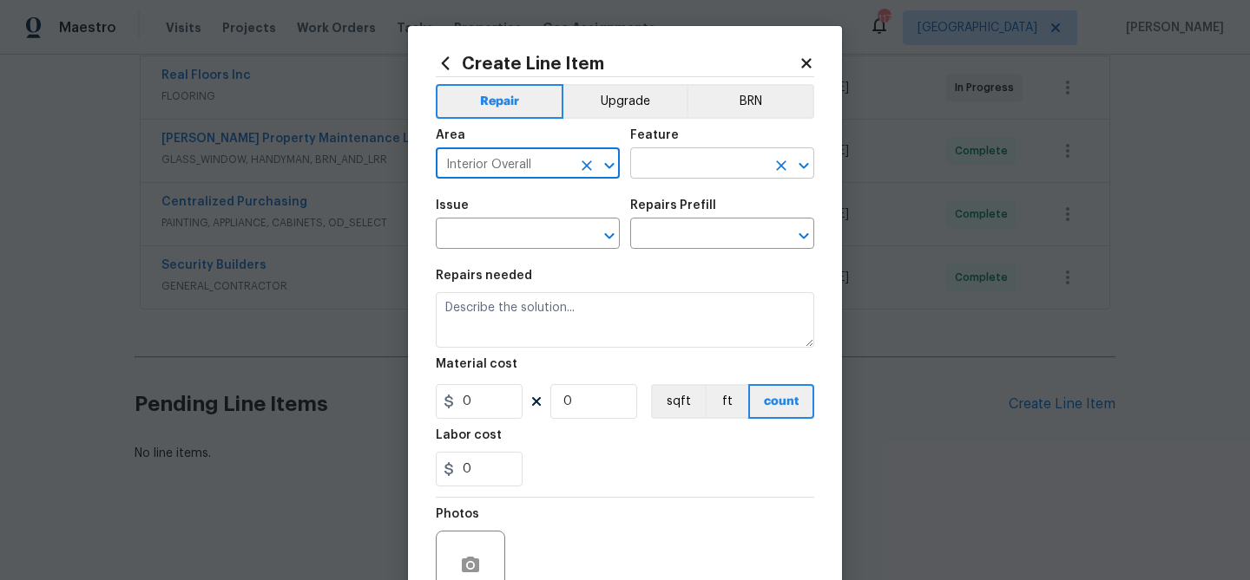
type input "Interior Overall"
click at [652, 165] on input "text" at bounding box center [697, 165] width 135 height 27
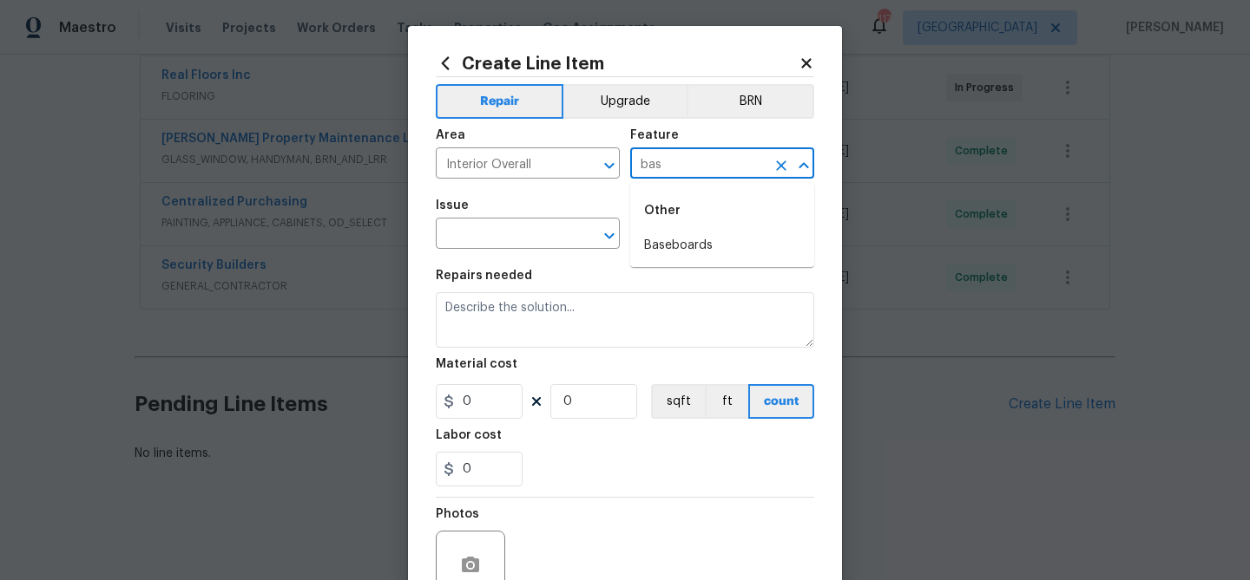
click at [650, 161] on input "bas" at bounding box center [697, 165] width 135 height 27
click at [665, 239] on li "Bathroom" at bounding box center [722, 246] width 184 height 29
type input "Bathroom"
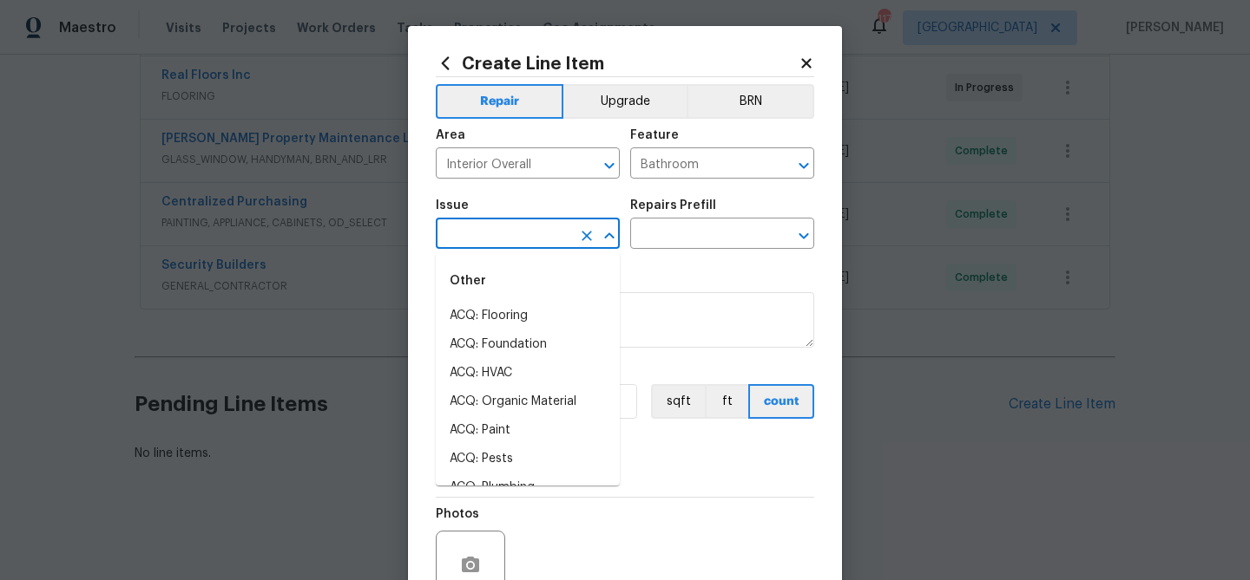
click at [530, 233] on input "text" at bounding box center [503, 235] width 135 height 27
click at [537, 350] on li "Bathroom Plumbing" at bounding box center [528, 345] width 184 height 29
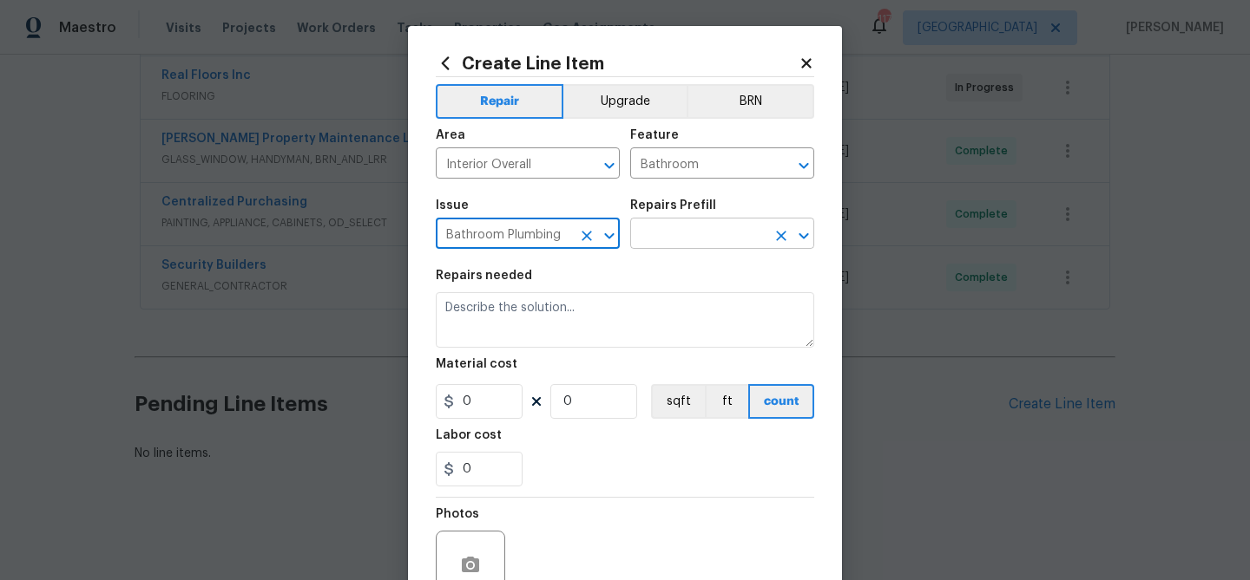
type input "Bathroom Plumbing"
click at [650, 239] on input "text" at bounding box center [697, 235] width 135 height 27
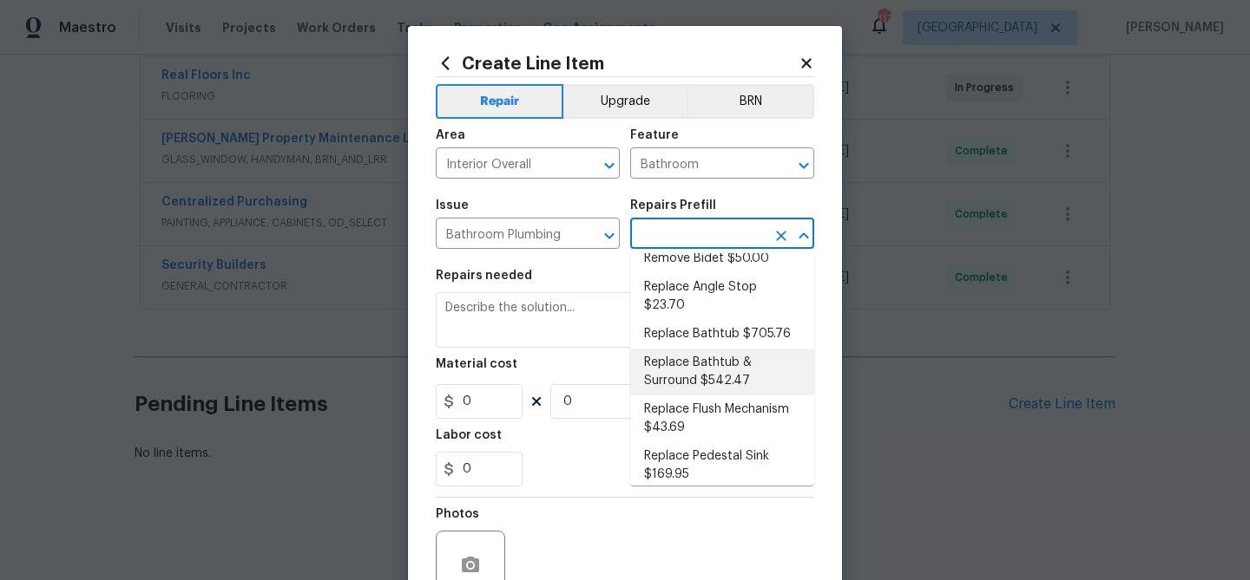
scroll to position [0, 0]
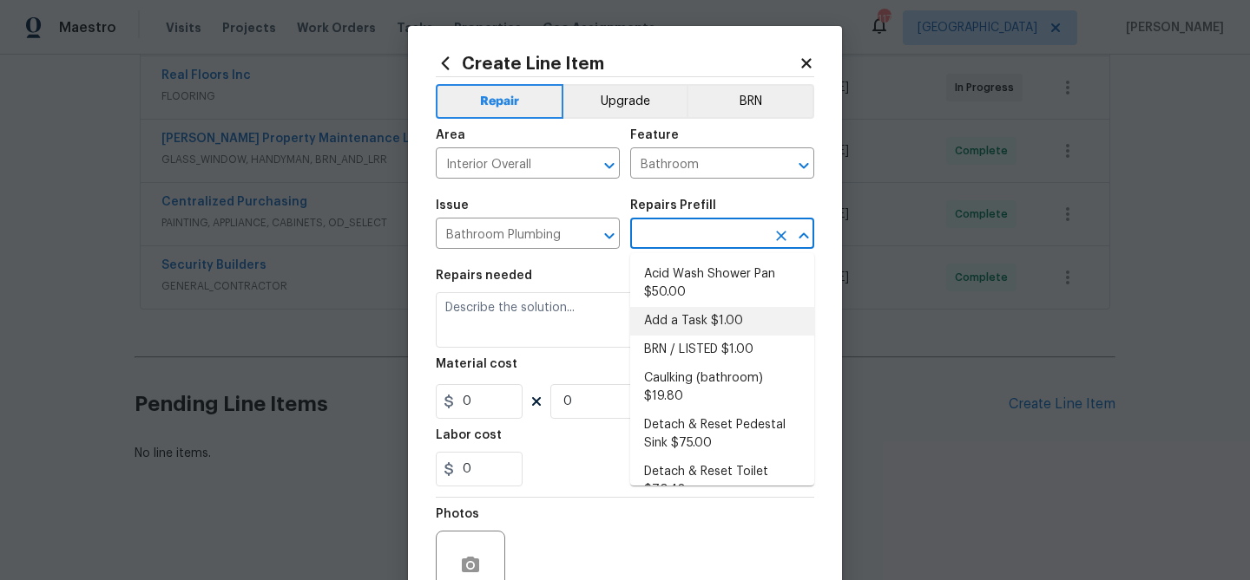
click at [685, 311] on li "Add a Task $1.00" at bounding box center [722, 321] width 184 height 29
type input "Plumbing"
type input "Add a Task $1.00"
type textarea "HPM to detail"
type input "1"
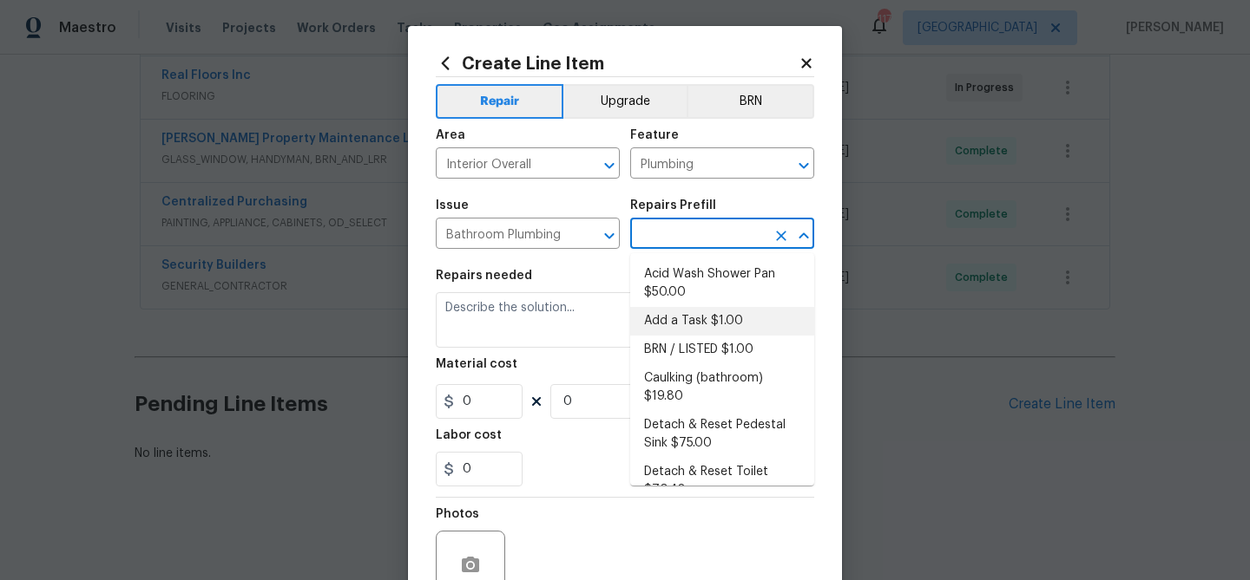
type input "1"
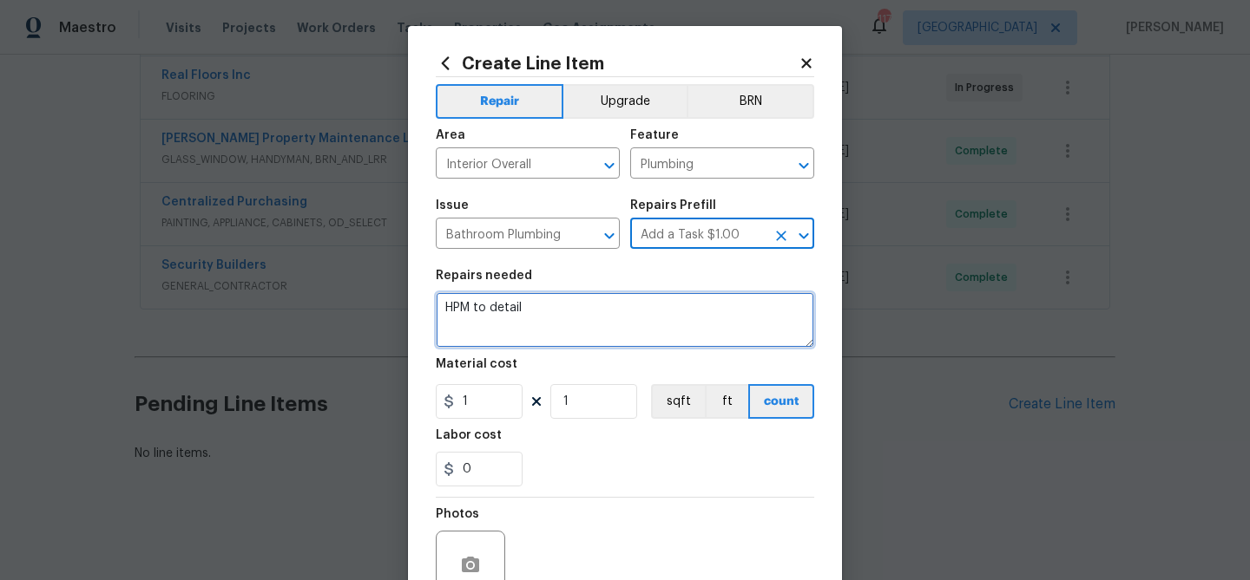
click at [589, 311] on textarea "HPM to detail" at bounding box center [625, 320] width 378 height 56
drag, startPoint x: 589, startPoint y: 311, endPoint x: 608, endPoint y: 308, distance: 19.3
click at [593, 309] on textarea "HPM to detail" at bounding box center [625, 320] width 378 height 56
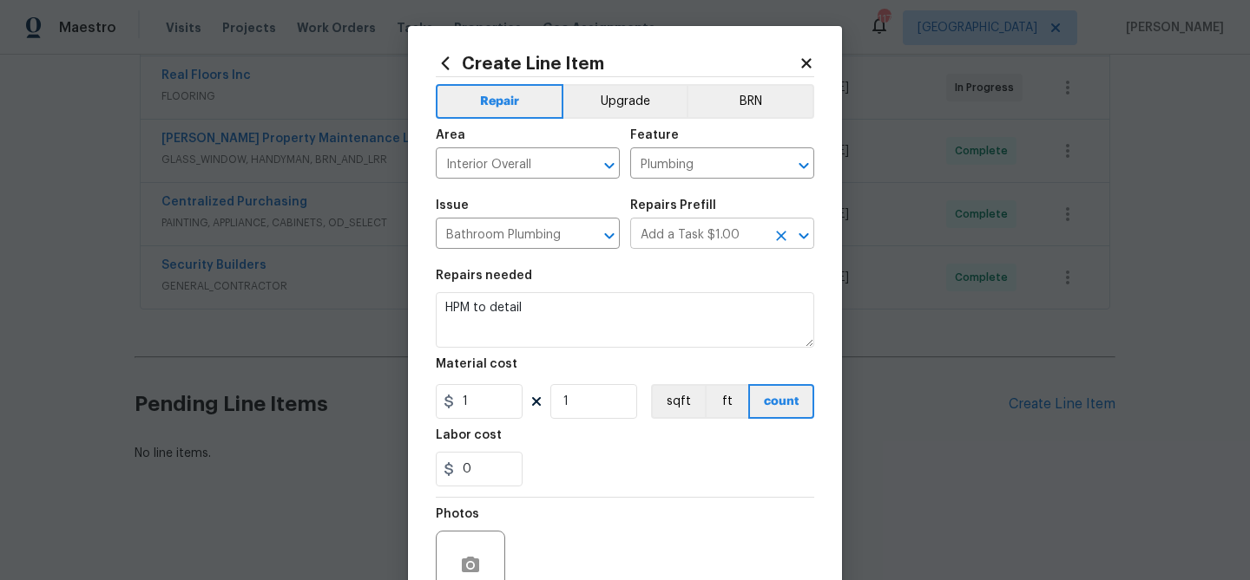
click at [701, 238] on input "Add a Task $1.00" at bounding box center [697, 235] width 135 height 27
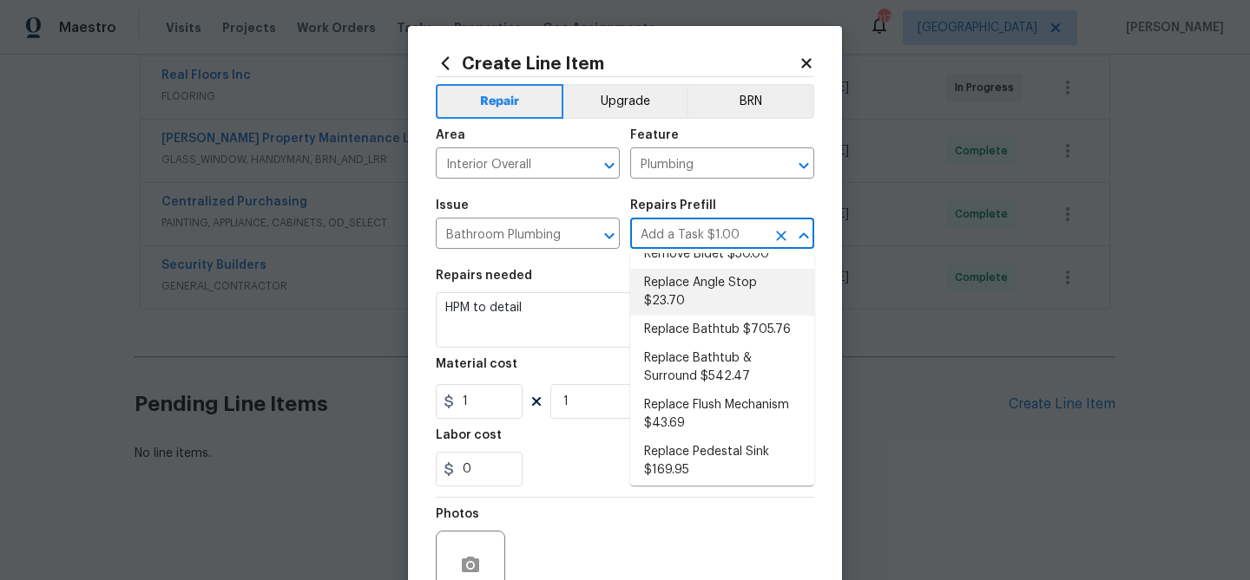
scroll to position [529, 0]
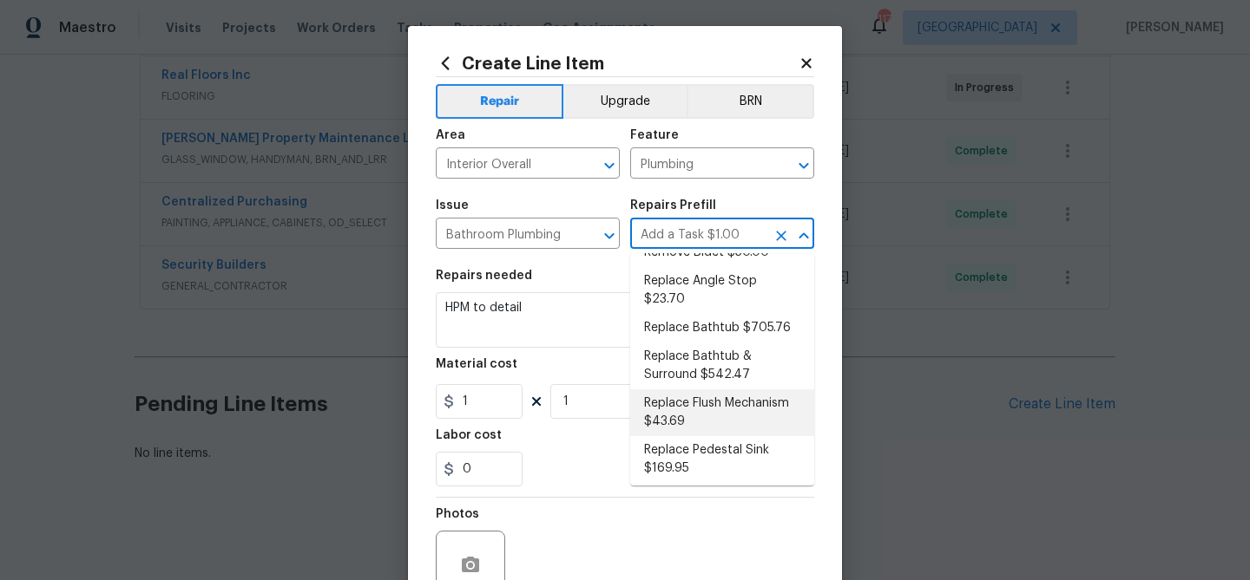
click at [708, 390] on li "Replace Flush Mechanism $43.69" at bounding box center [722, 413] width 184 height 47
type input "Replace Flush Mechanism $43.69"
type textarea "Remove and replace the toilet flush mechanism with new. Ensure that there are n…"
type input "43.69"
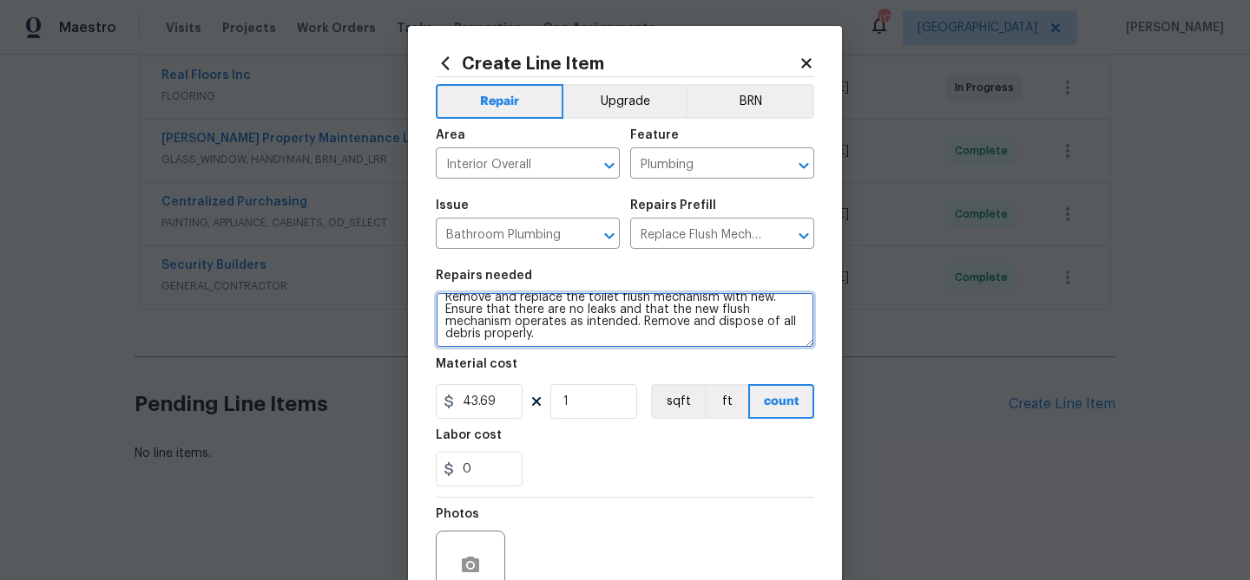
scroll to position [12, 0]
drag, startPoint x: 444, startPoint y: 306, endPoint x: 592, endPoint y: 345, distance: 152.6
click at [592, 345] on textarea "Remove and replace the toilet flush mechanism with new. Ensure that there are n…" at bounding box center [625, 320] width 378 height 56
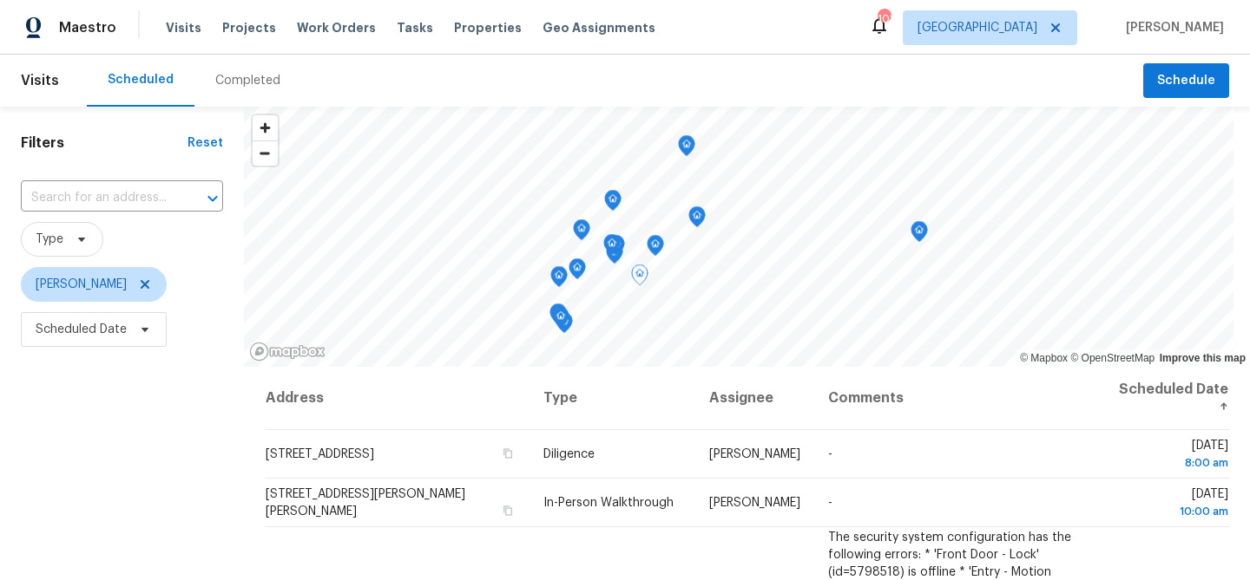
scroll to position [347, 0]
